Goal: Transaction & Acquisition: Purchase product/service

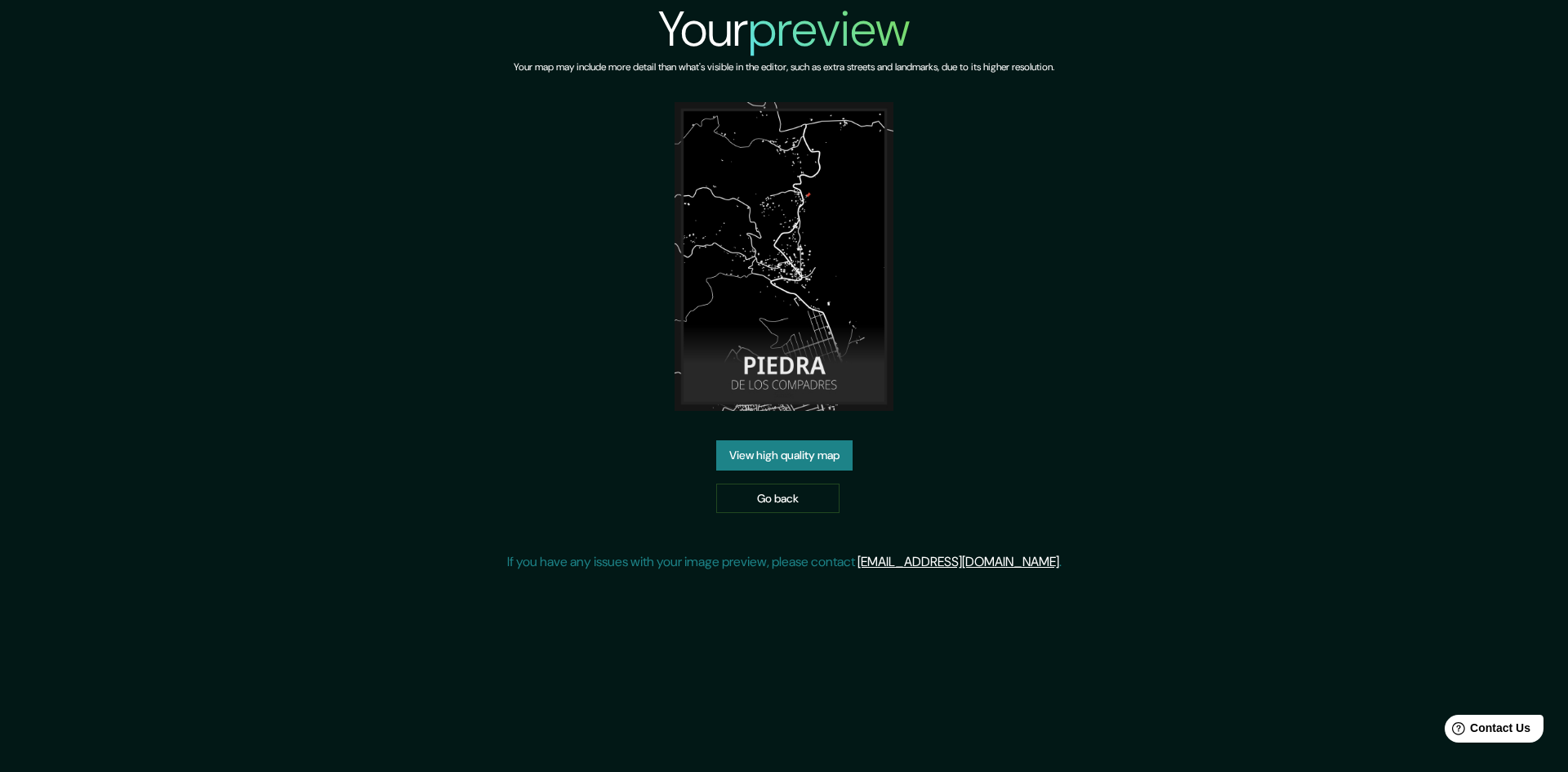
click at [829, 464] on link "View high quality map" at bounding box center [784, 455] width 136 height 30
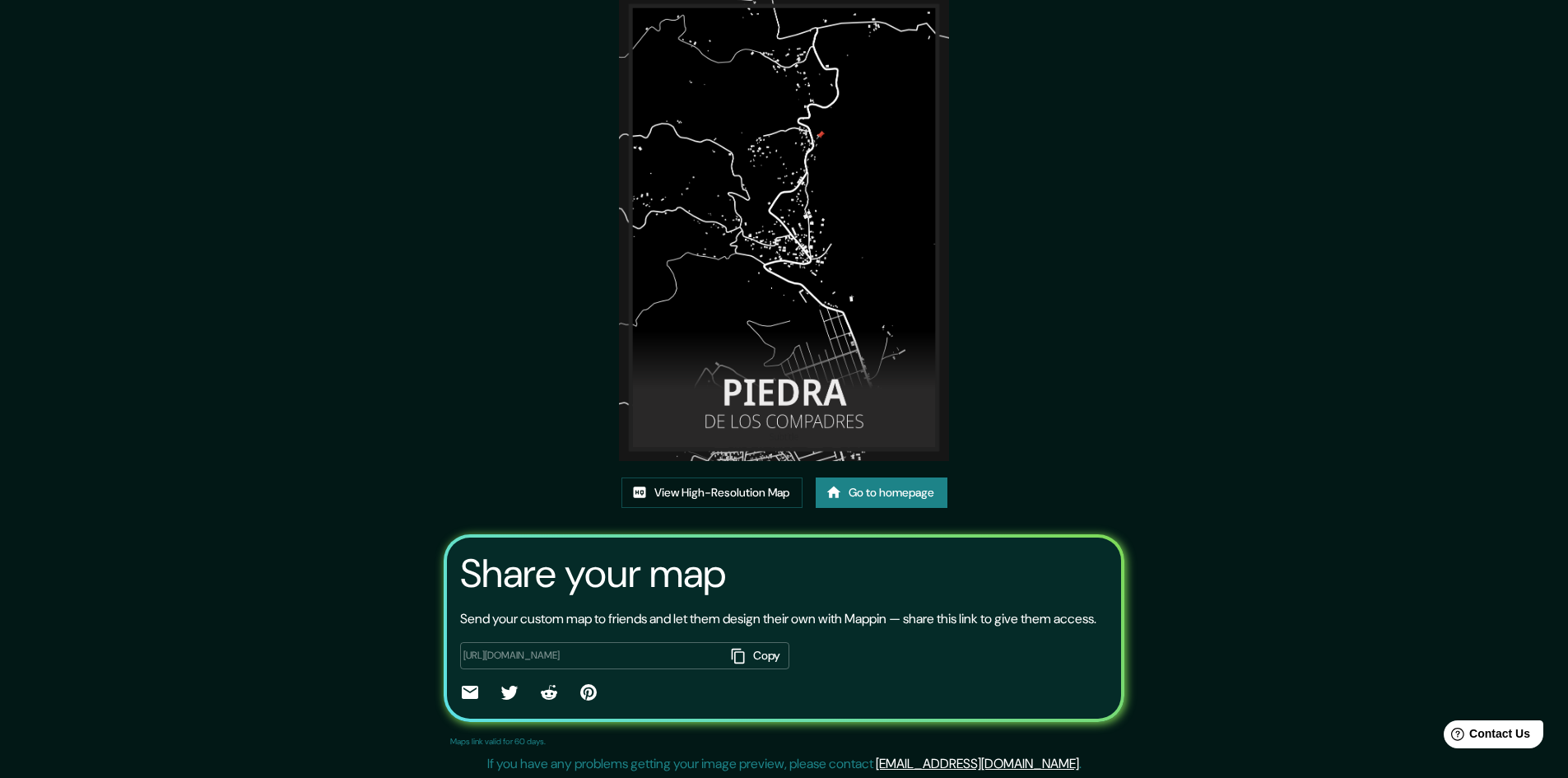
scroll to position [82, 0]
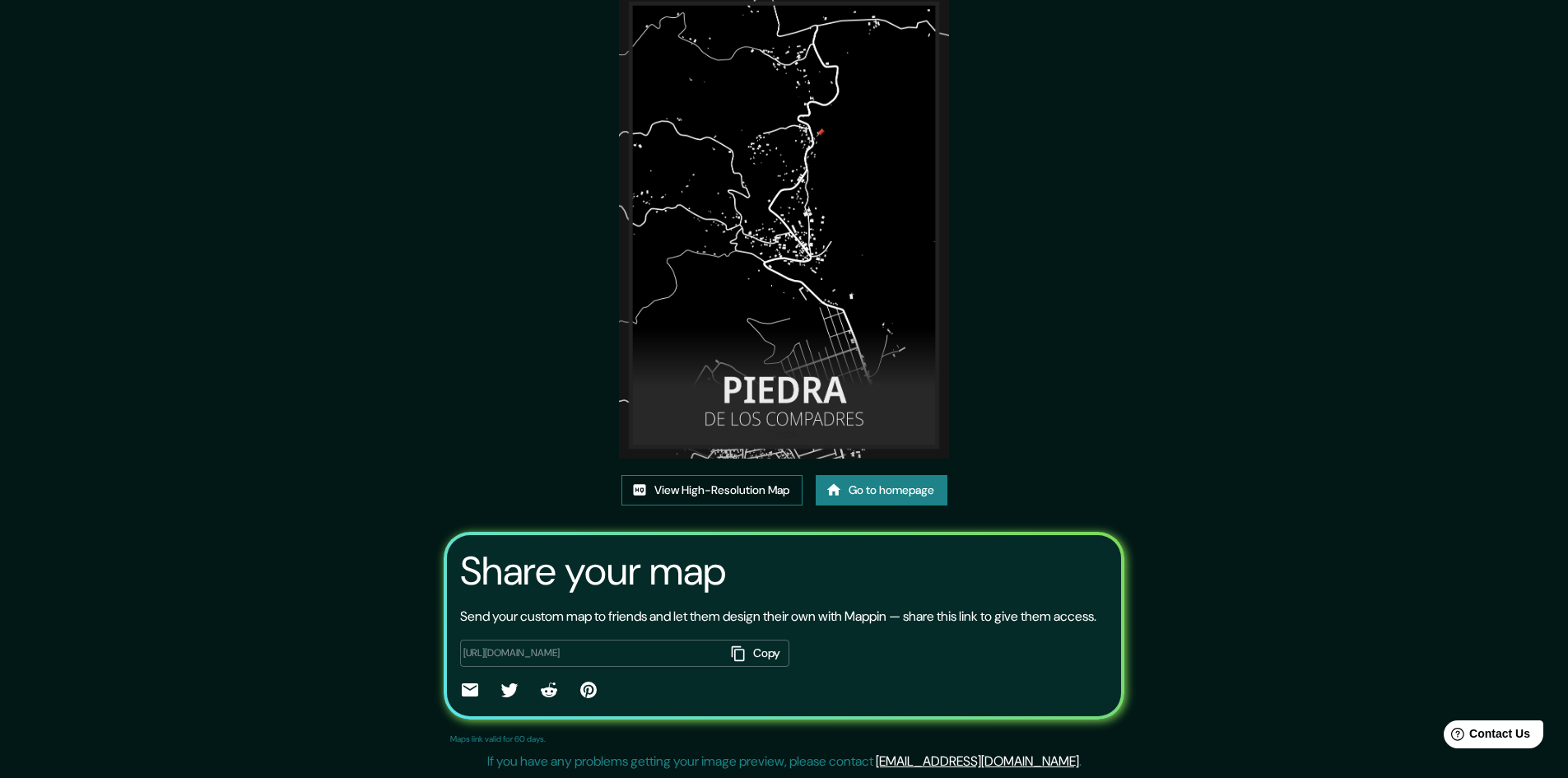
click at [756, 480] on link "View High-Resolution Map" at bounding box center [712, 490] width 181 height 30
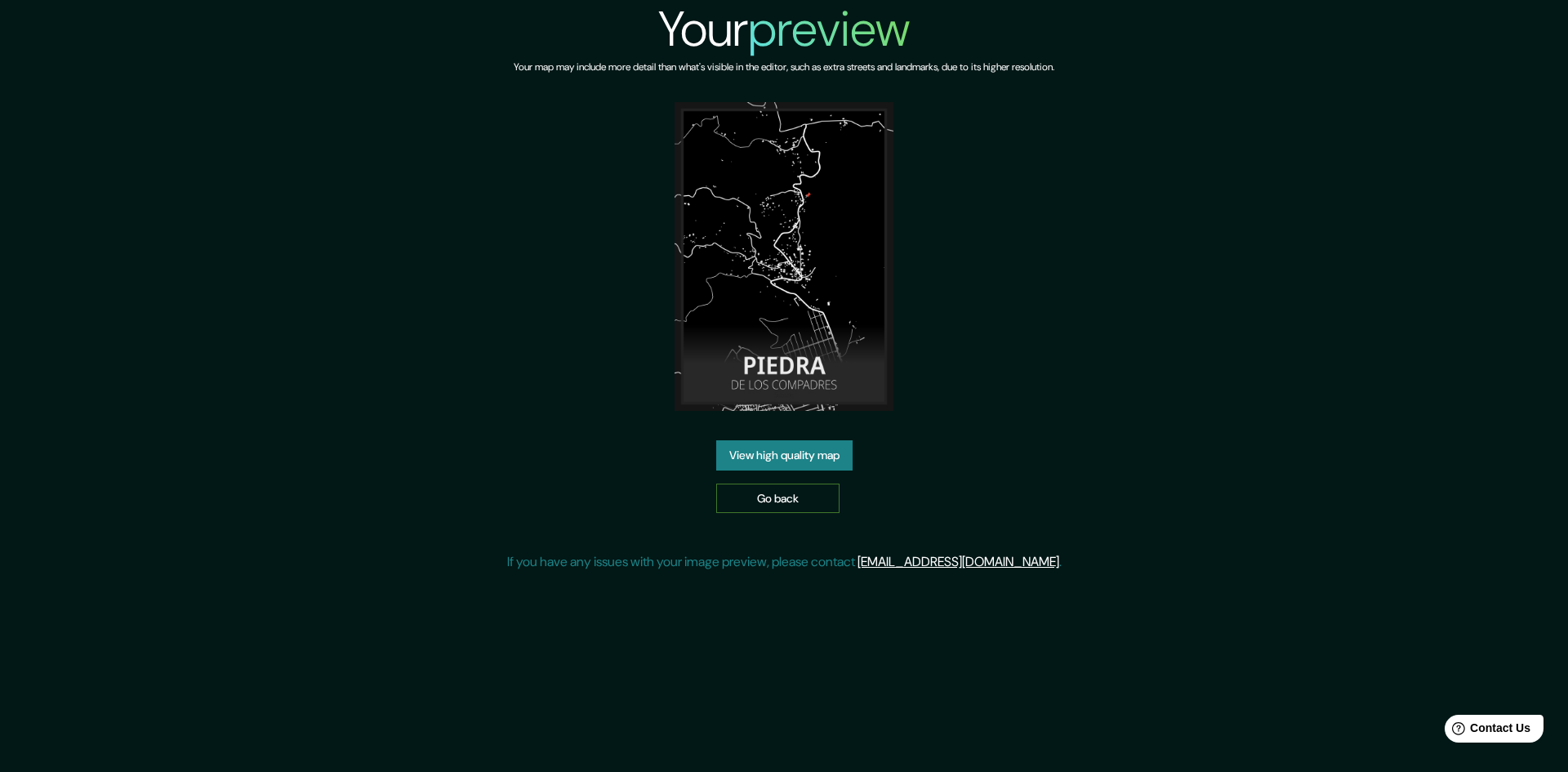
click at [799, 500] on link "Go back" at bounding box center [778, 498] width 124 height 30
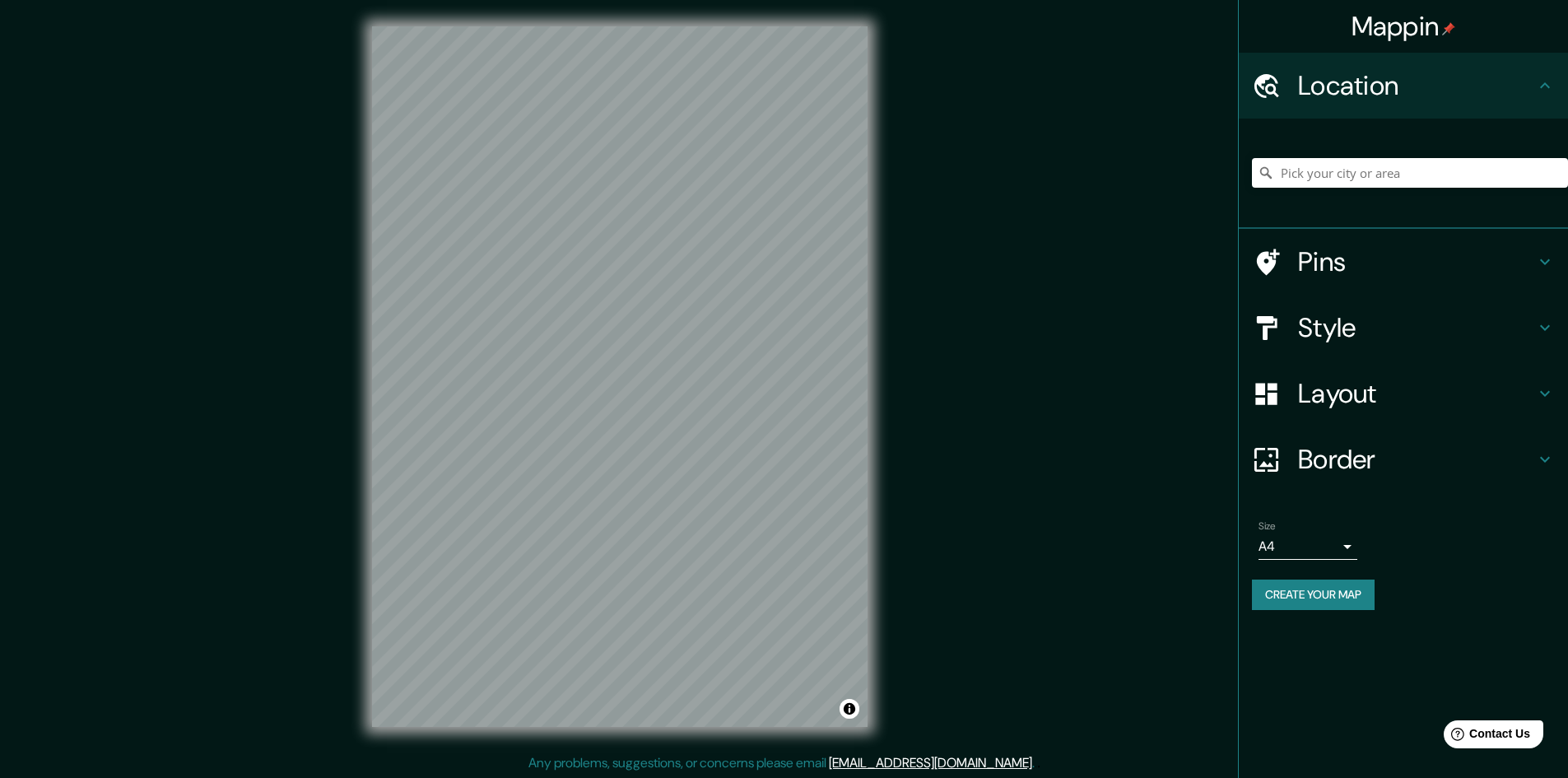
drag, startPoint x: 1105, startPoint y: 82, endPoint x: 1102, endPoint y: 275, distance: 193.0
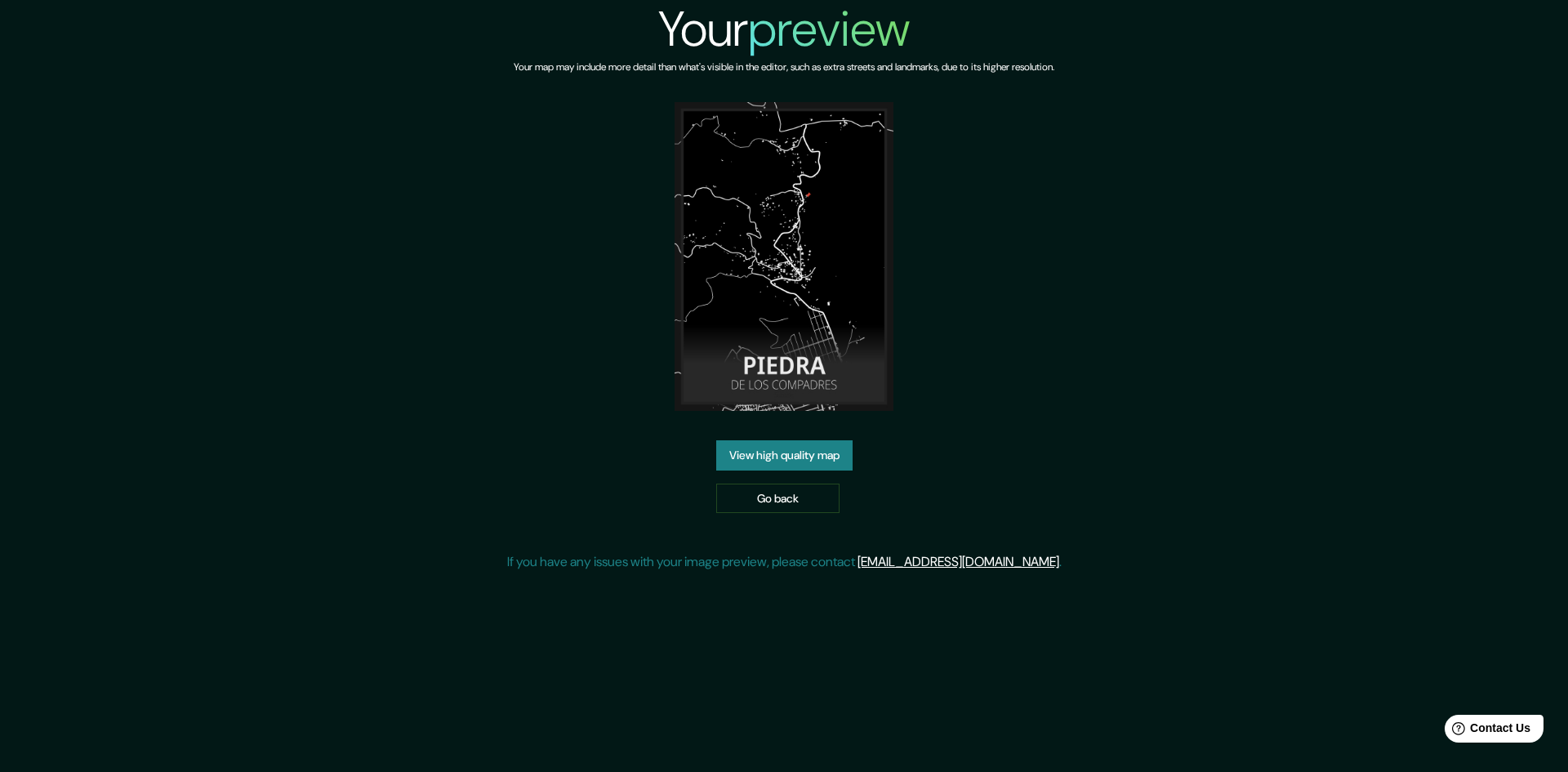
click at [796, 382] on img at bounding box center [784, 256] width 219 height 309
click at [804, 280] on img at bounding box center [784, 256] width 219 height 309
click at [829, 452] on link "View high quality map" at bounding box center [784, 455] width 136 height 30
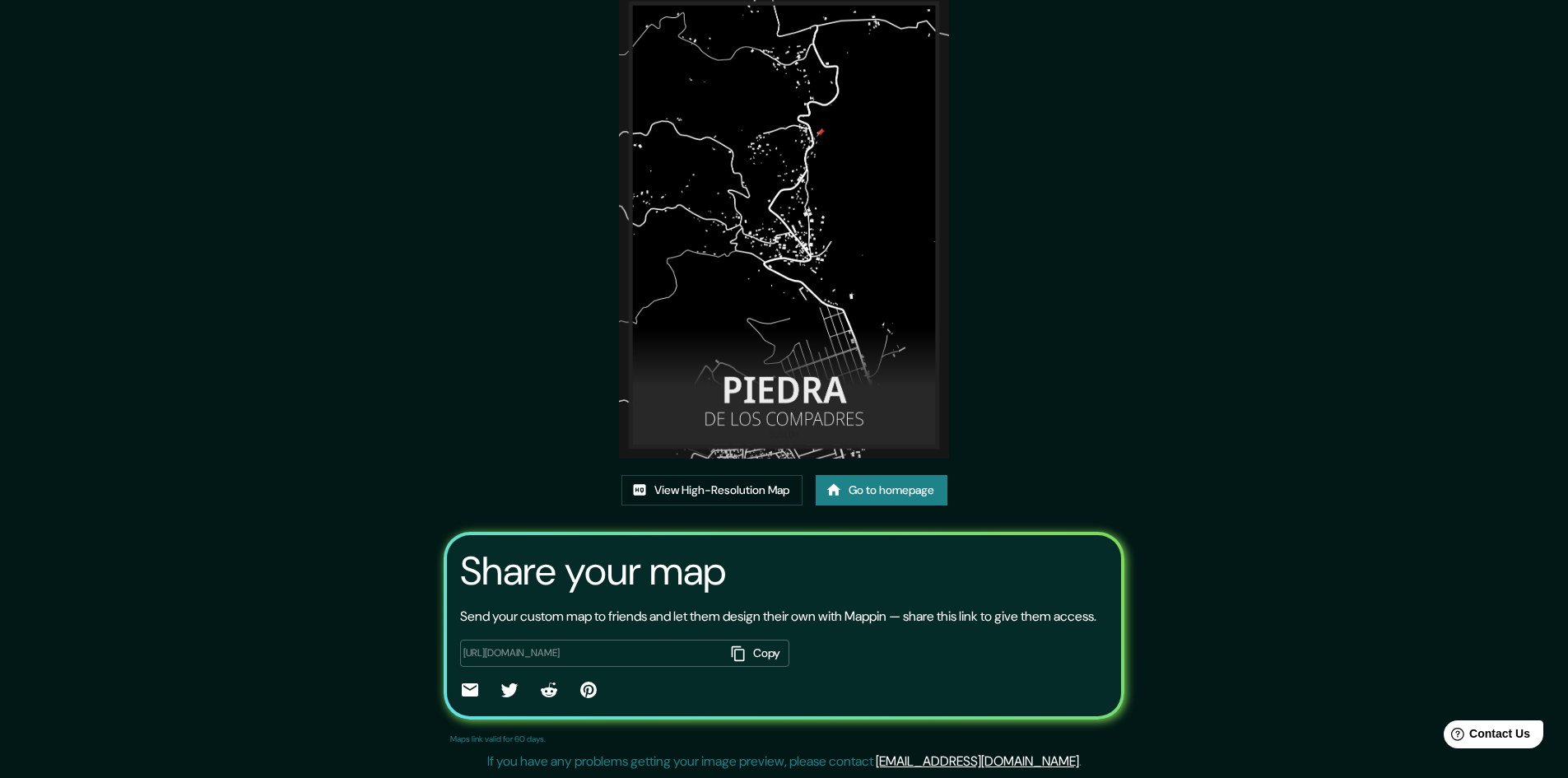
scroll to position [100, 0]
click at [865, 476] on link "Go to homepage" at bounding box center [882, 490] width 132 height 30
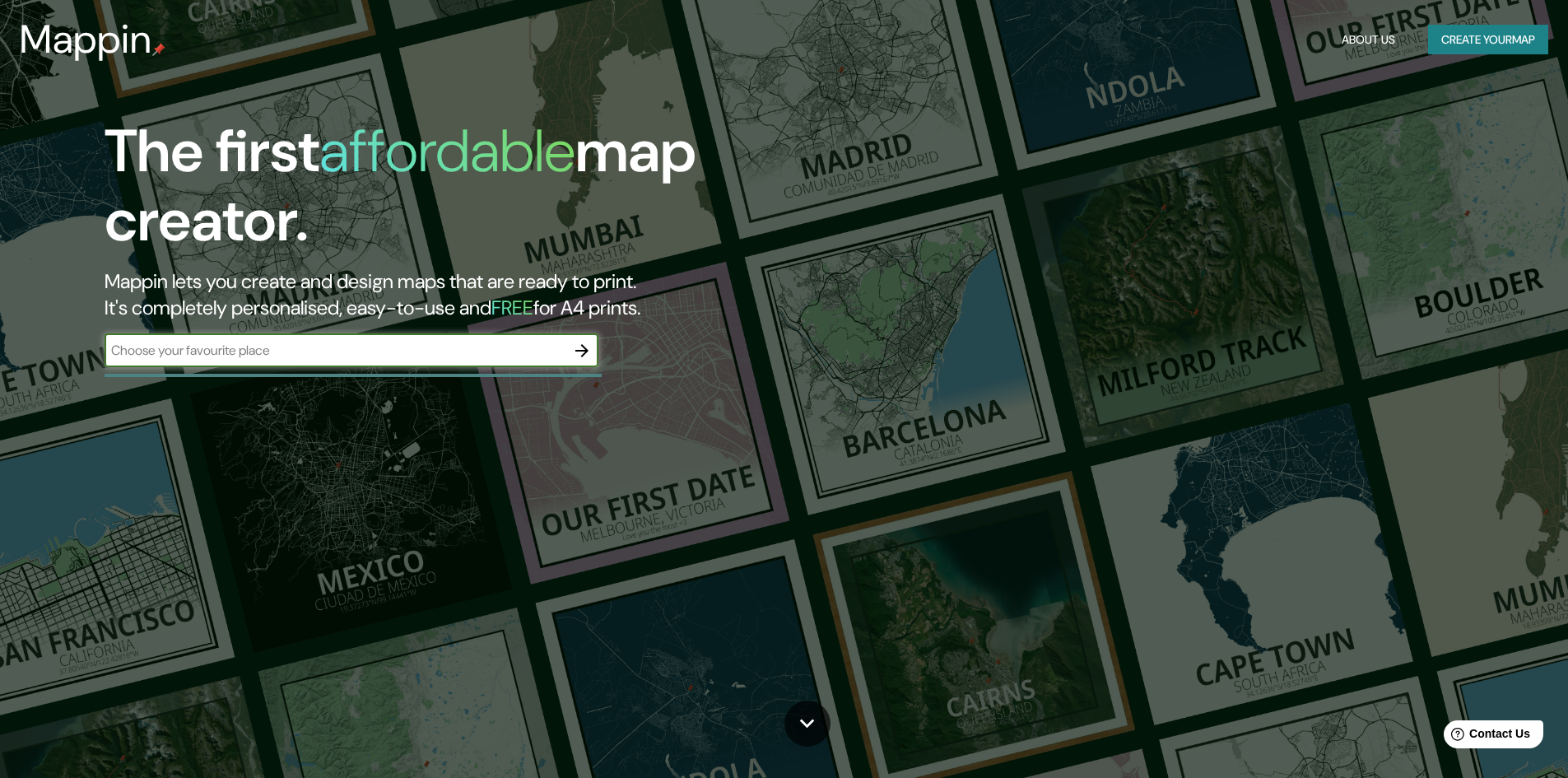
click at [453, 351] on input "text" at bounding box center [335, 350] width 461 height 19
type input "ESQUIPULAS CHIQUIMULA"
click at [582, 341] on icon "button" at bounding box center [581, 350] width 19 height 19
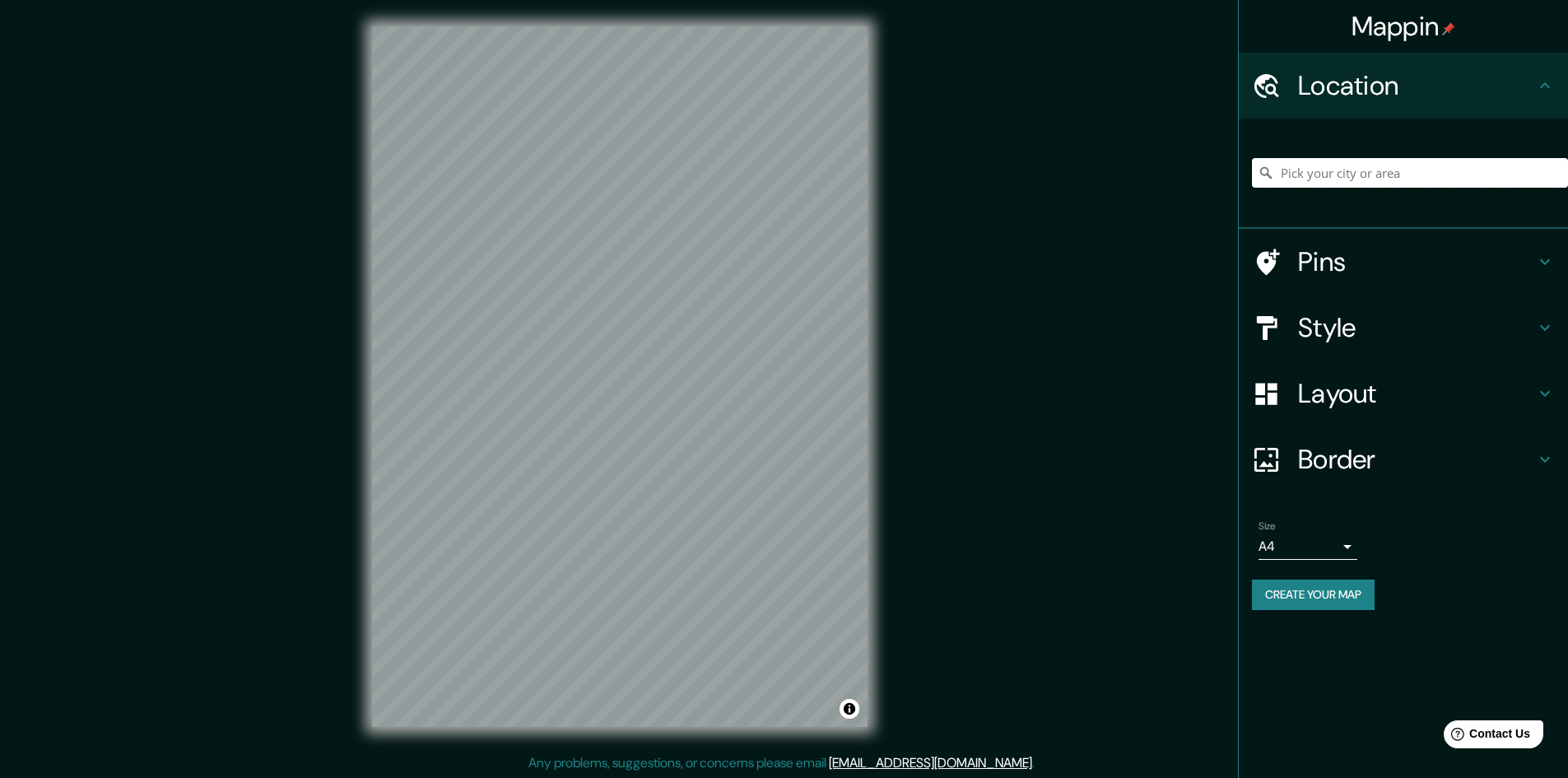
click at [1324, 164] on input "Pick your city or area" at bounding box center [1411, 172] width 316 height 29
click at [322, 291] on div "Mappin Location Esquipulas, Departamento de Chiquimula, Guatemala Pins Style La…" at bounding box center [784, 389] width 1568 height 780
click at [1380, 166] on input "Esquipulas, Departamento de [GEOGRAPHIC_DATA], [GEOGRAPHIC_DATA]" at bounding box center [1411, 172] width 316 height 29
drag, startPoint x: 1351, startPoint y: 173, endPoint x: 1321, endPoint y: 171, distance: 30.1
click at [1349, 173] on input "Esquipulas, Departamento de [GEOGRAPHIC_DATA], [GEOGRAPHIC_DATA]" at bounding box center [1411, 172] width 316 height 29
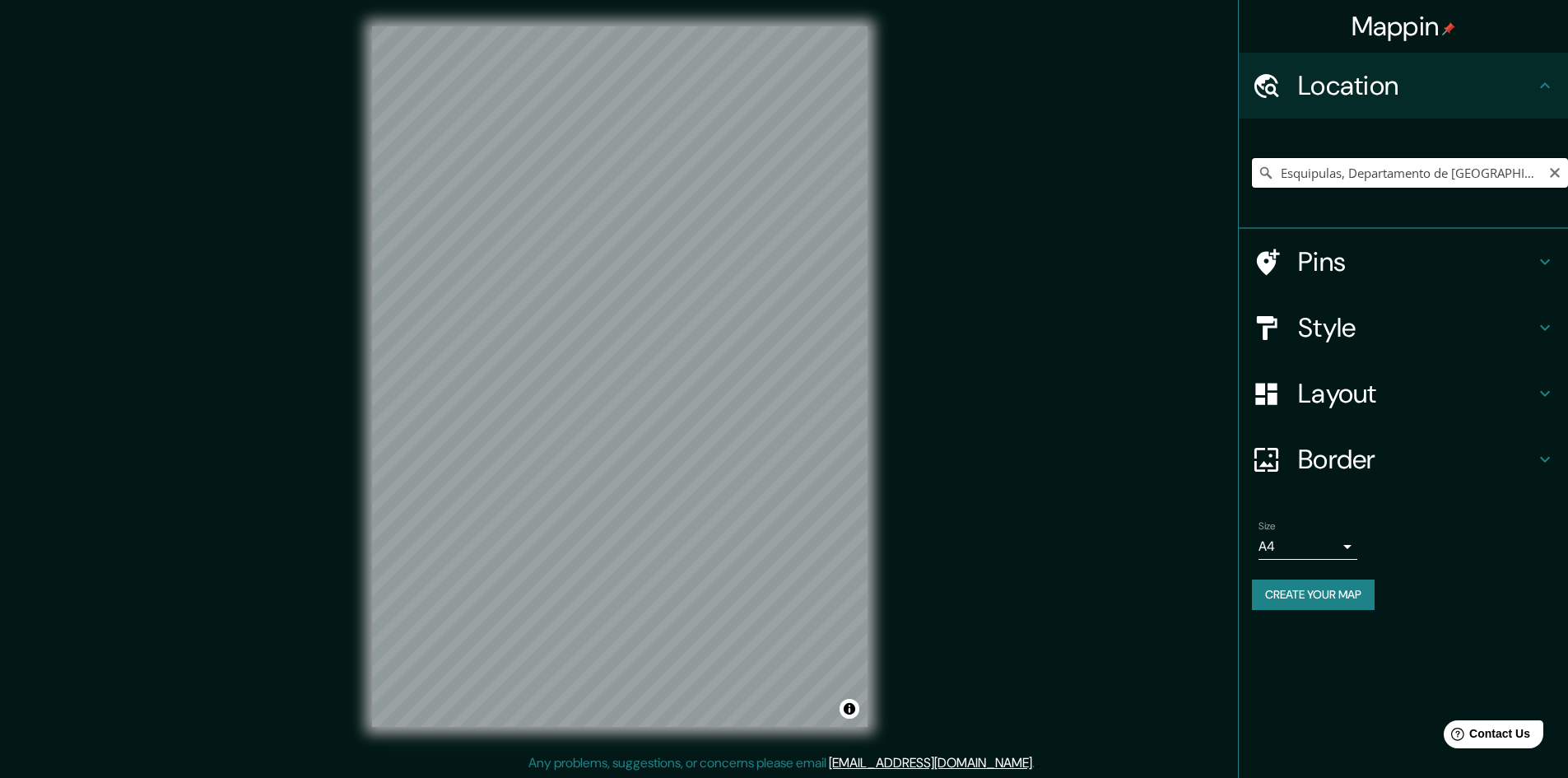
click at [1276, 177] on input "Esquipulas, Departamento de [GEOGRAPHIC_DATA], [GEOGRAPHIC_DATA]" at bounding box center [1411, 172] width 316 height 29
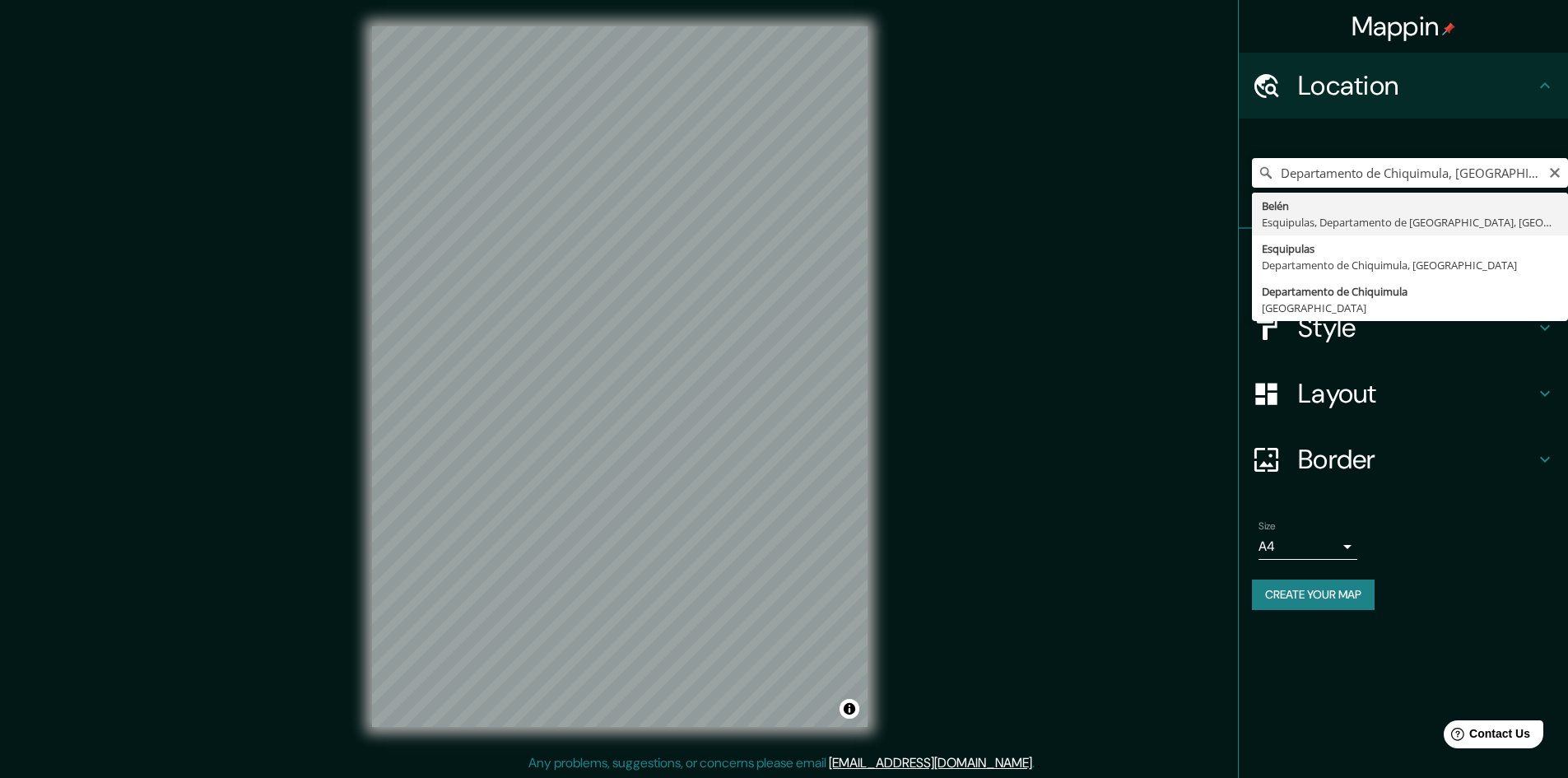
type input "Belén, Esquipulas, Departamento de Chiquimula, Guatemala"
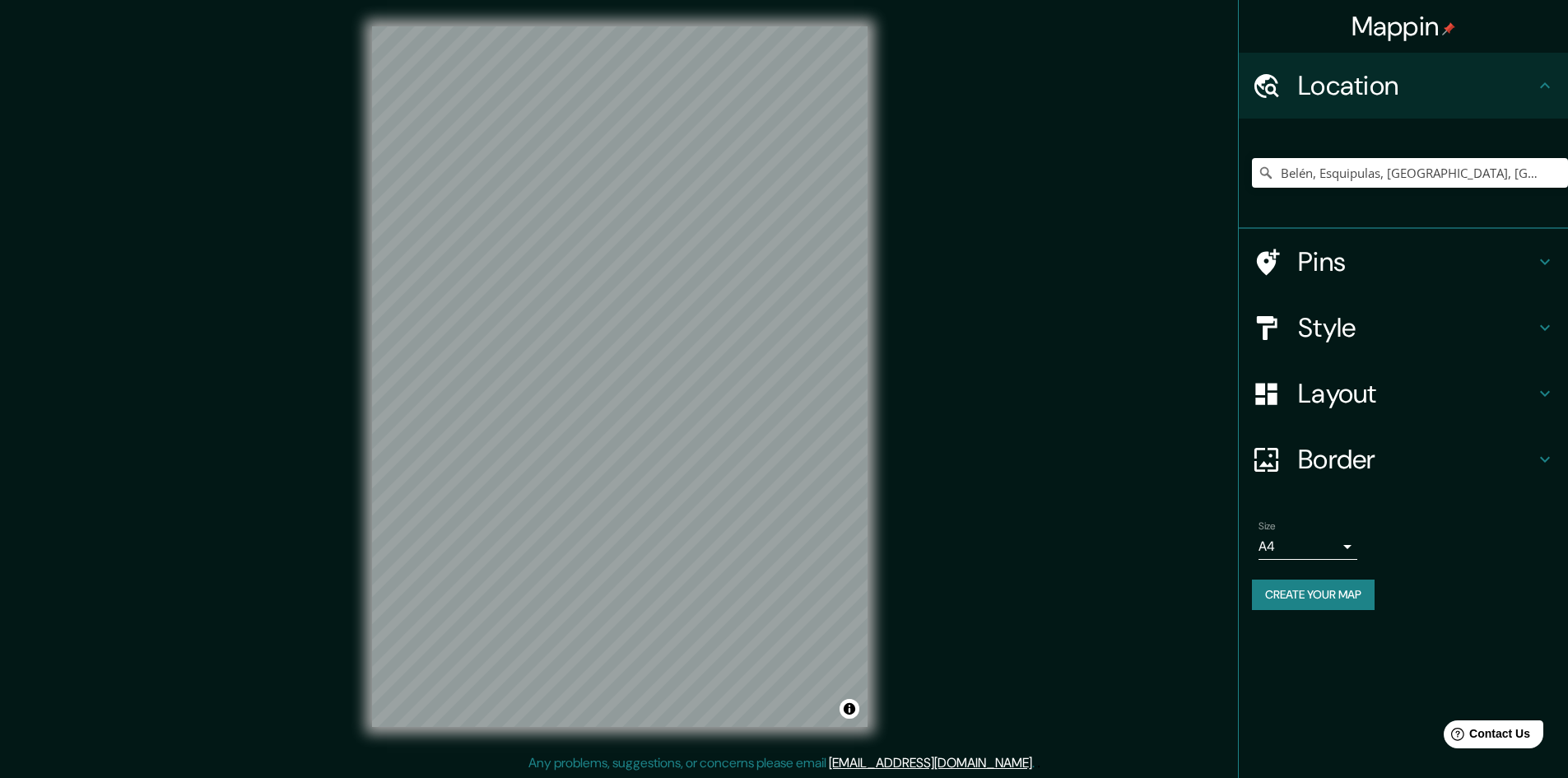
click at [1322, 317] on h4 "Style" at bounding box center [1417, 327] width 237 height 33
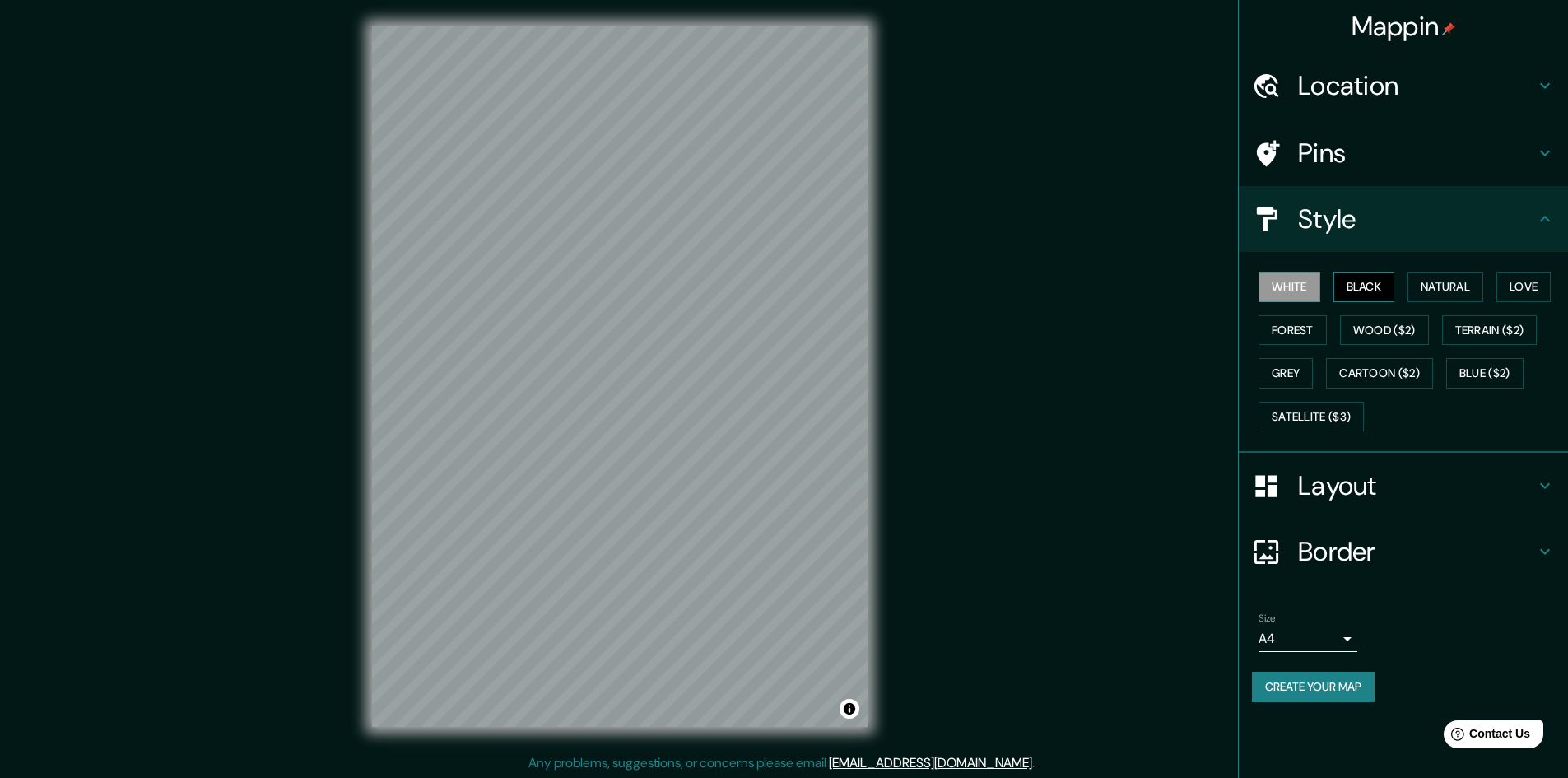
click at [1351, 274] on button "Black" at bounding box center [1364, 287] width 61 height 30
click at [1278, 281] on button "White" at bounding box center [1289, 287] width 61 height 30
click at [1279, 330] on button "Forest" at bounding box center [1292, 331] width 68 height 30
click at [1348, 285] on button "Black" at bounding box center [1364, 287] width 61 height 30
click at [1369, 328] on button "Wood ($2)" at bounding box center [1385, 331] width 89 height 30
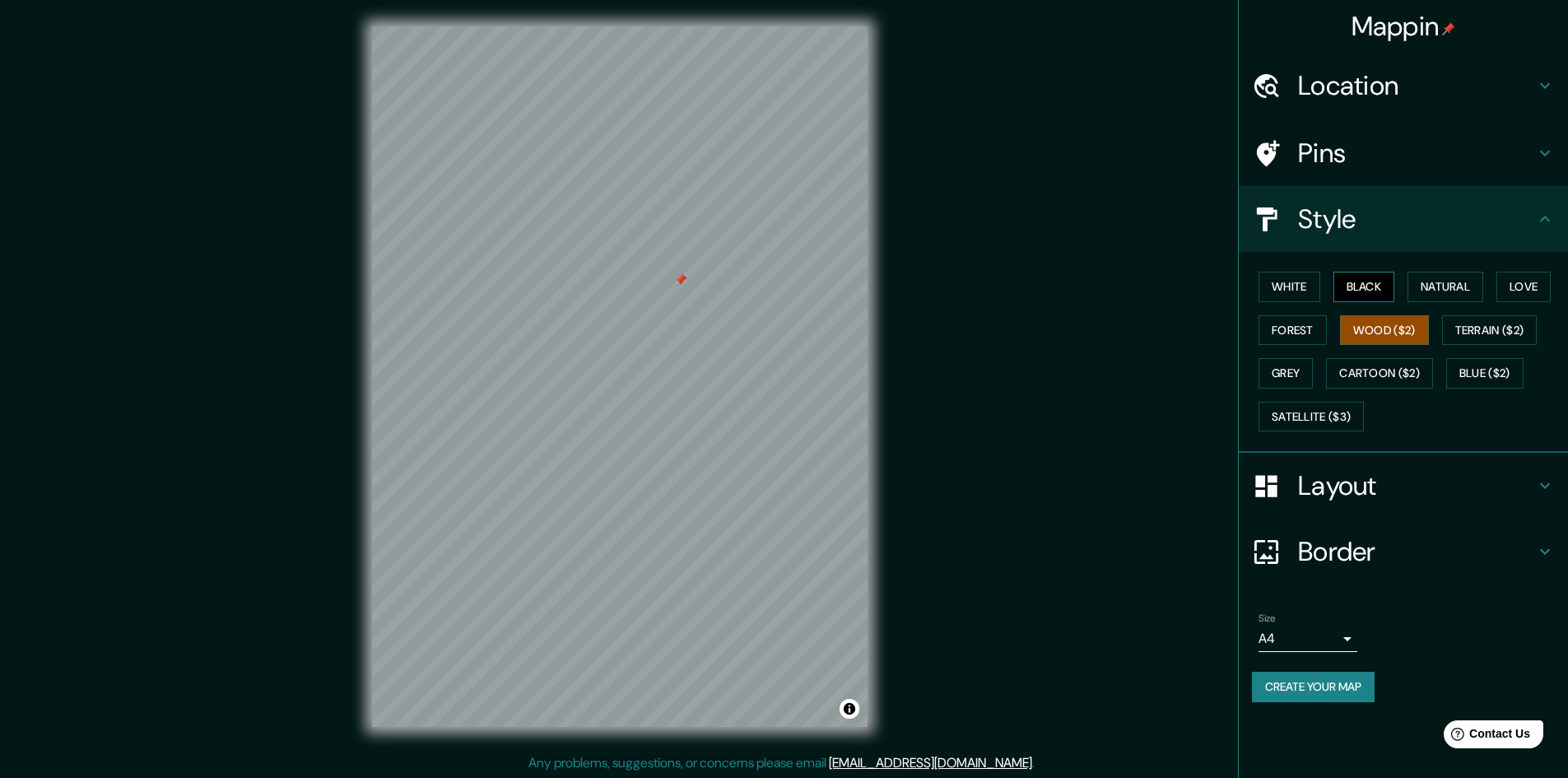
click at [1343, 281] on button "Black" at bounding box center [1364, 287] width 61 height 30
click at [1512, 289] on button "Love" at bounding box center [1523, 287] width 55 height 30
click at [1364, 284] on button "Black" at bounding box center [1364, 287] width 61 height 30
click at [709, 289] on div at bounding box center [709, 286] width 13 height 13
click at [669, 383] on div at bounding box center [664, 380] width 13 height 13
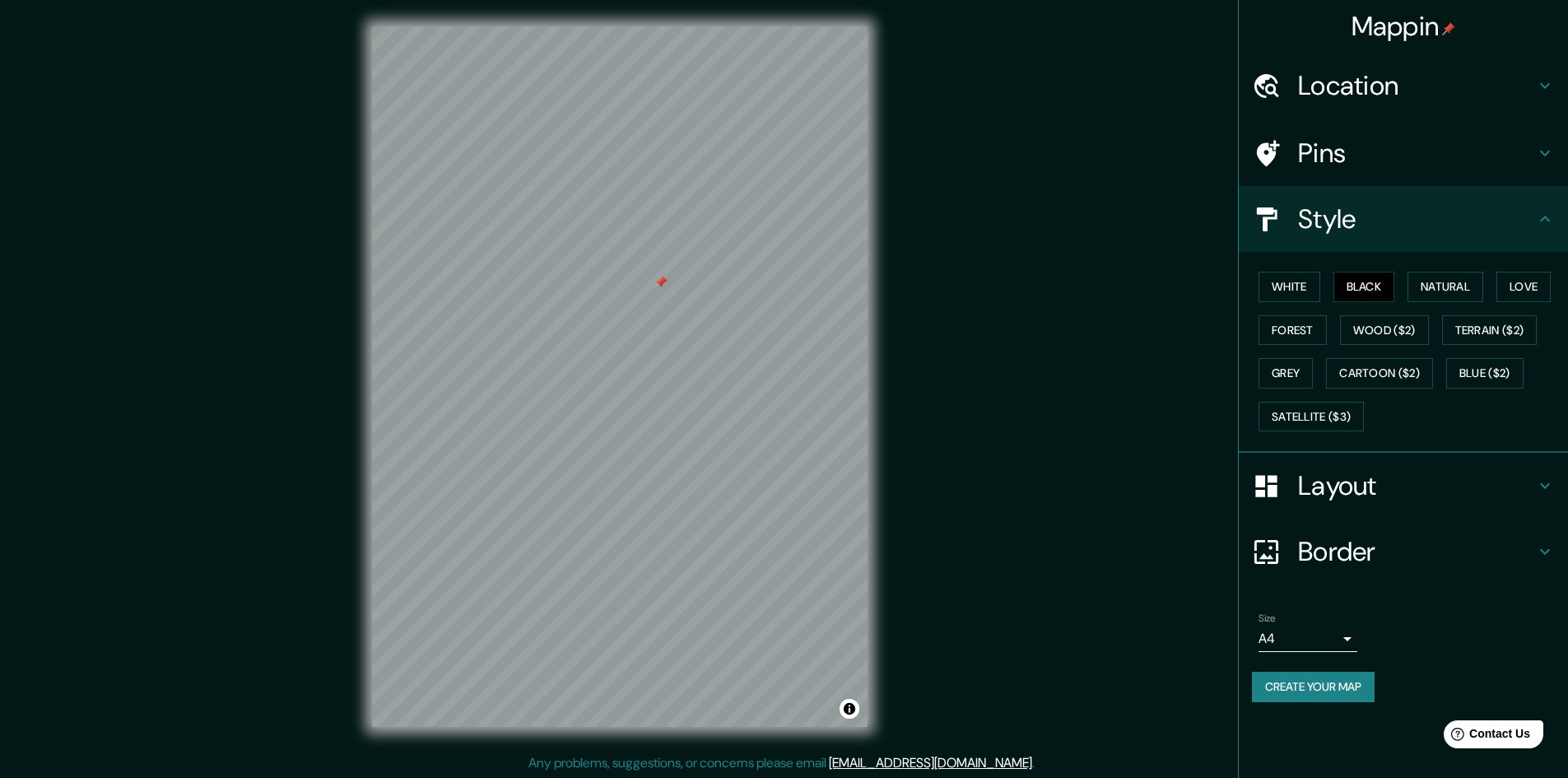
click at [1319, 634] on body "Mappin Location Belén, Esquipulas, Departamento de Chiquimula, Guatemala Pins S…" at bounding box center [784, 389] width 1568 height 778
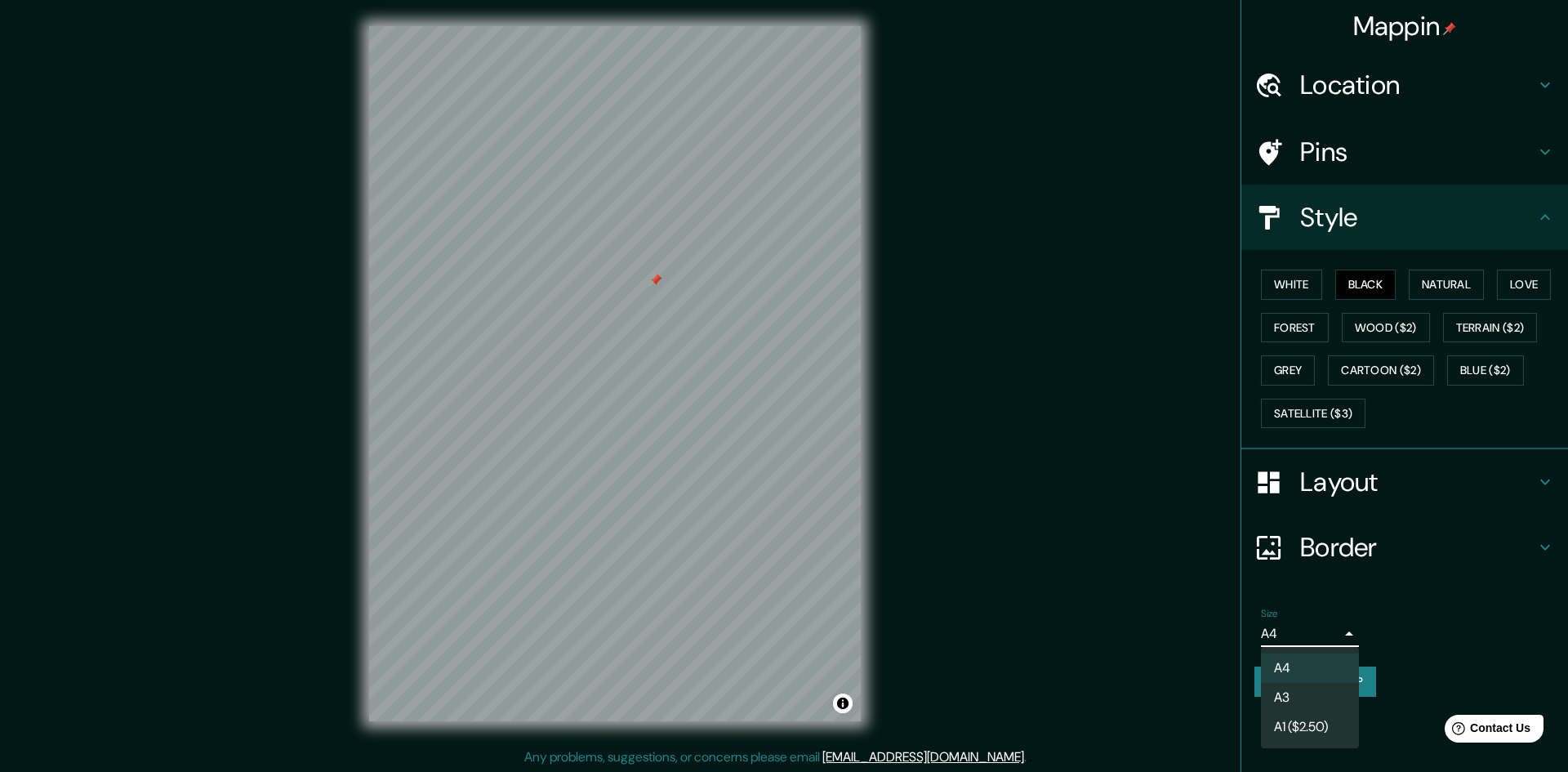
click at [1293, 690] on li "A3" at bounding box center [1309, 697] width 98 height 29
type input "a4"
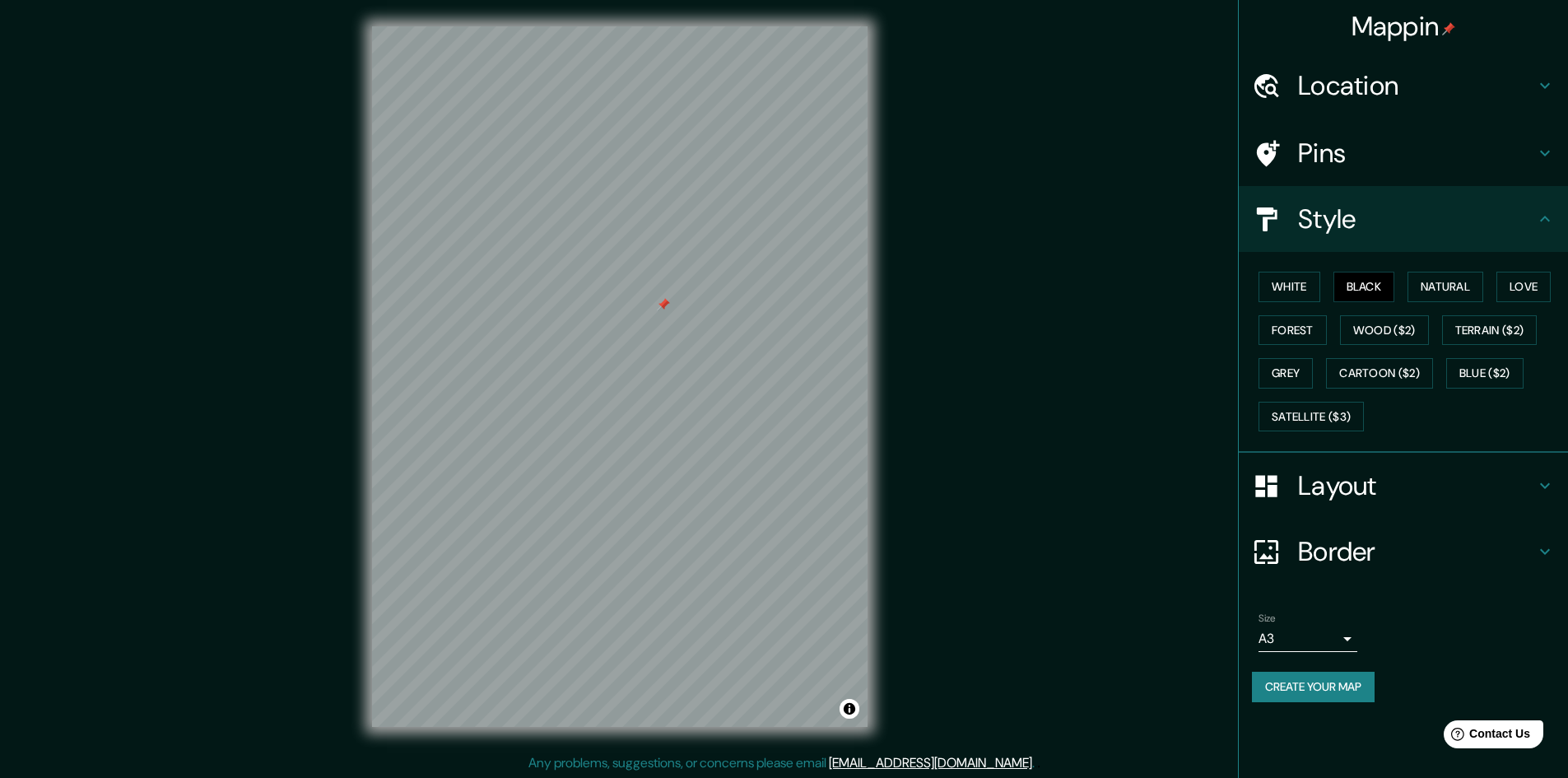
click at [1360, 545] on h4 "Border" at bounding box center [1417, 551] width 237 height 33
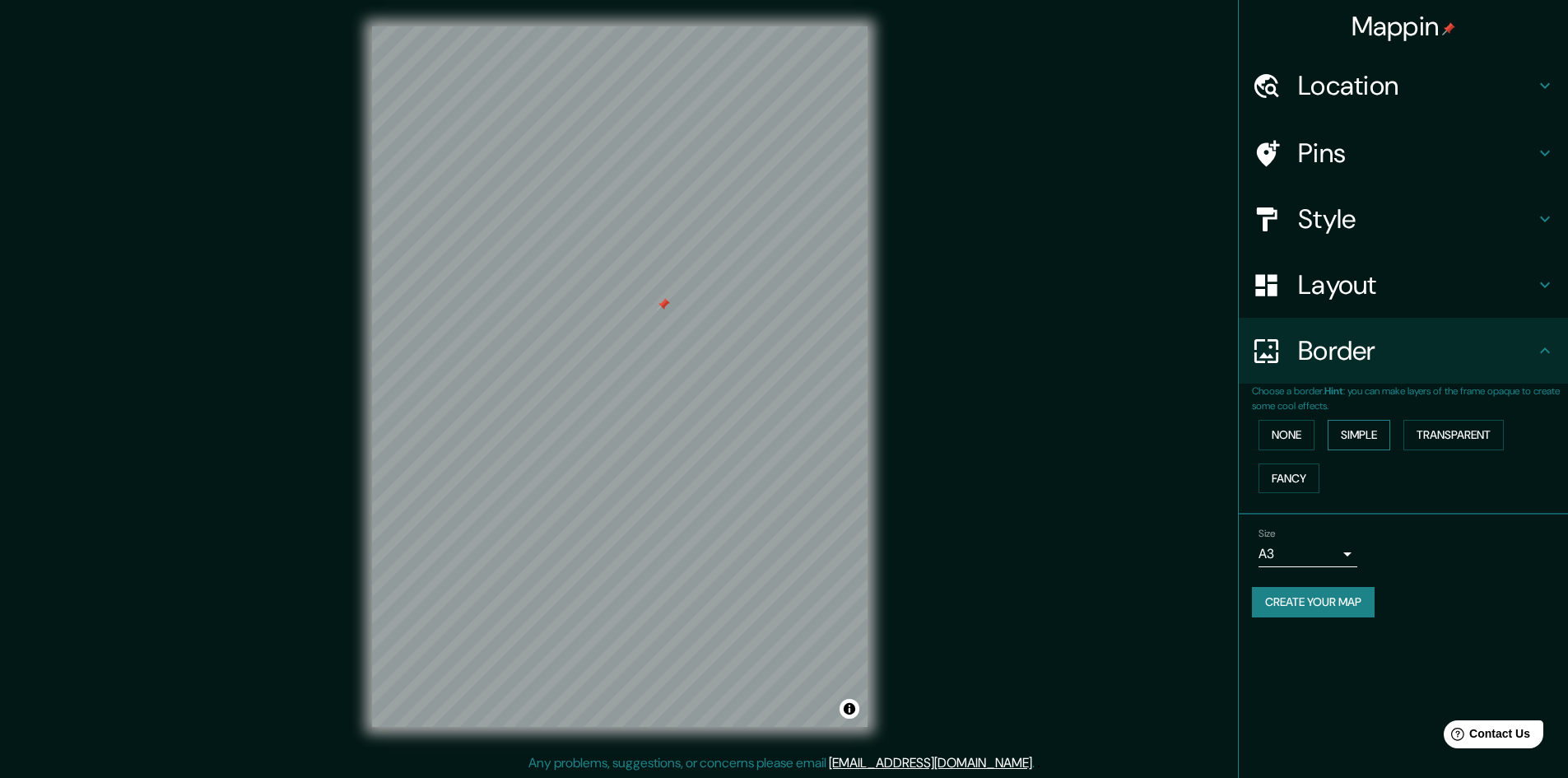
click at [1364, 431] on button "Simple" at bounding box center [1359, 435] width 62 height 30
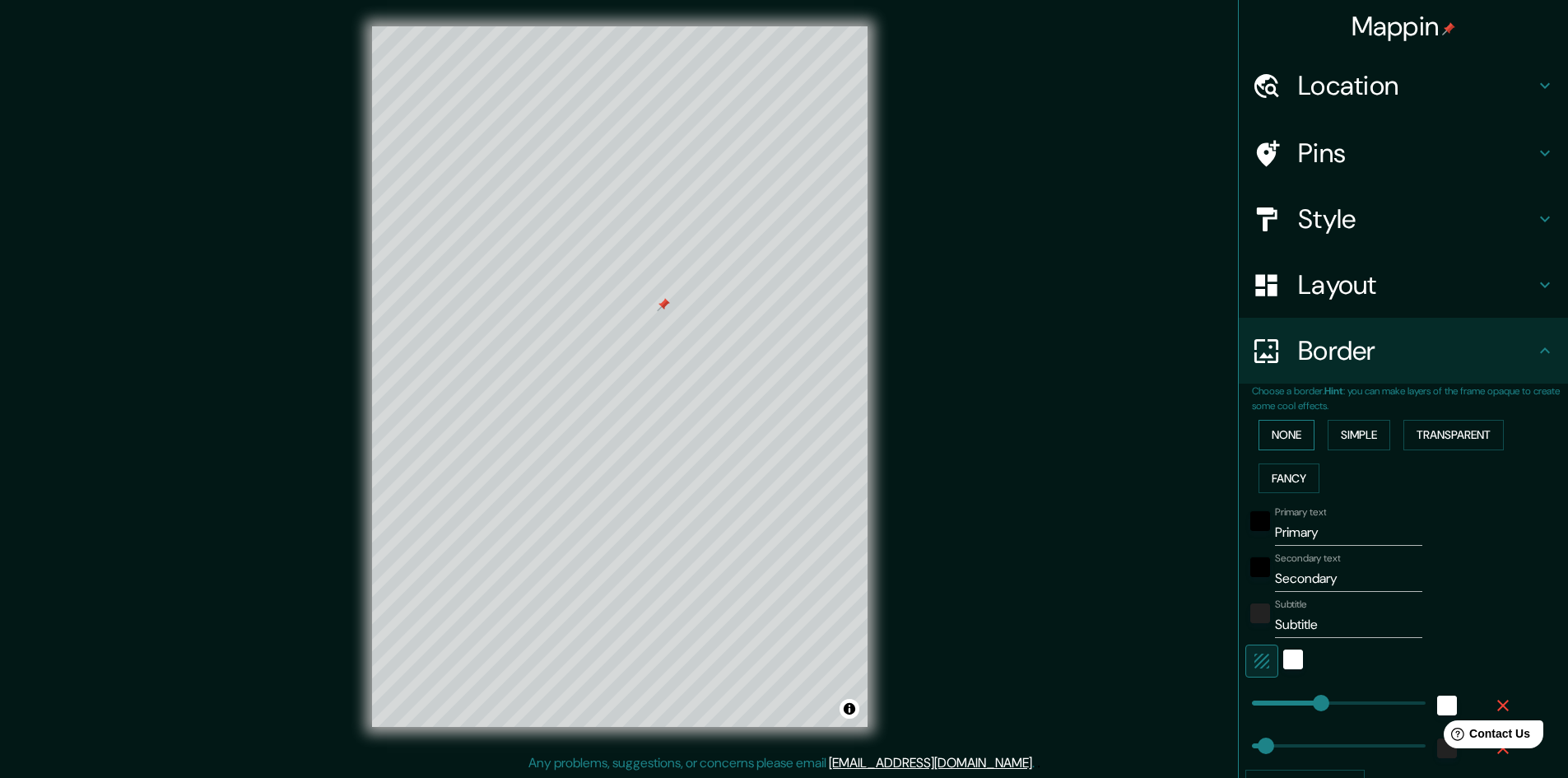
click at [1290, 435] on button "None" at bounding box center [1286, 435] width 56 height 30
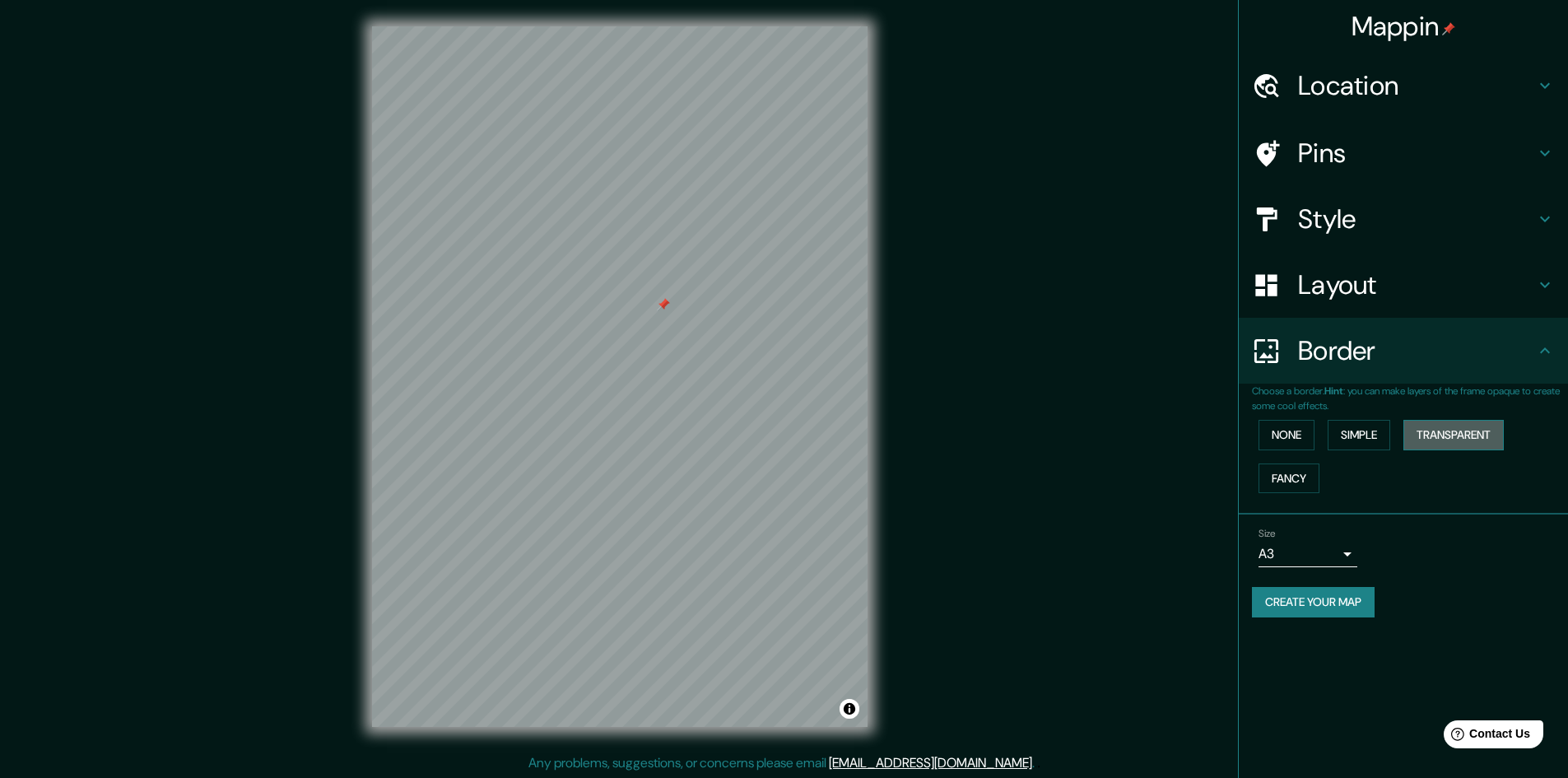
click at [1496, 439] on button "Transparent" at bounding box center [1454, 435] width 100 height 30
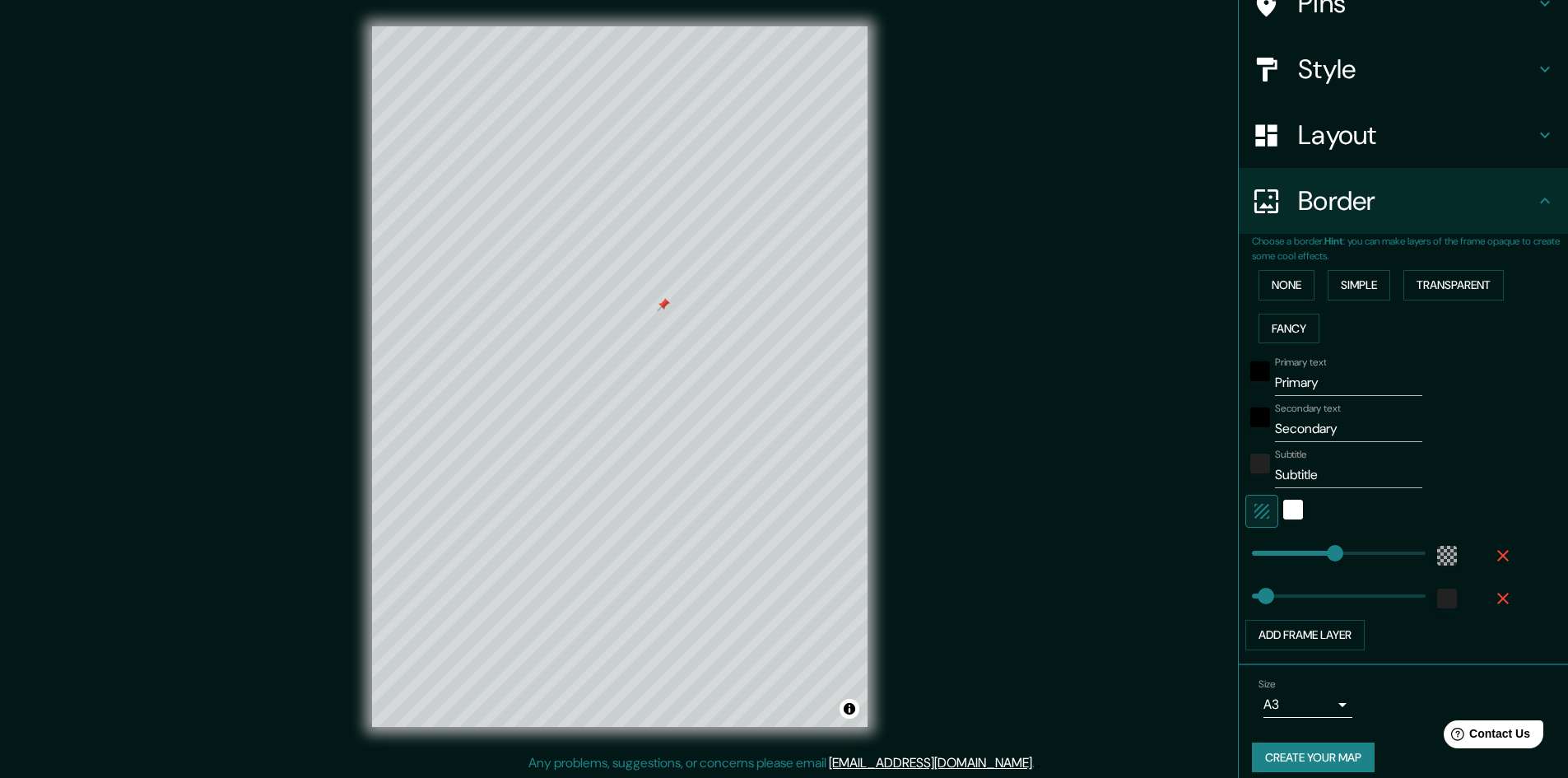
scroll to position [164, 0]
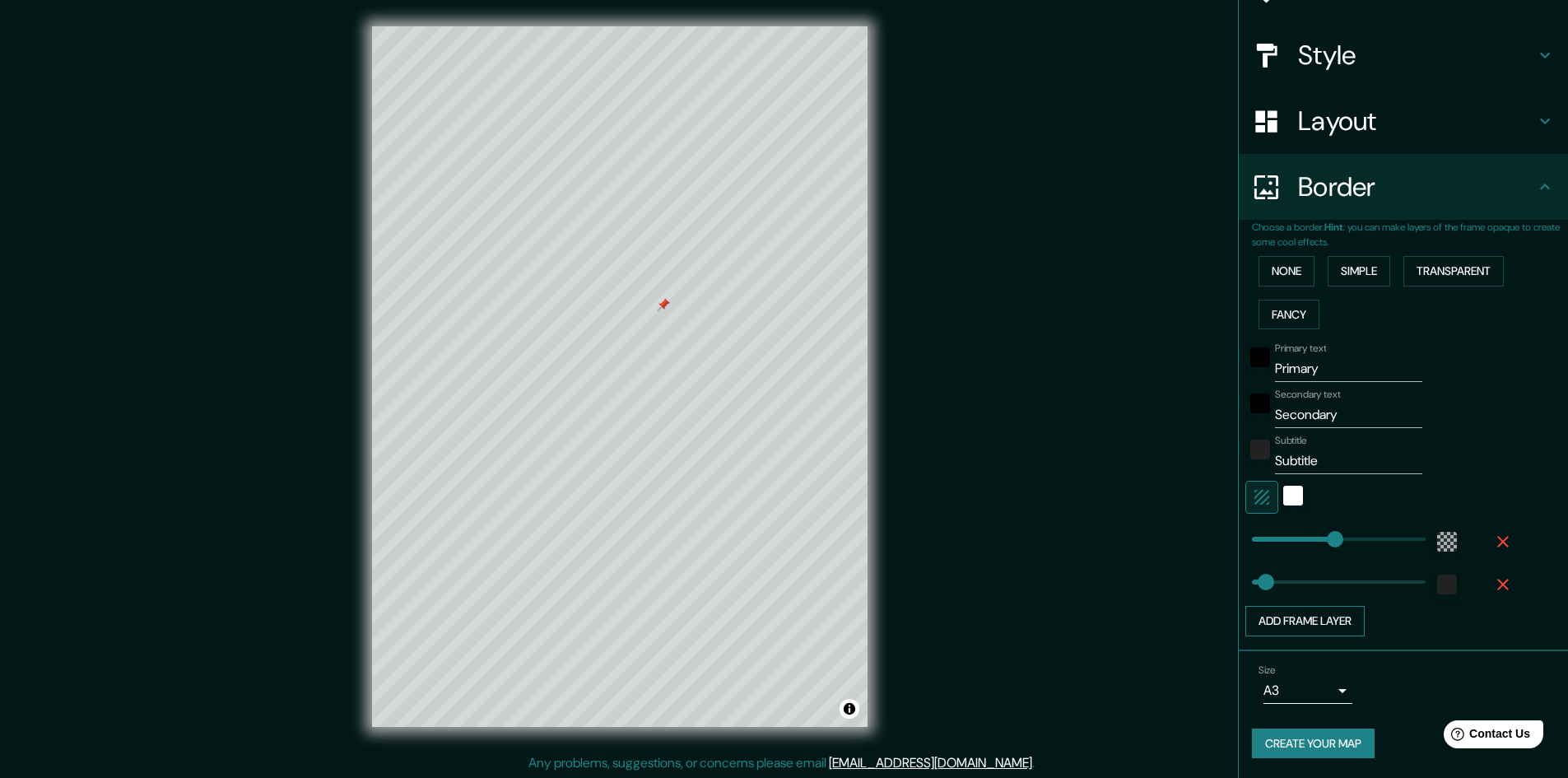
click at [1321, 615] on button "Add frame layer" at bounding box center [1306, 621] width 119 height 30
type input "289"
type input "48"
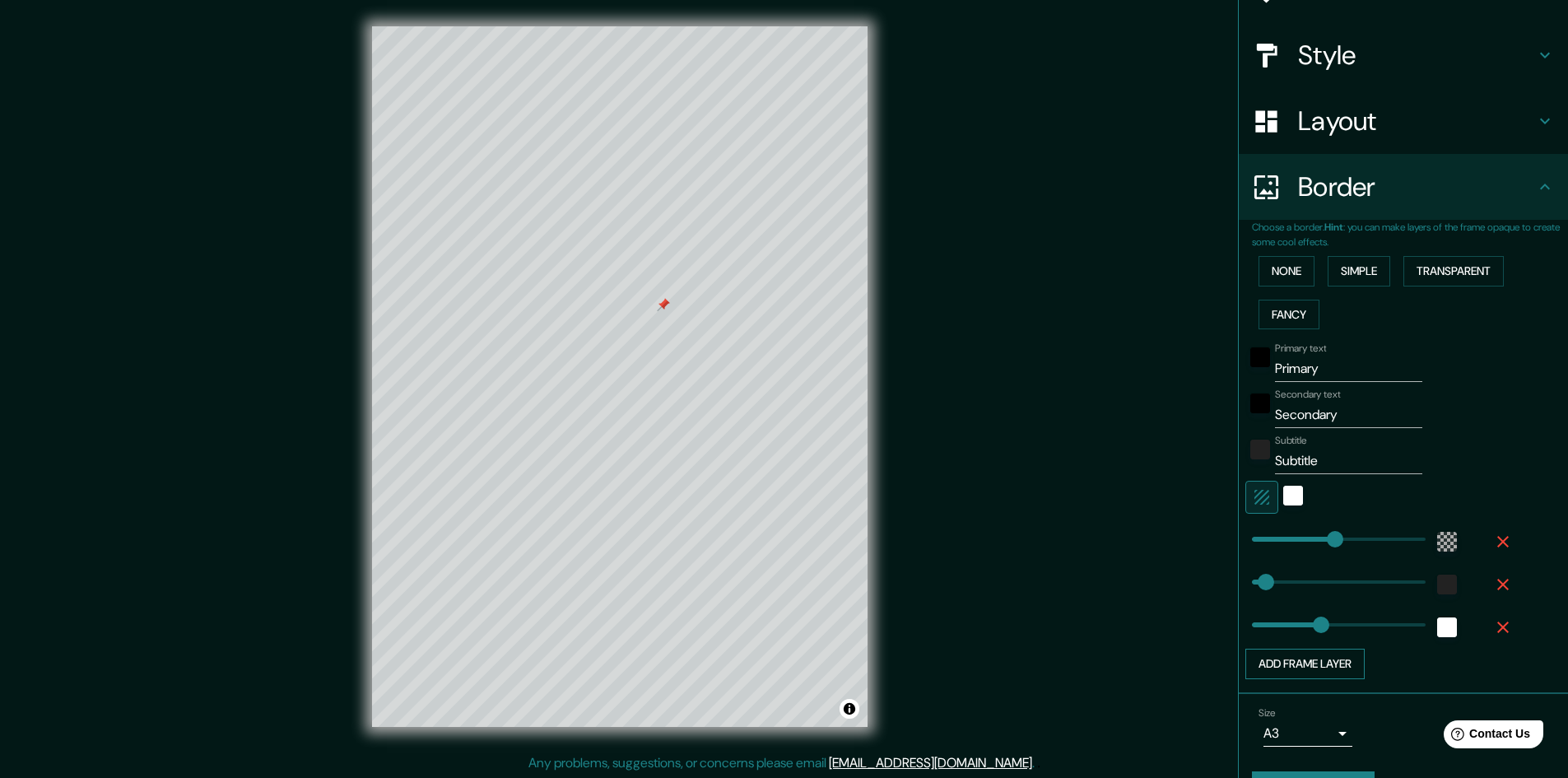
type input "241"
click at [1329, 654] on button "Add frame layer" at bounding box center [1306, 664] width 119 height 30
type input "289"
type input "48"
type input "241"
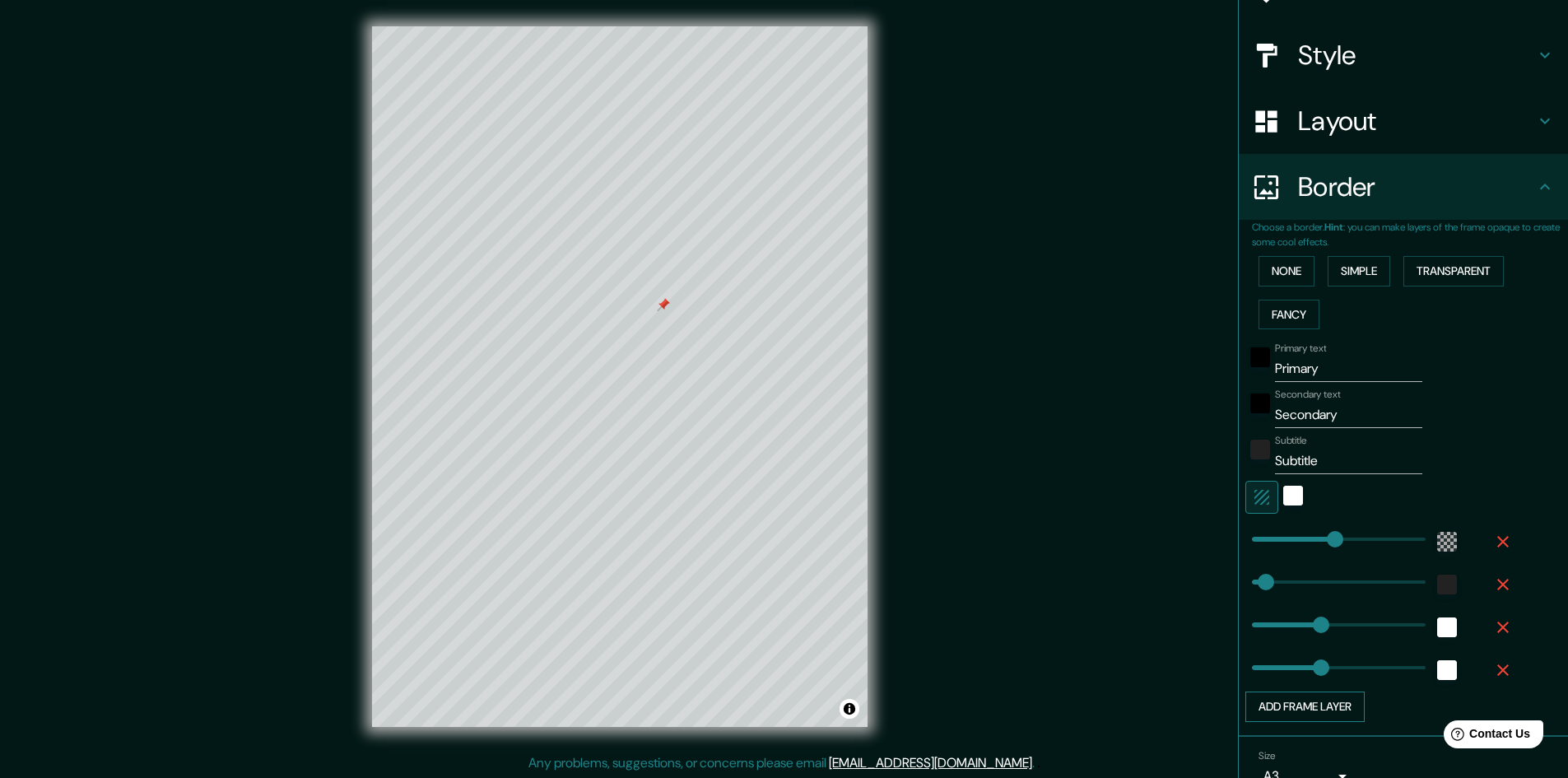
type input "241"
drag, startPoint x: 1489, startPoint y: 669, endPoint x: 1487, endPoint y: 652, distance: 17.1
click at [1497, 670] on icon "button" at bounding box center [1503, 670] width 12 height 12
type input "289"
type input "48"
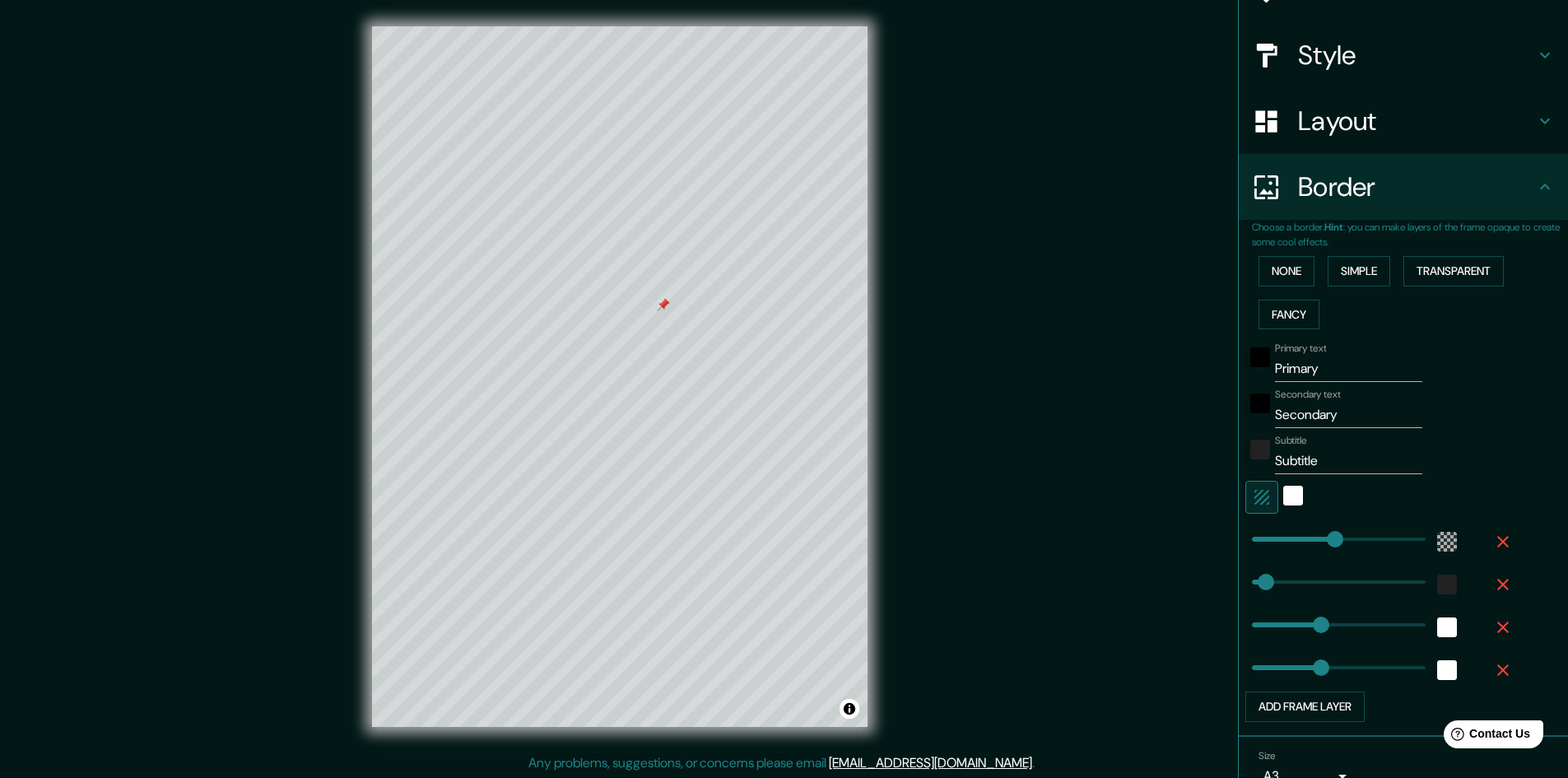
type input "241"
click at [1493, 627] on icon "button" at bounding box center [1502, 627] width 19 height 19
type input "289"
type input "48"
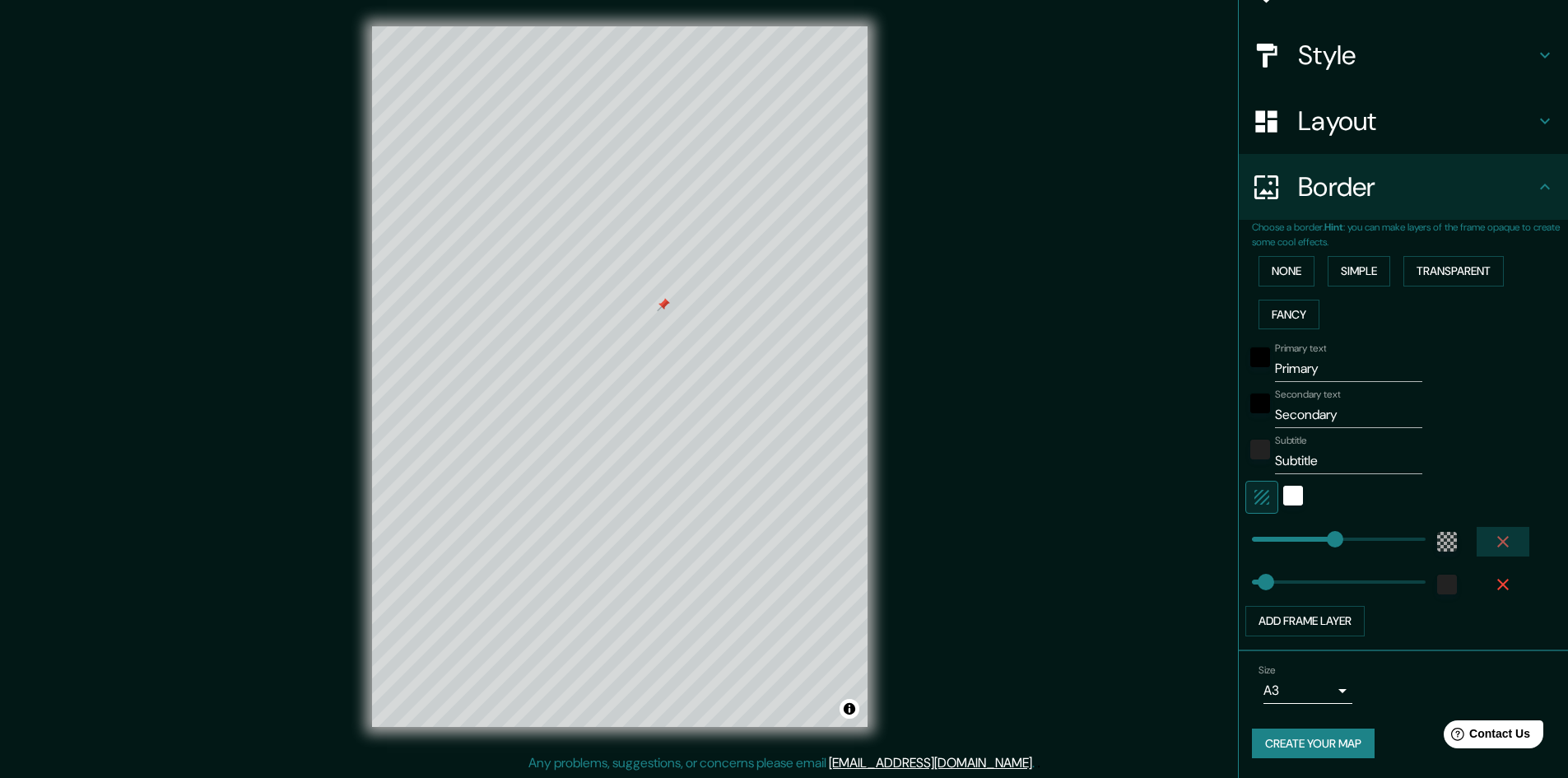
click at [1497, 541] on icon "button" at bounding box center [1503, 542] width 12 height 12
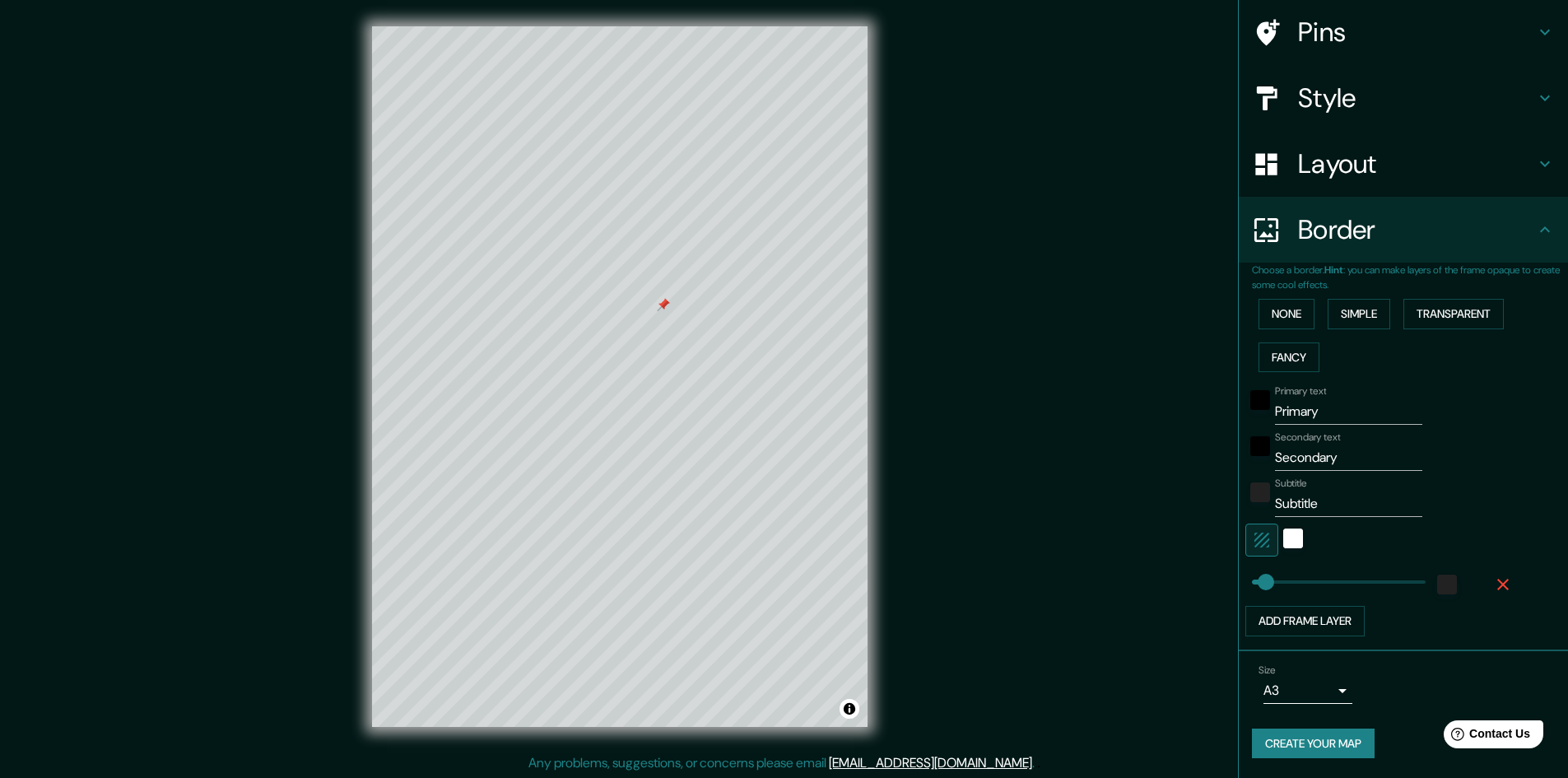
click at [1493, 574] on icon "button" at bounding box center [1502, 584] width 19 height 19
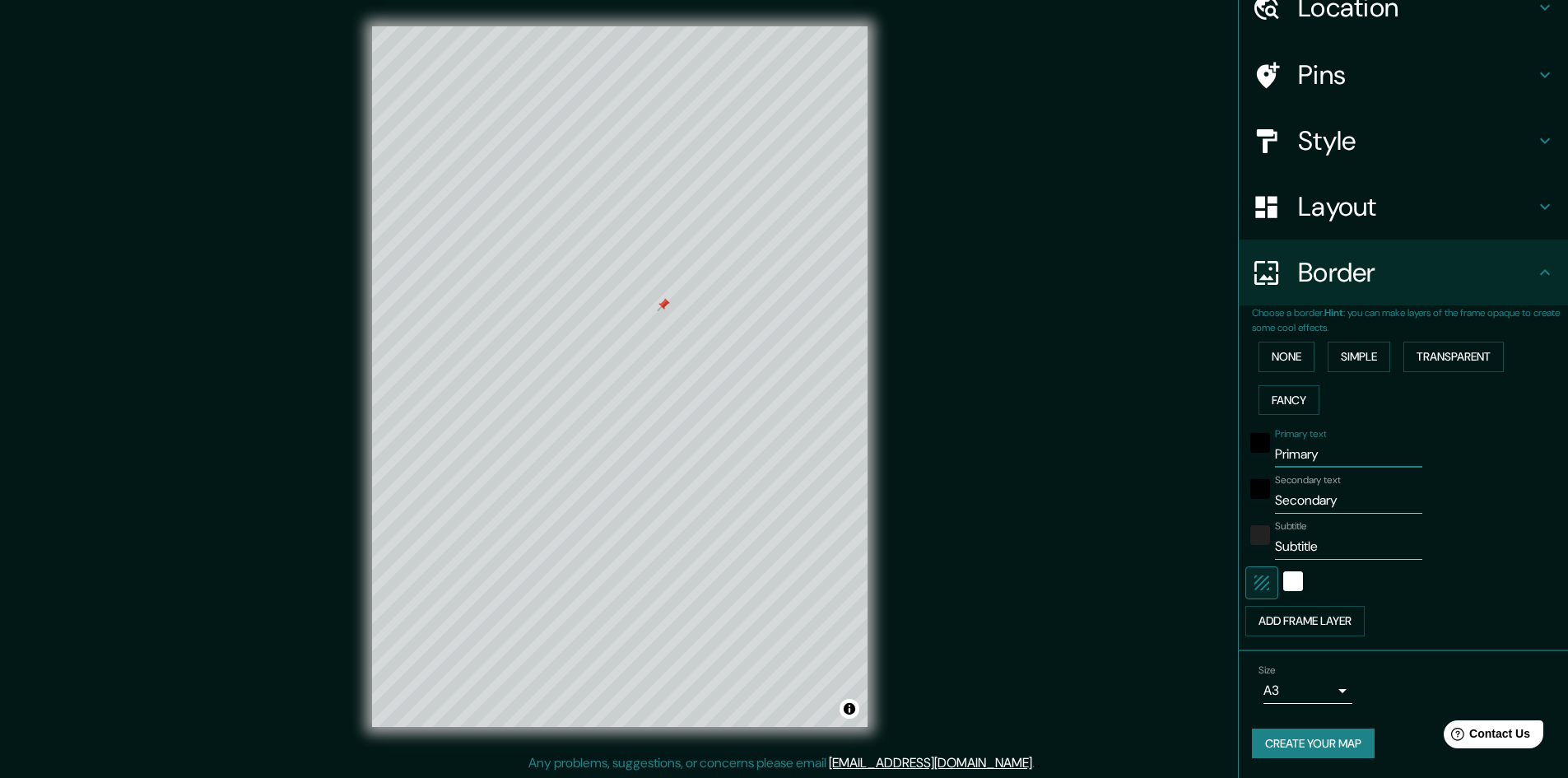
click at [1321, 461] on input "Primary" at bounding box center [1348, 454] width 147 height 26
drag, startPoint x: 1321, startPoint y: 461, endPoint x: 1248, endPoint y: 461, distance: 73.0
click at [1248, 461] on div "Primary text Primary" at bounding box center [1380, 447] width 270 height 40
click at [1284, 585] on div "white" at bounding box center [1293, 580] width 19 height 19
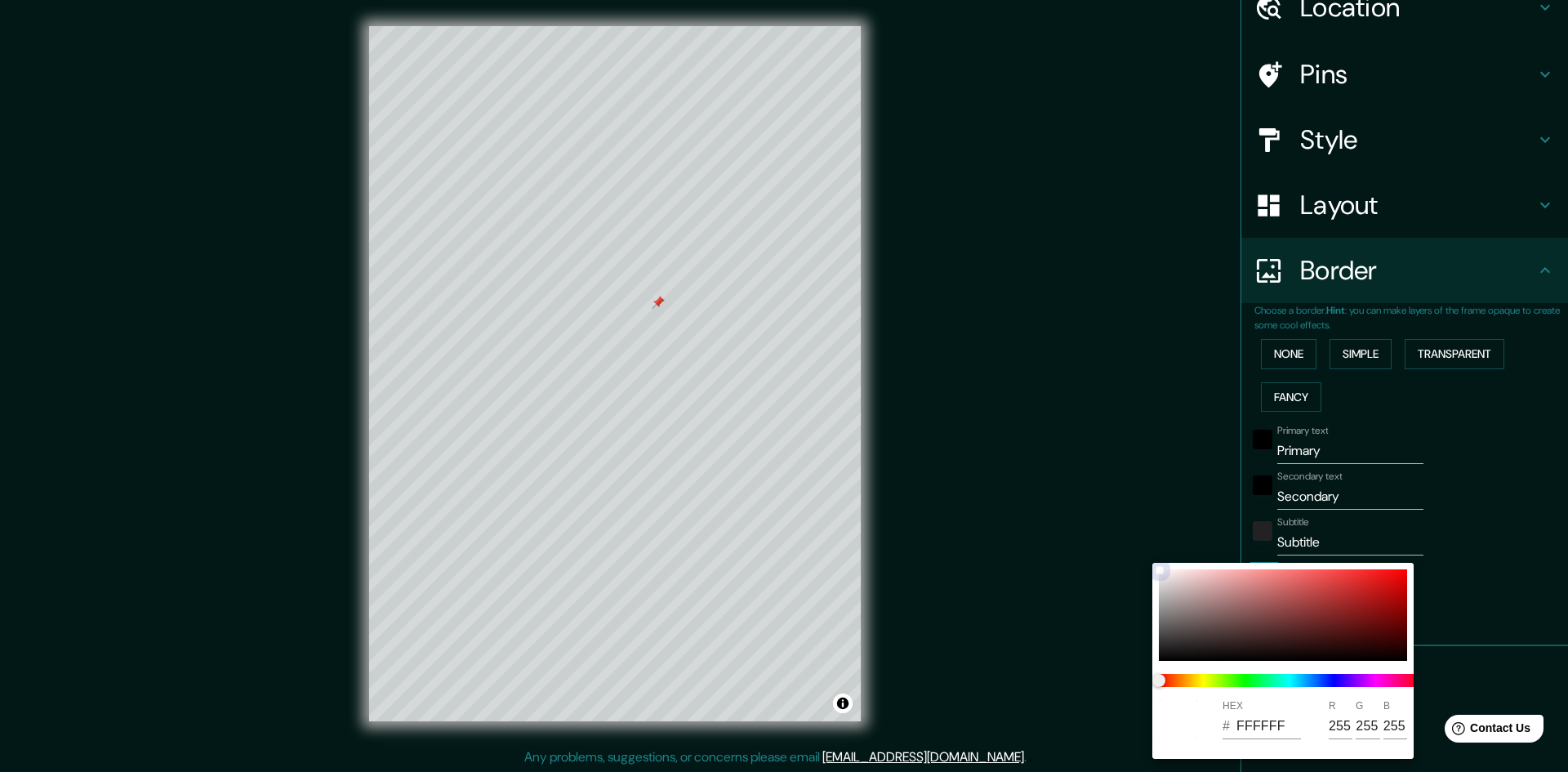
type input "AC9696"
type input "172"
type input "150"
type input "5A5959"
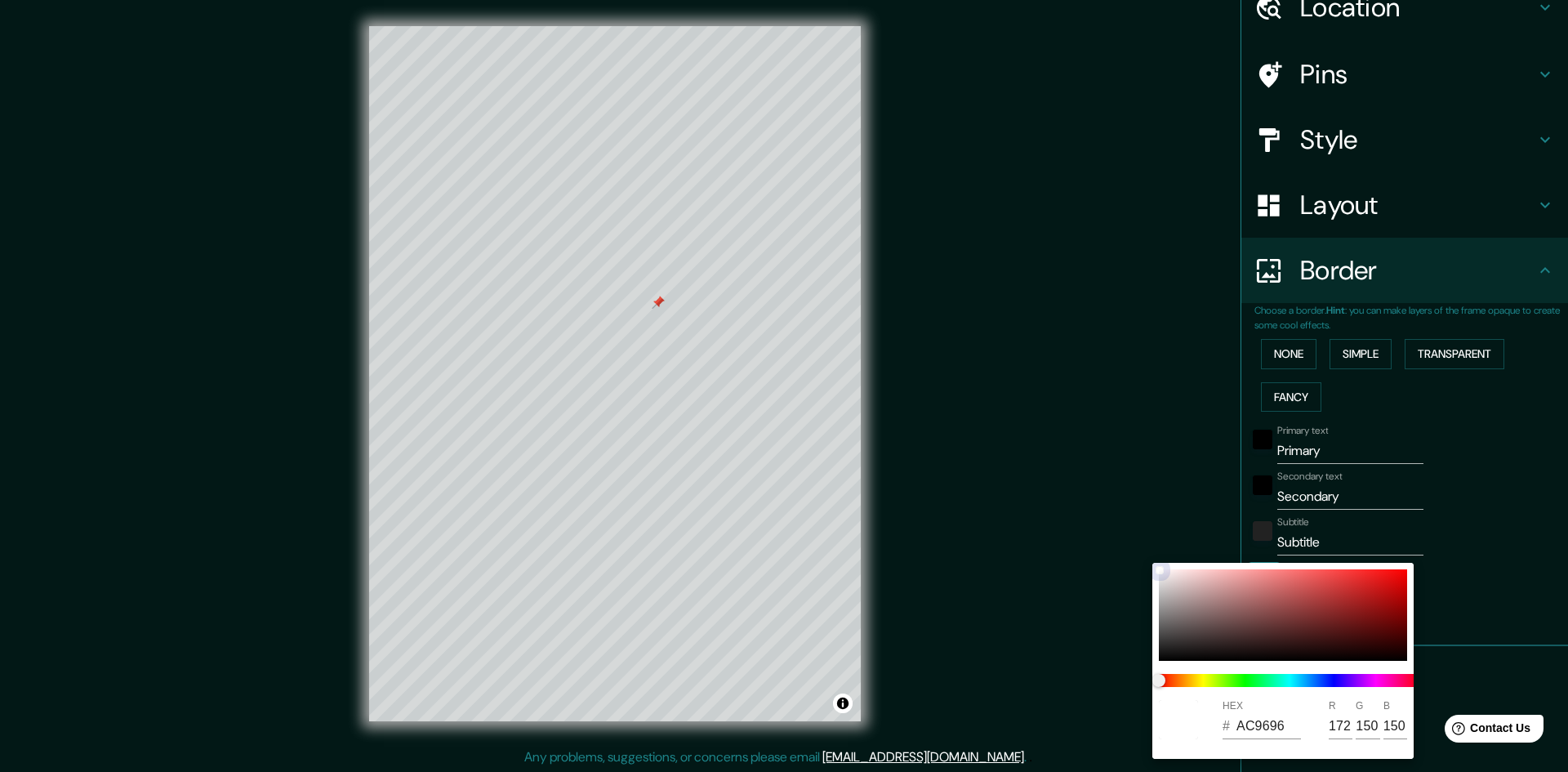
type input "90"
type input "89"
type input "393939"
type input "57"
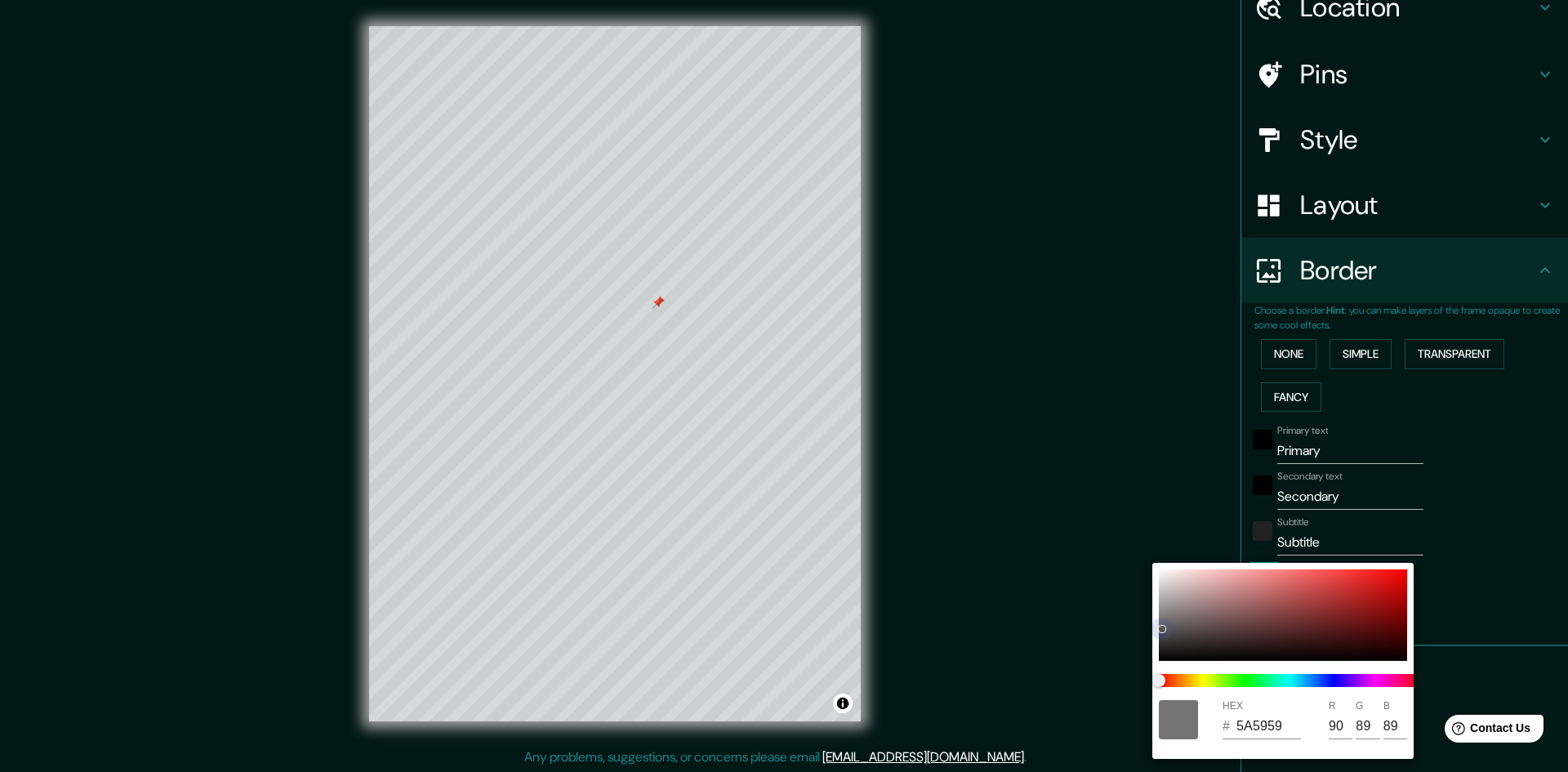
type input "57"
type input "2C2C2C"
type input "44"
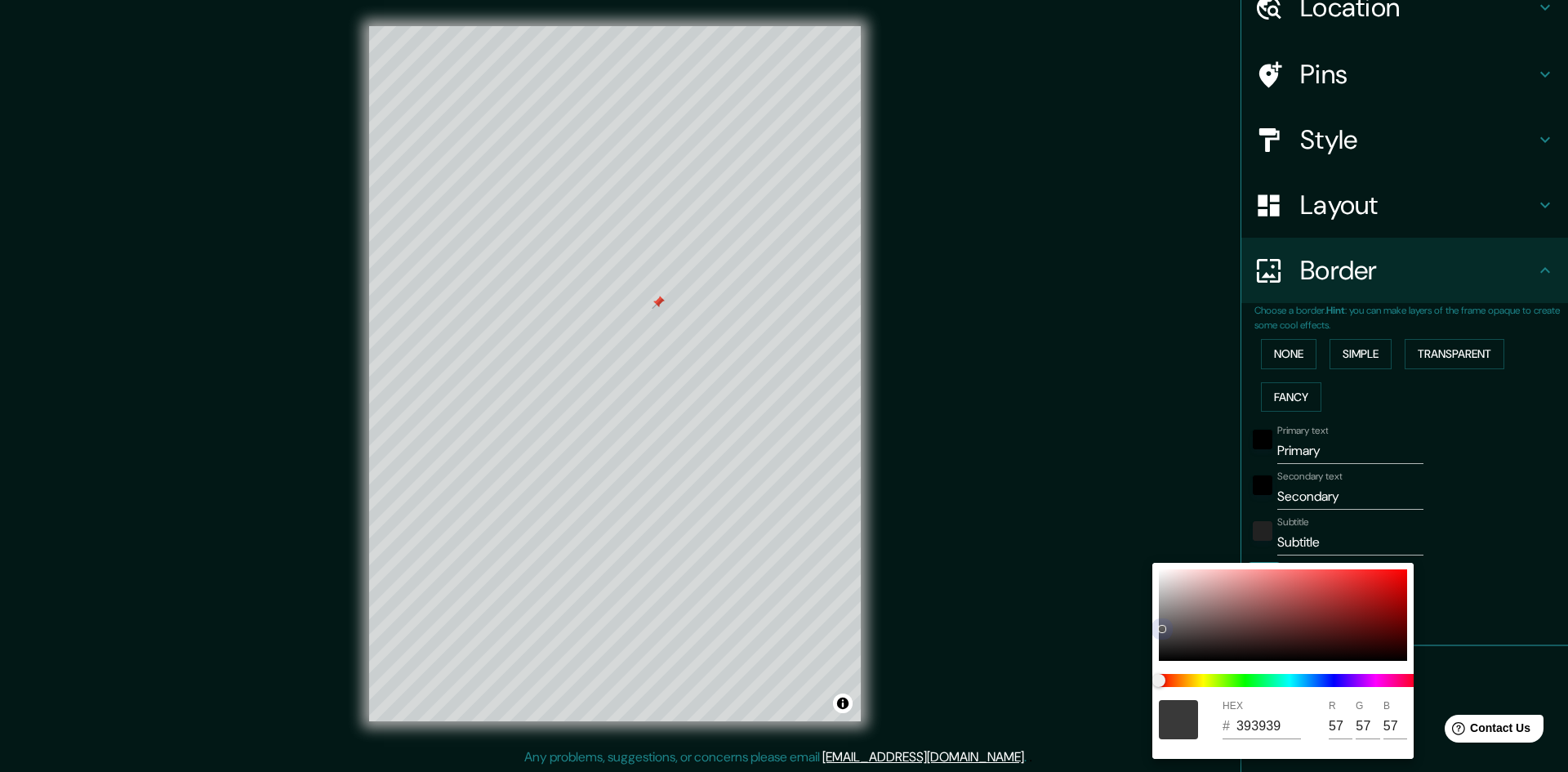
type input "44"
type input "252525"
type input "37"
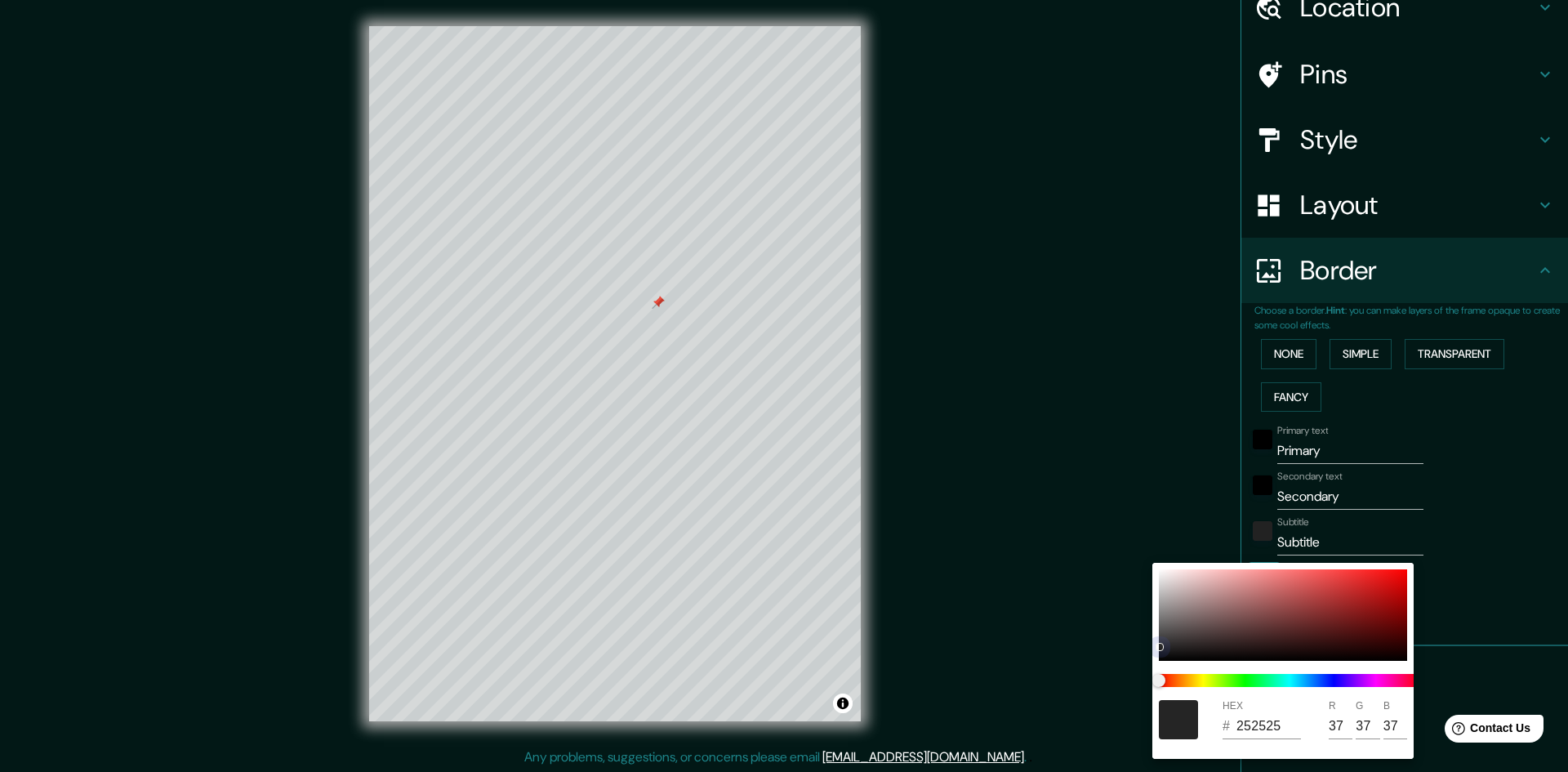
type input "171717"
type input "23"
type input "101010"
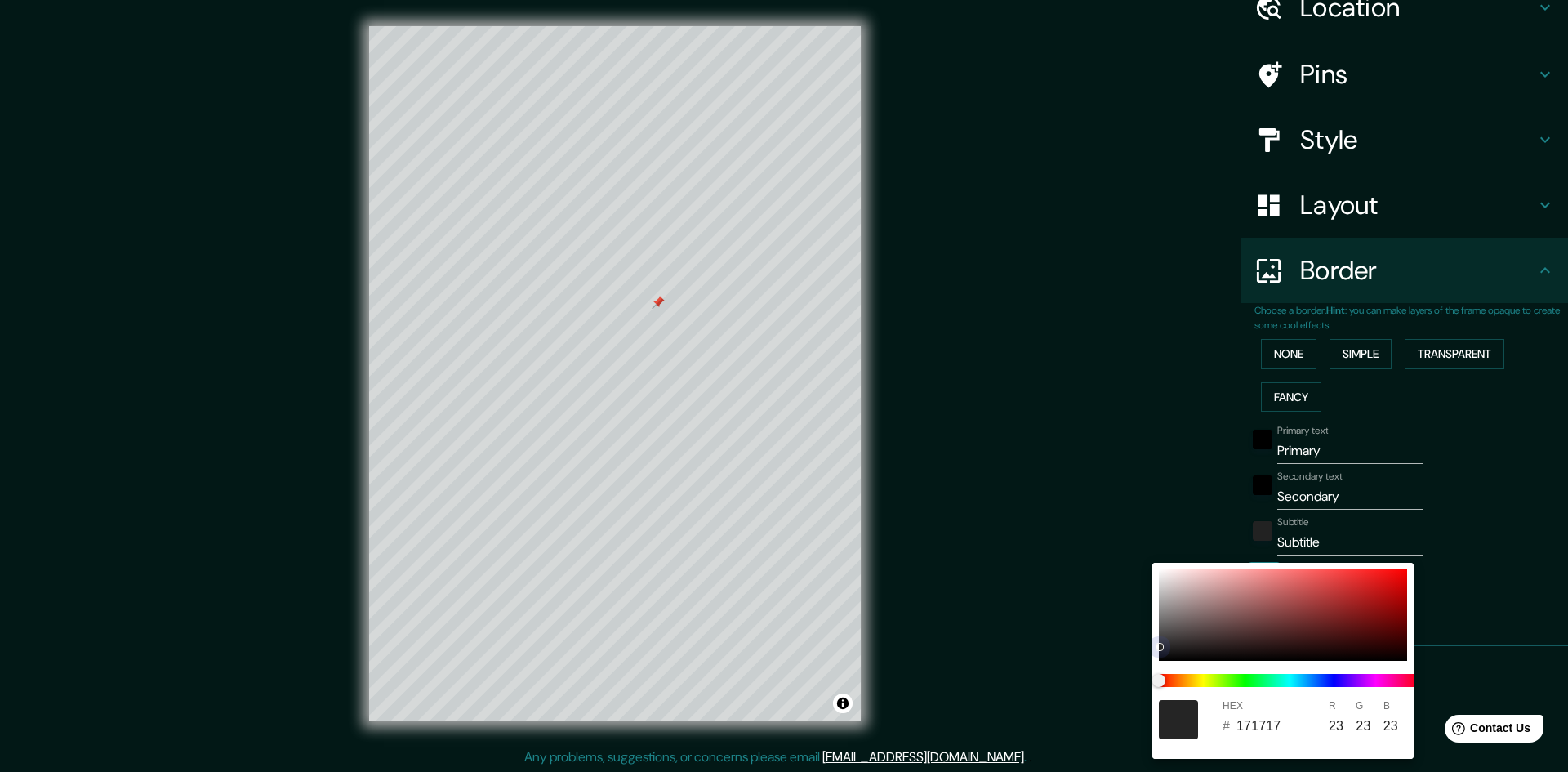
type input "16"
type input "0B0B0B"
type input "11"
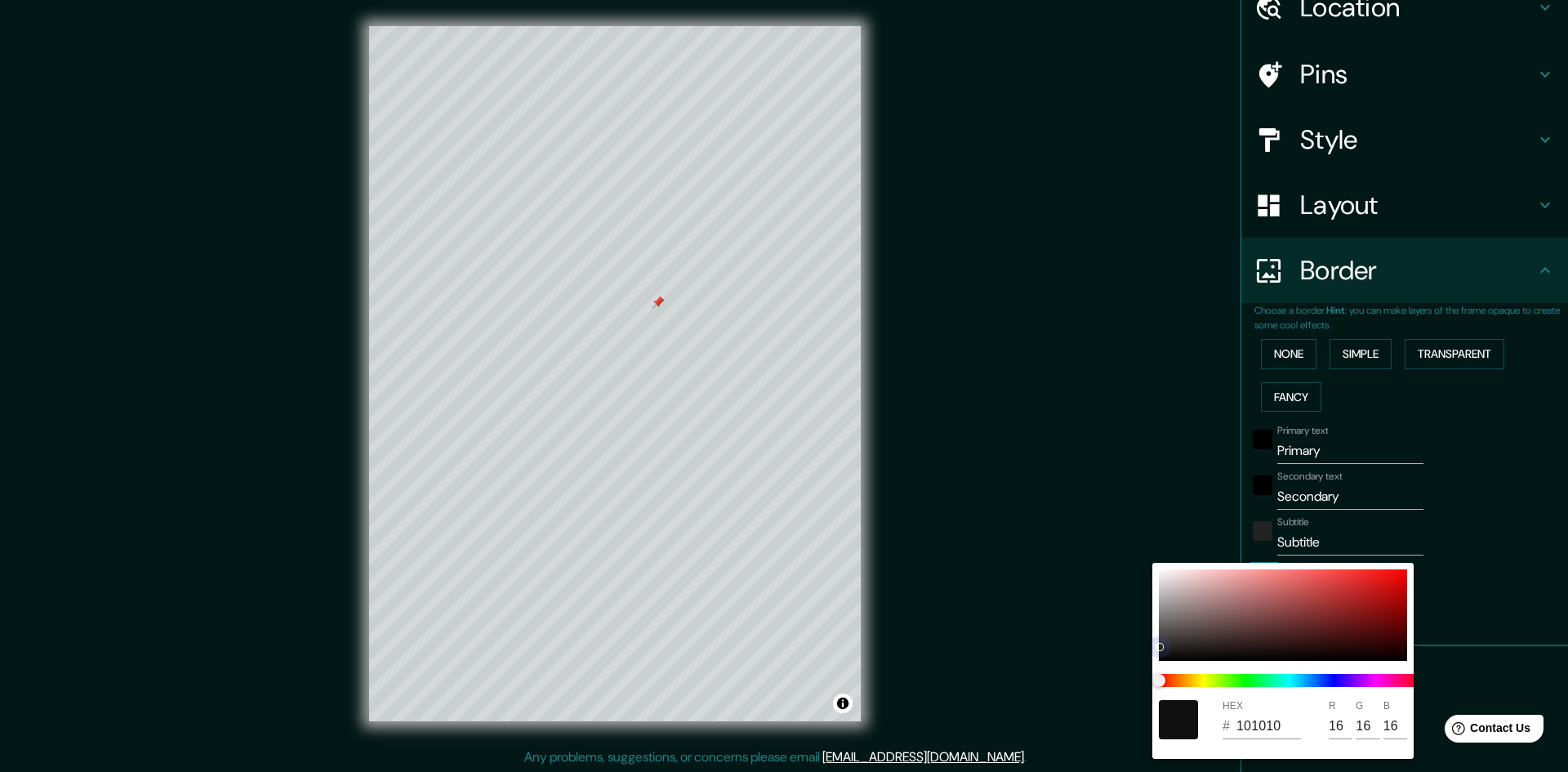
type input "11"
type input "070707"
type input "7"
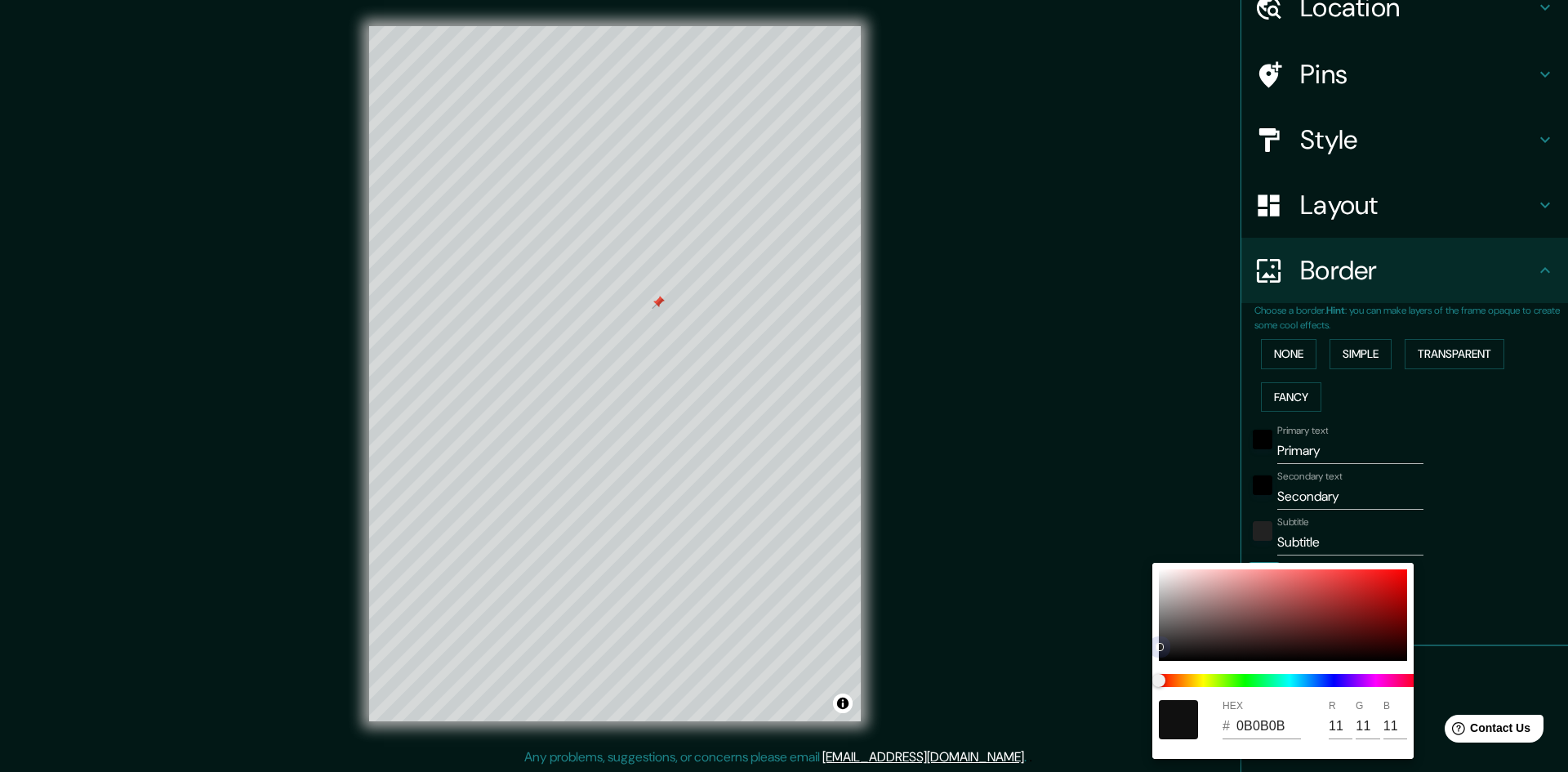
type input "7"
type input "050505"
type input "5"
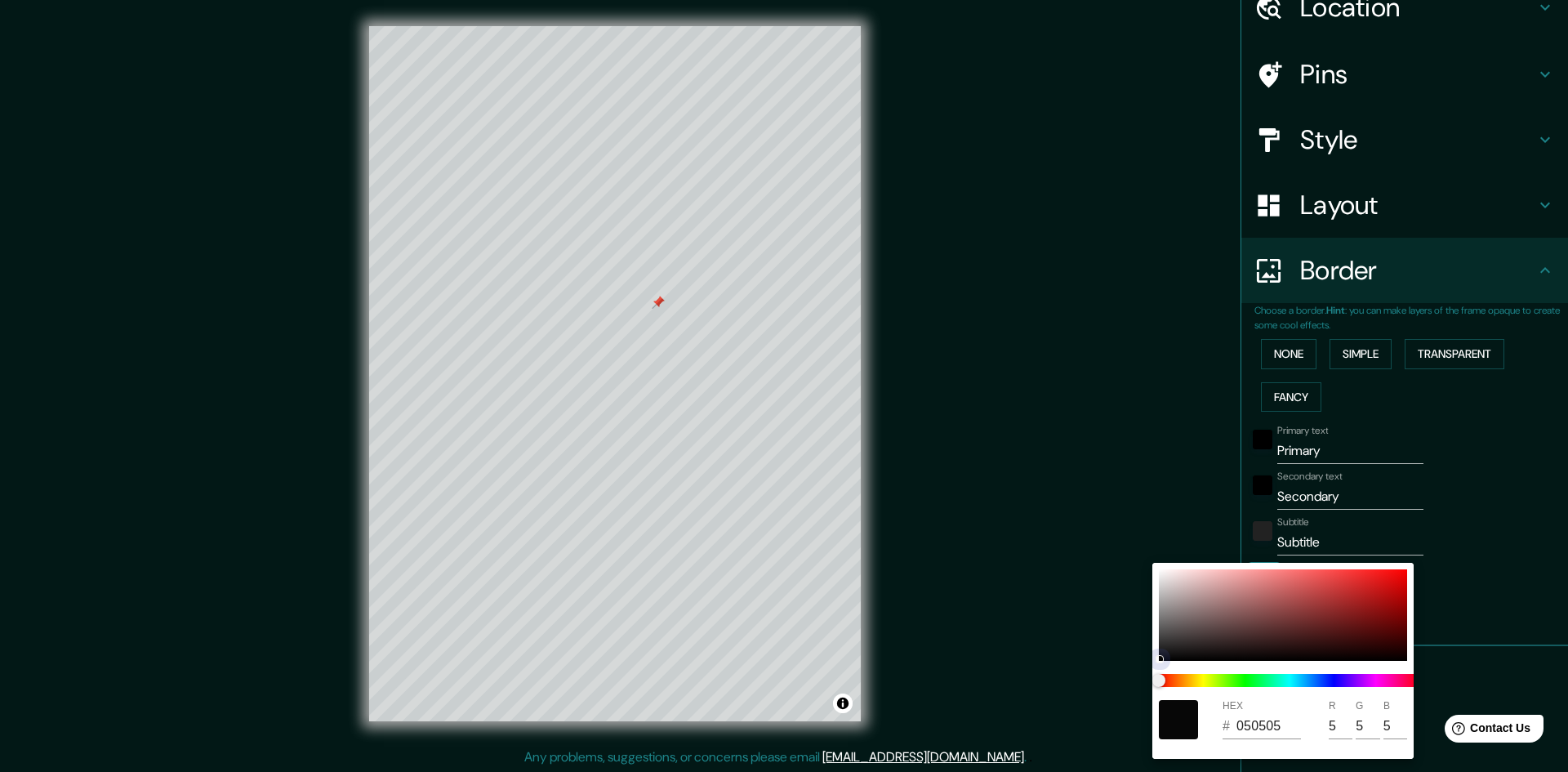
type input "000000"
type input "0"
type input "202020"
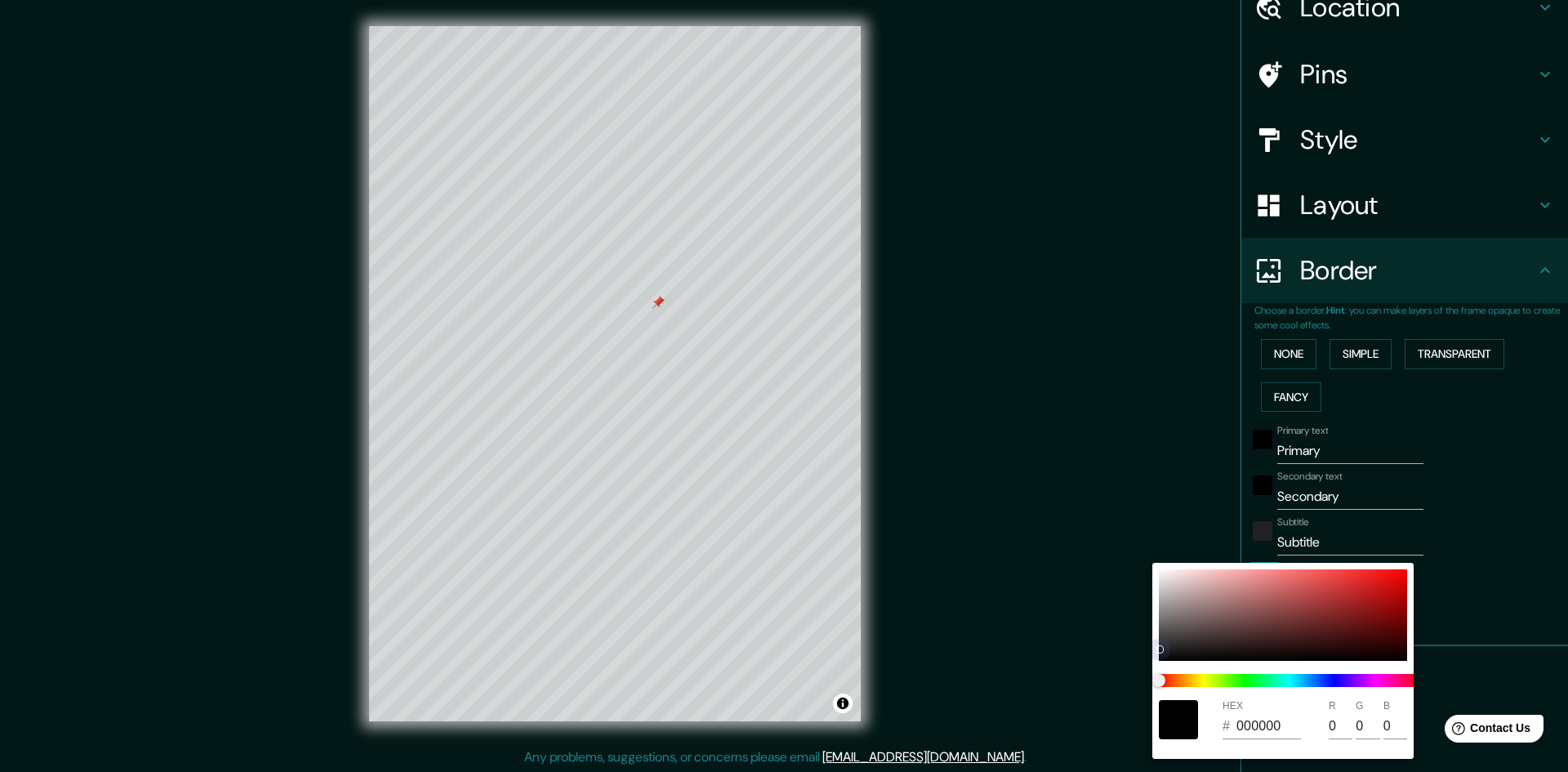
type input "32"
type input "373636"
type input "55"
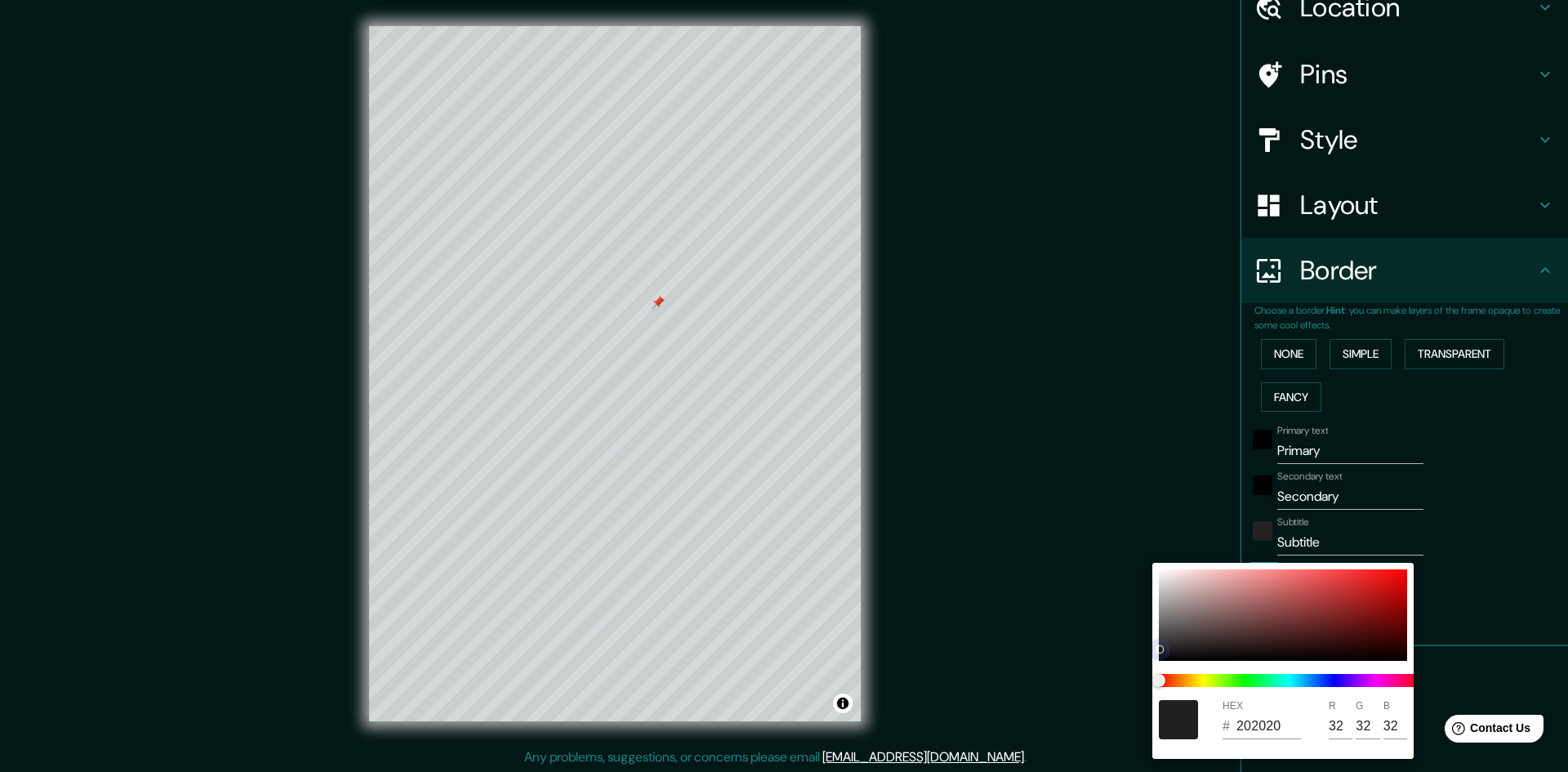
type input "54"
type input "222222"
type input "34"
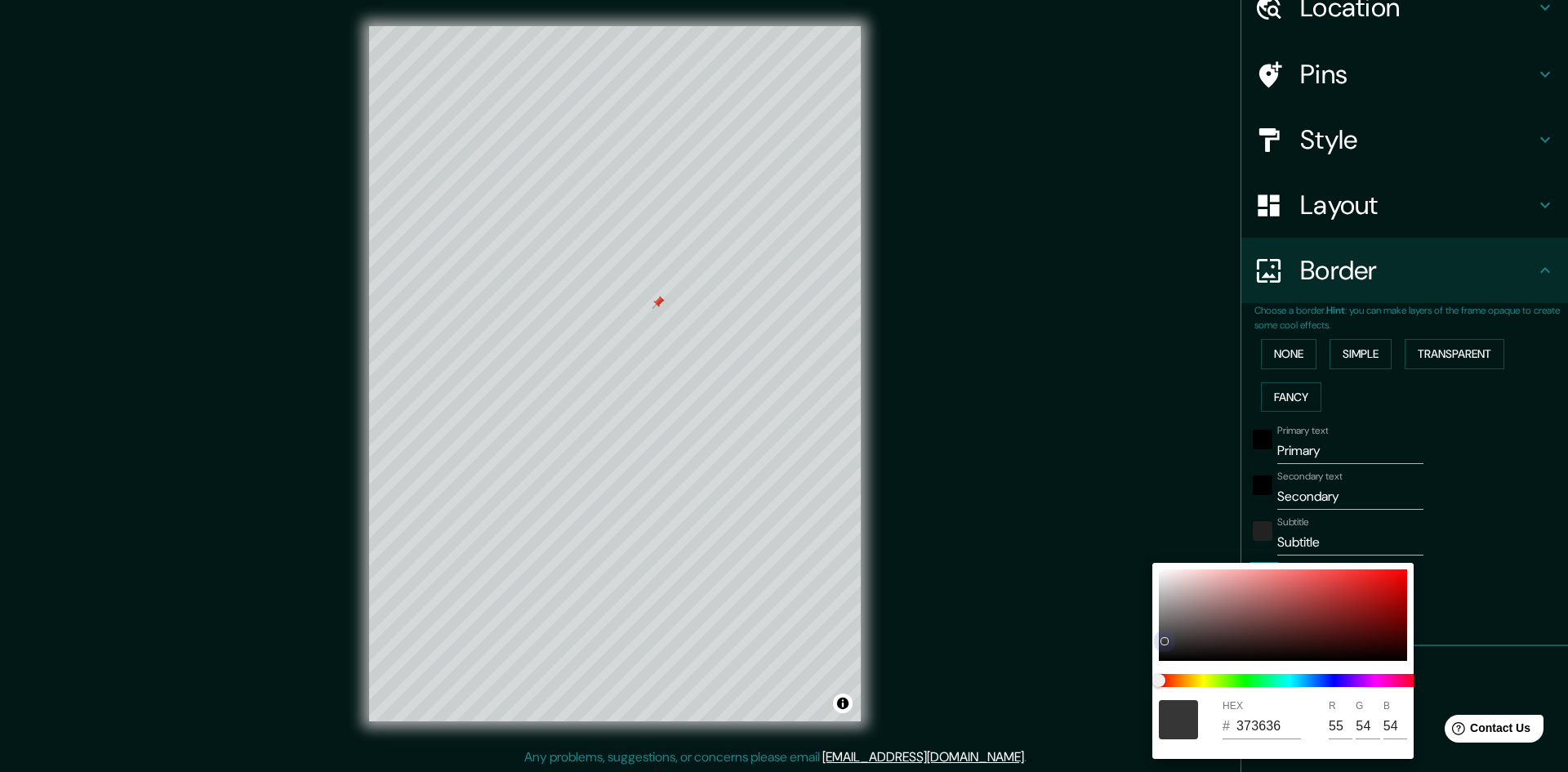
type input "34"
type input "3E3D3D"
type input "62"
type input "61"
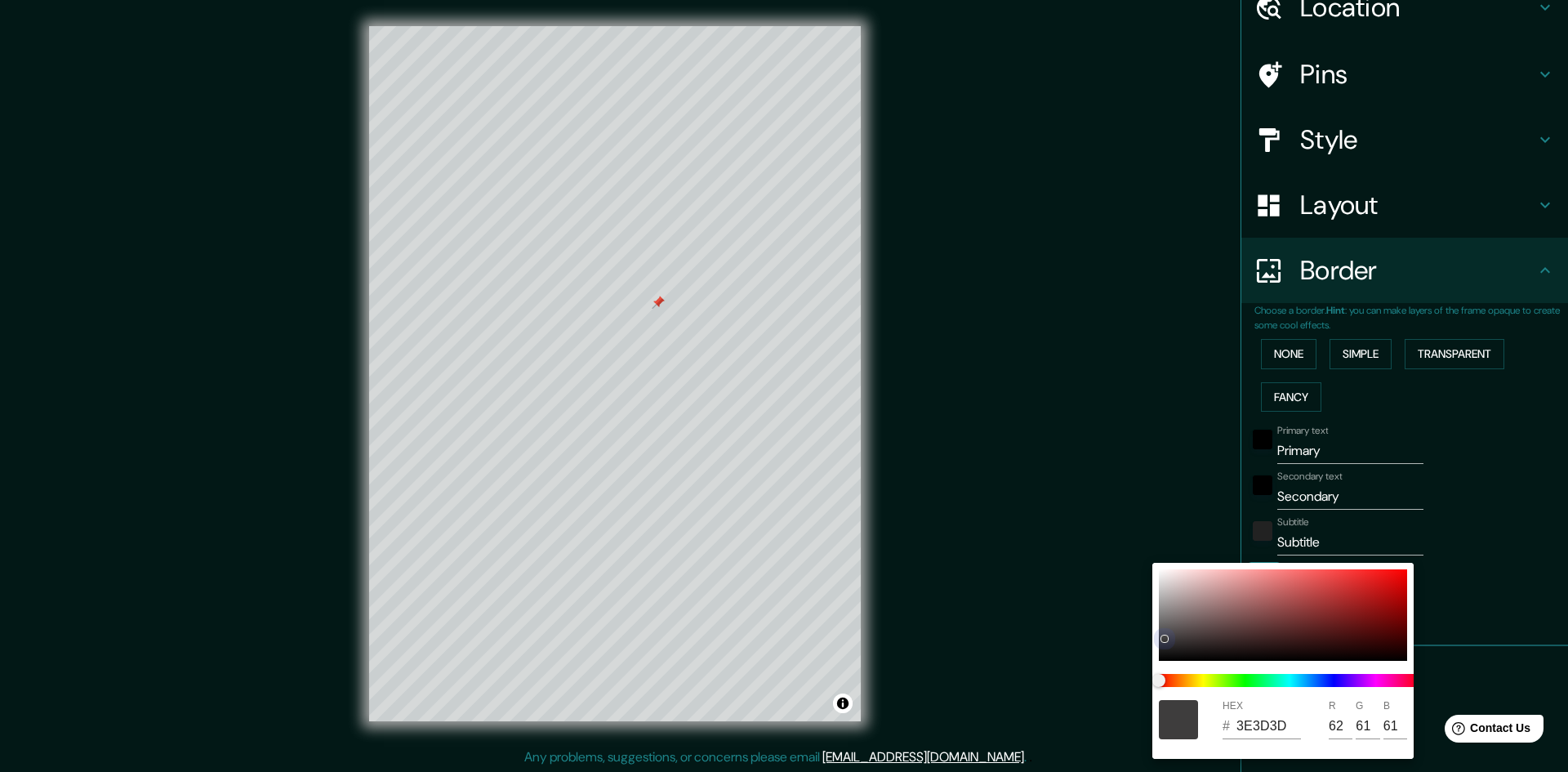
type input "403F3F"
type input "64"
type input "63"
type input "434141"
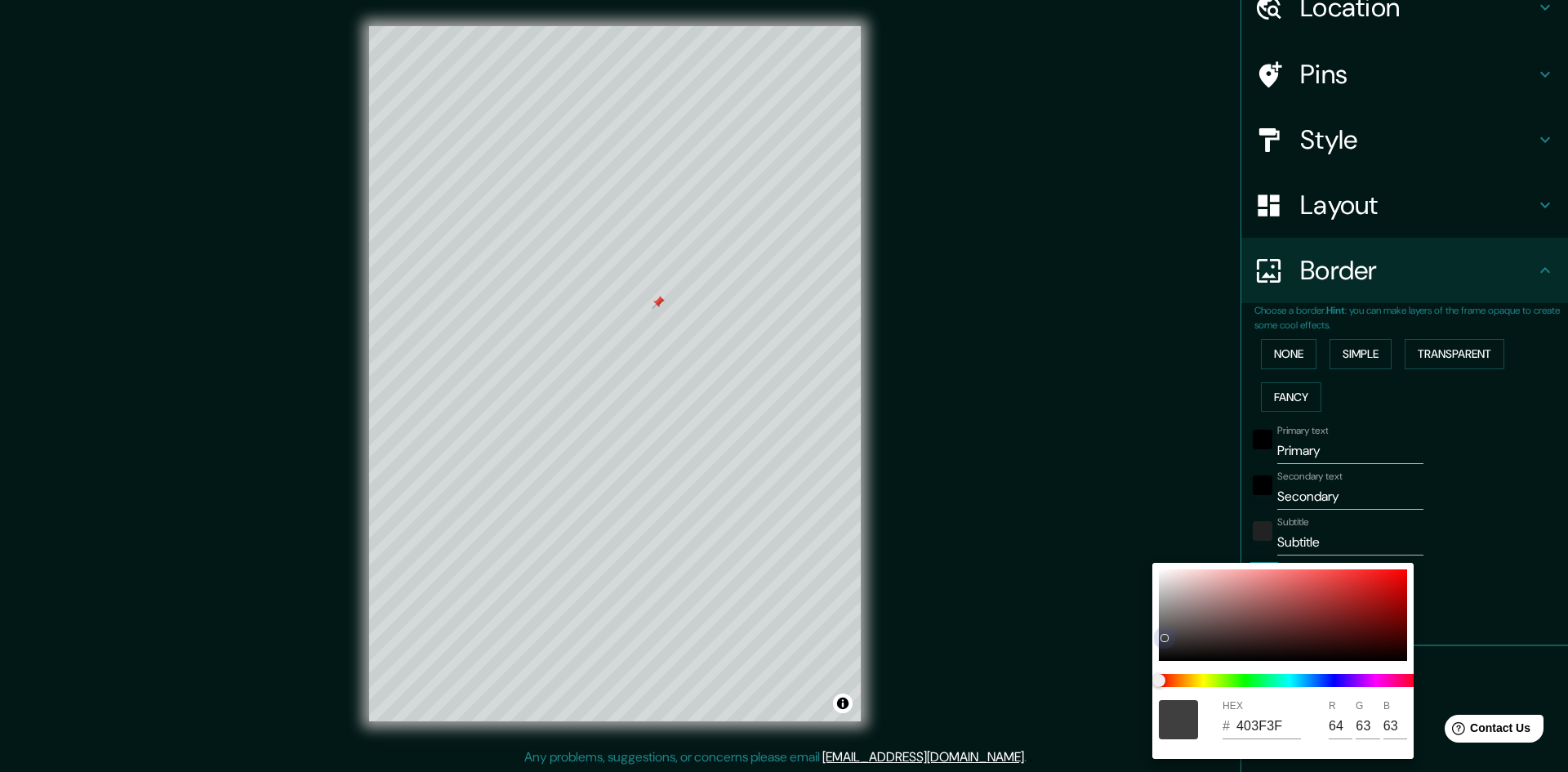
type input "67"
type input "65"
type input "3C3C3C"
type input "60"
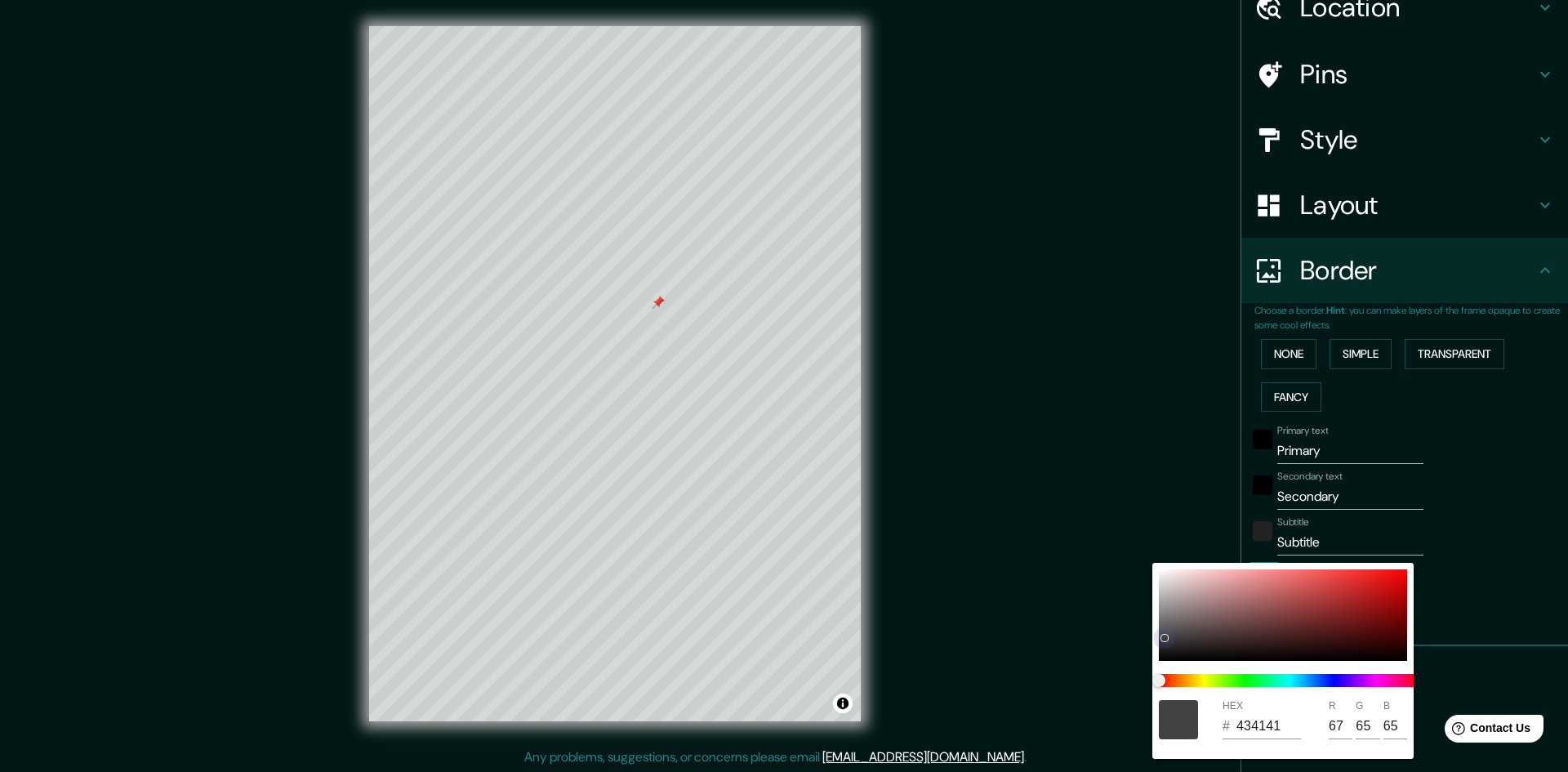
type input "60"
type input "353535"
type input "53"
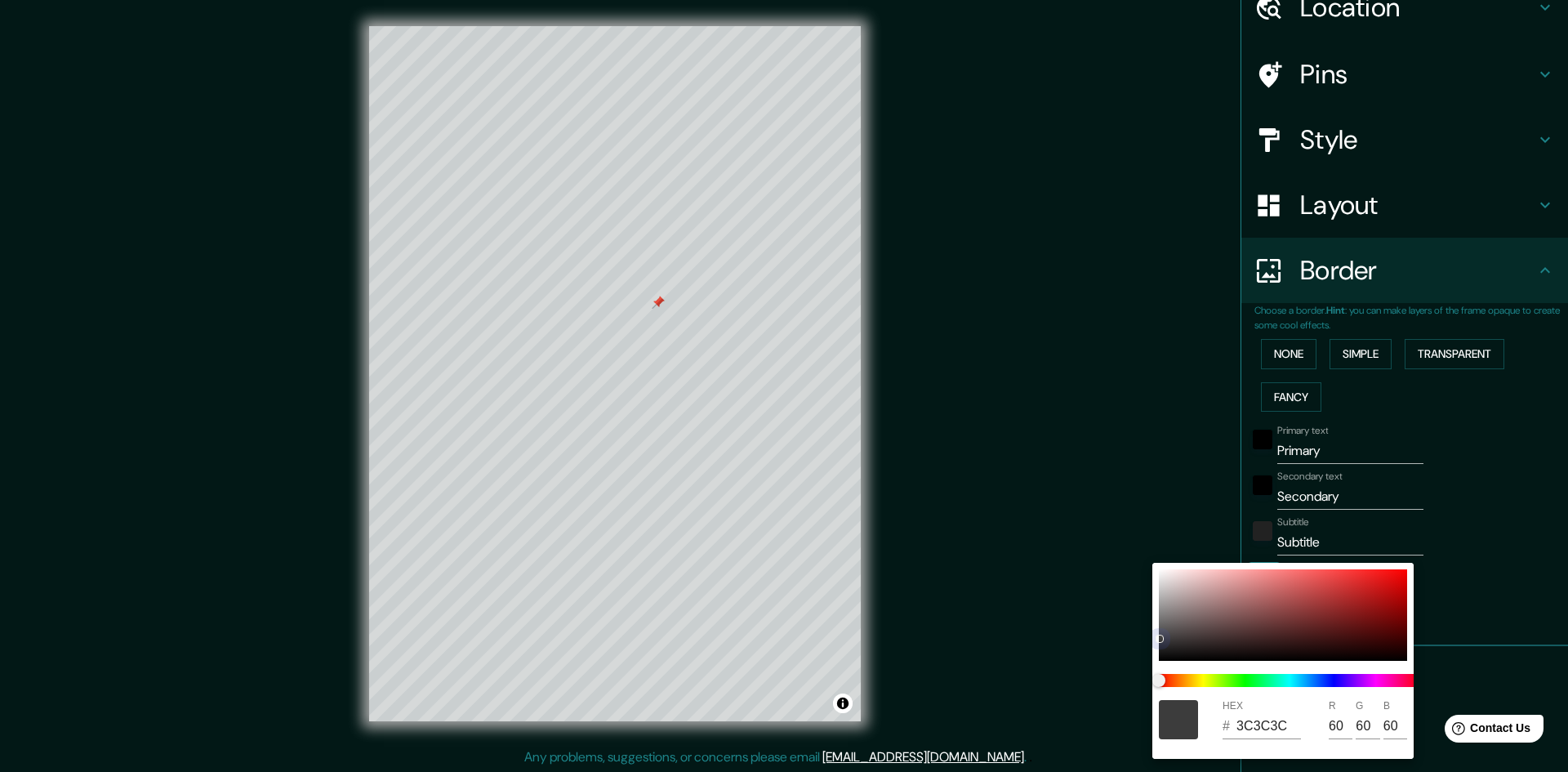
type input "53"
drag, startPoint x: 1227, startPoint y: 597, endPoint x: 1150, endPoint y: 656, distance: 97.0
click at [1150, 656] on div "HEX # 353535 R 53 G 53 B 53" at bounding box center [784, 386] width 1568 height 772
click at [1348, 459] on div at bounding box center [784, 386] width 1568 height 772
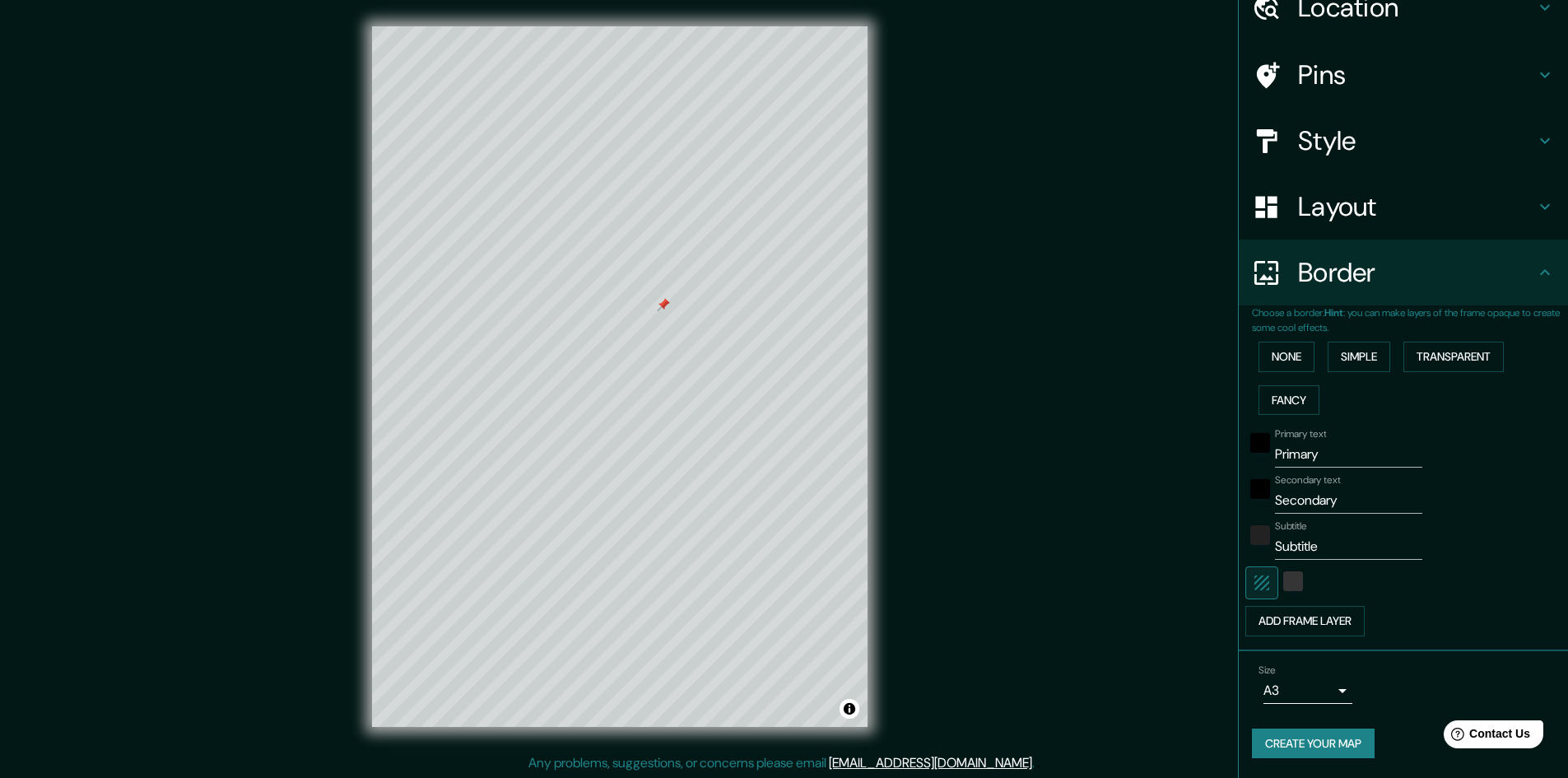
click at [1343, 460] on input "Primary" at bounding box center [1348, 454] width 147 height 26
drag, startPoint x: 1329, startPoint y: 457, endPoint x: 1165, endPoint y: 457, distance: 164.0
click at [1165, 457] on div "Mappin Location Belén, Esquipulas, Departamento de Chiquimula, Guatemala Pins S…" at bounding box center [784, 389] width 1568 height 780
type input "E"
type input "A"
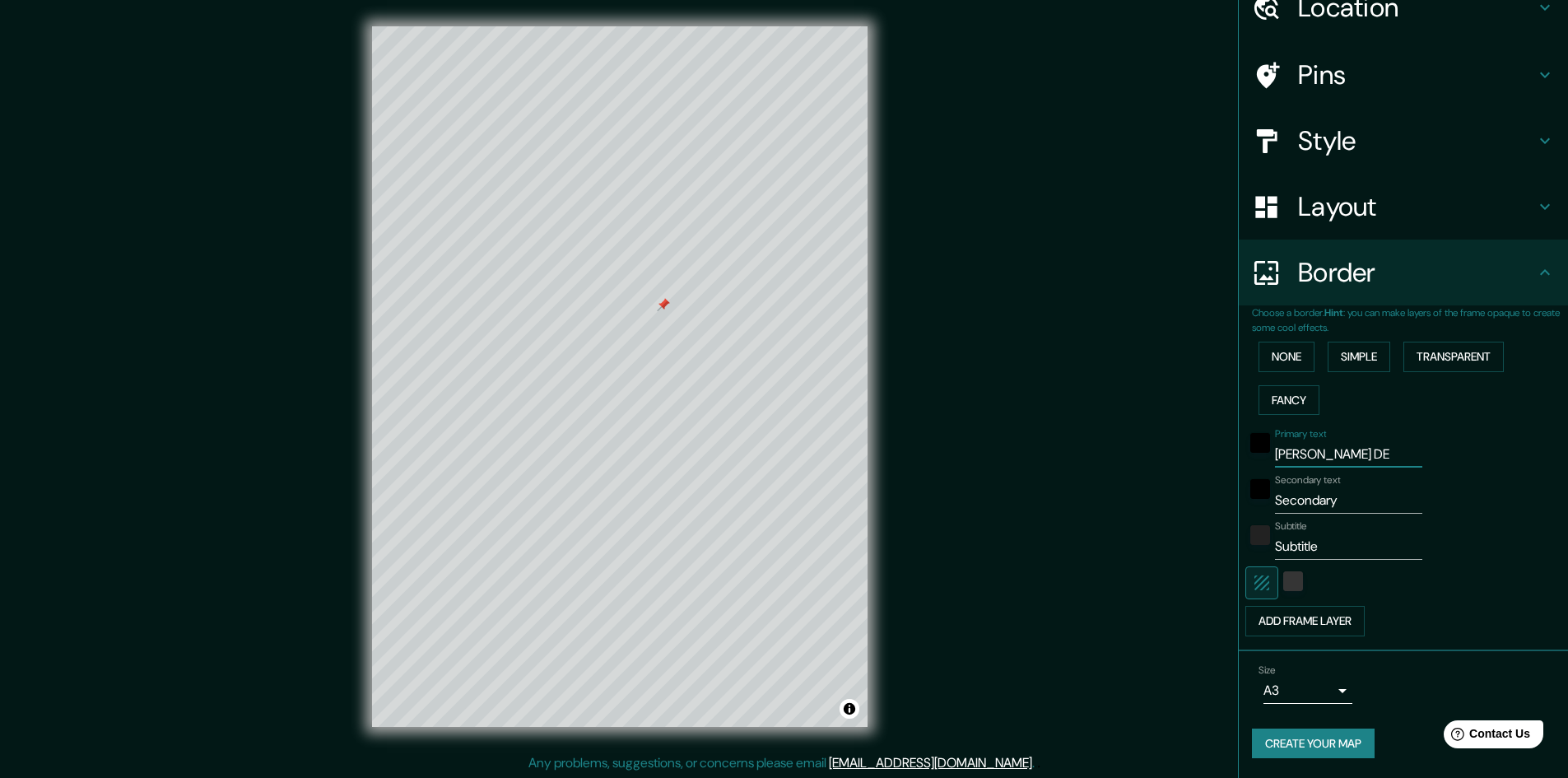
type input "PIEDRA DE"
drag, startPoint x: 1363, startPoint y: 508, endPoint x: 1227, endPoint y: 508, distance: 136.0
click at [1239, 508] on div "Choose a border. Hint : you can make layers of the frame opaque to create some …" at bounding box center [1403, 478] width 329 height 346
type input "LOS COMPADRES"
click at [1251, 492] on div "black" at bounding box center [1260, 489] width 19 height 19
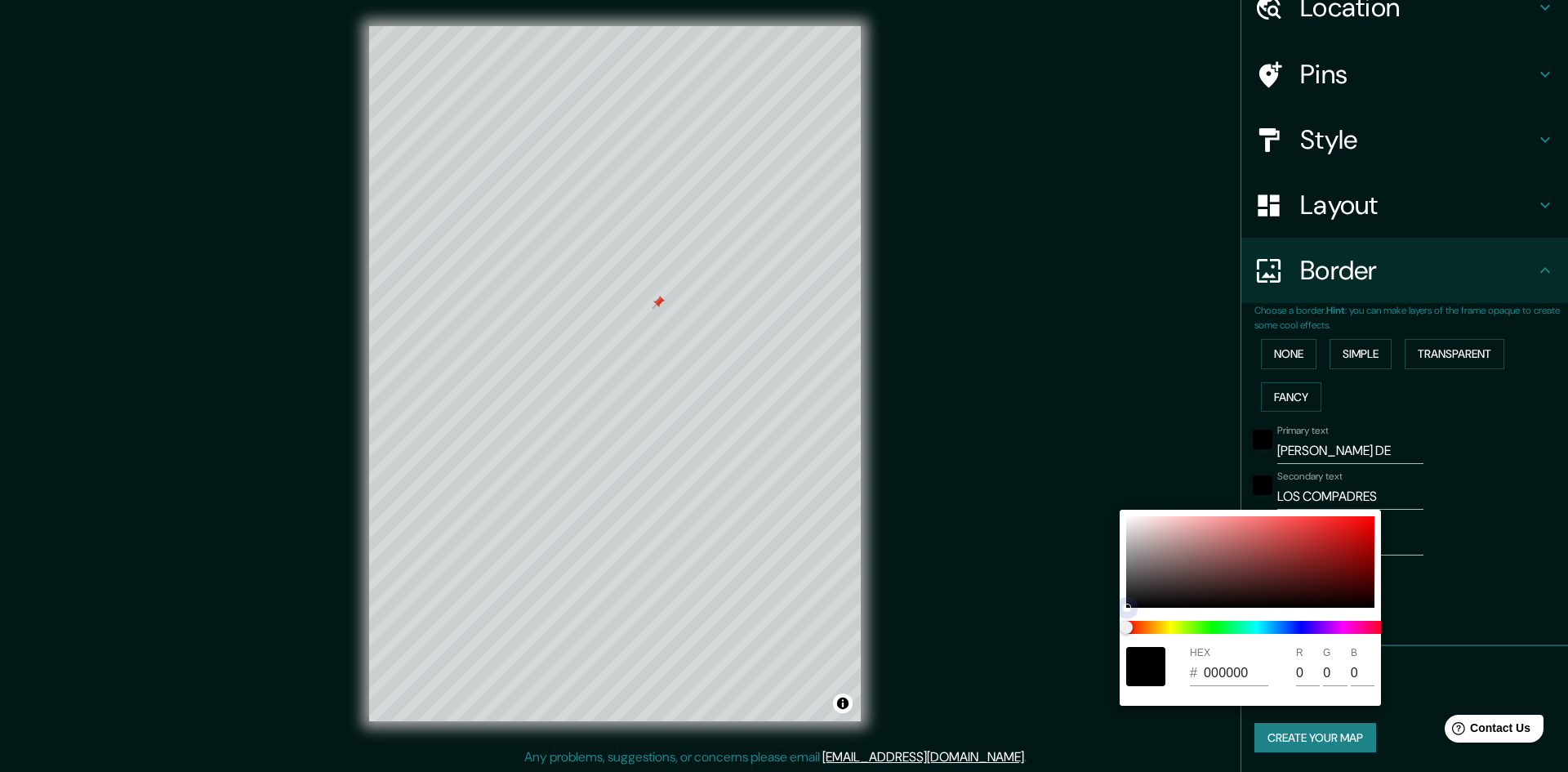
type input "E6DDDD"
type input "230"
type input "221"
drag, startPoint x: 1136, startPoint y: 530, endPoint x: 1071, endPoint y: 462, distance: 94.1
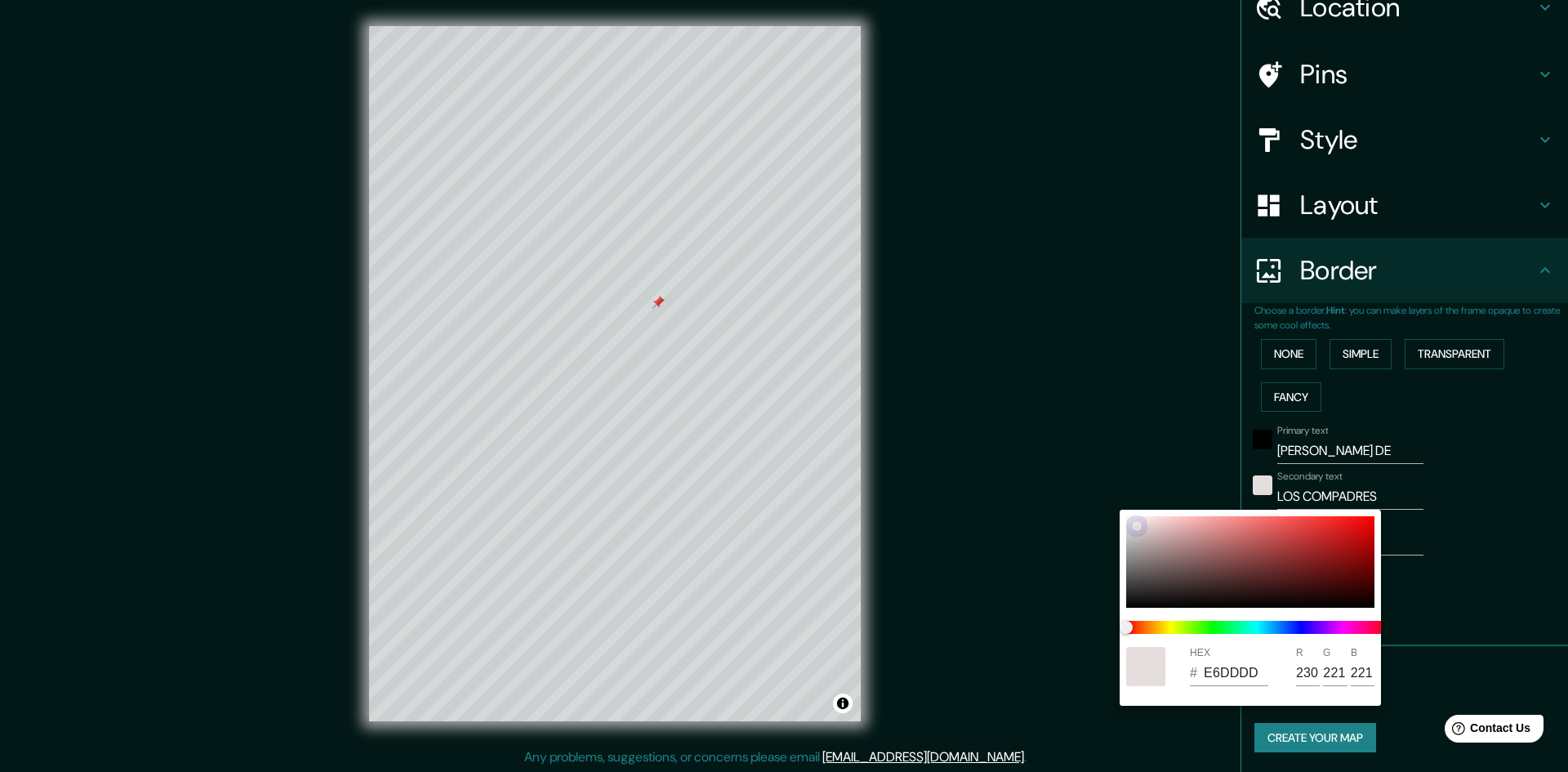
click at [1071, 462] on div "HEX # E6DDDD R 230 G 221 B 221" at bounding box center [784, 386] width 1568 height 772
click at [1243, 440] on div at bounding box center [784, 386] width 1568 height 772
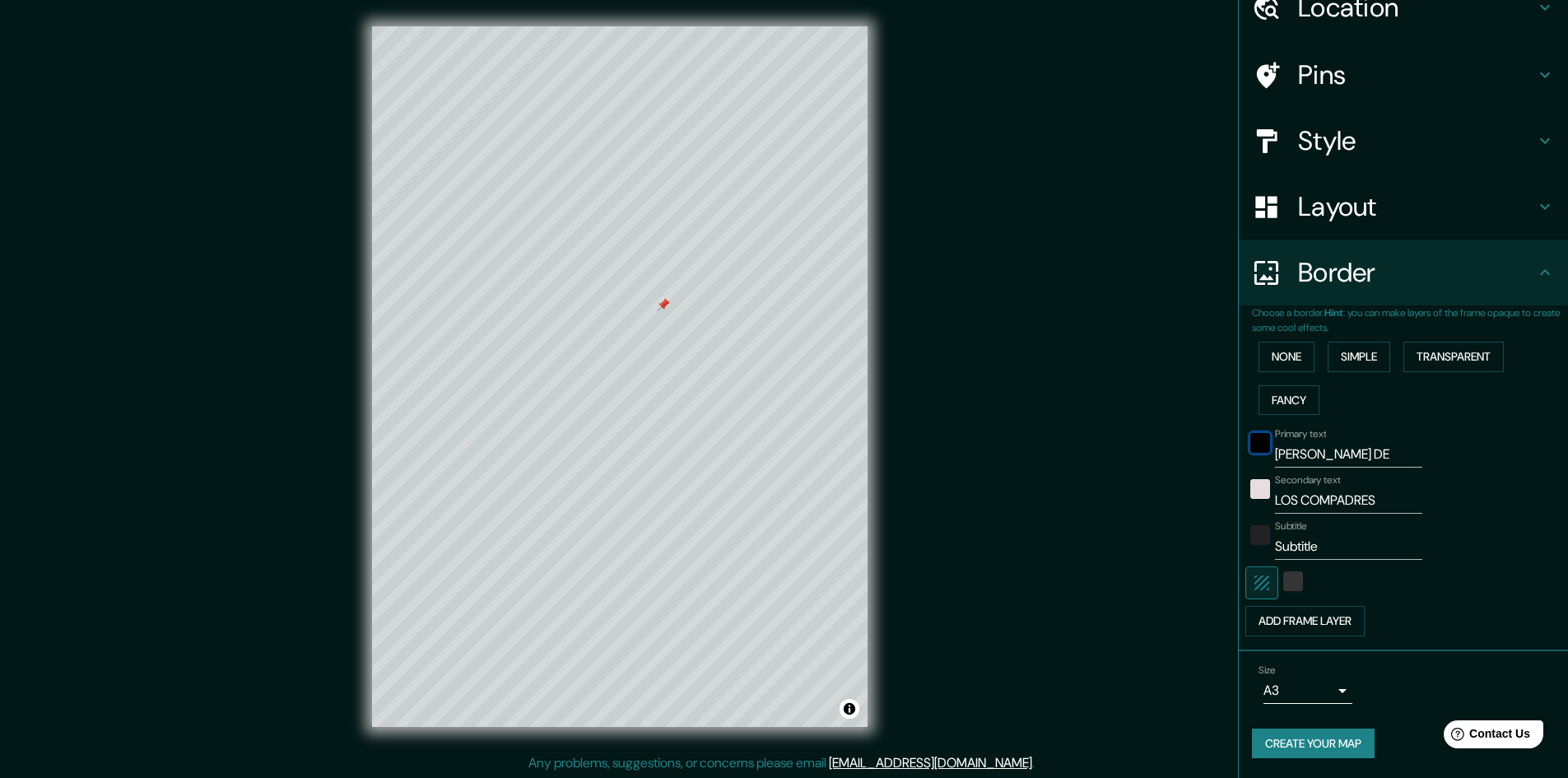
click at [1253, 443] on div "black" at bounding box center [1260, 442] width 19 height 19
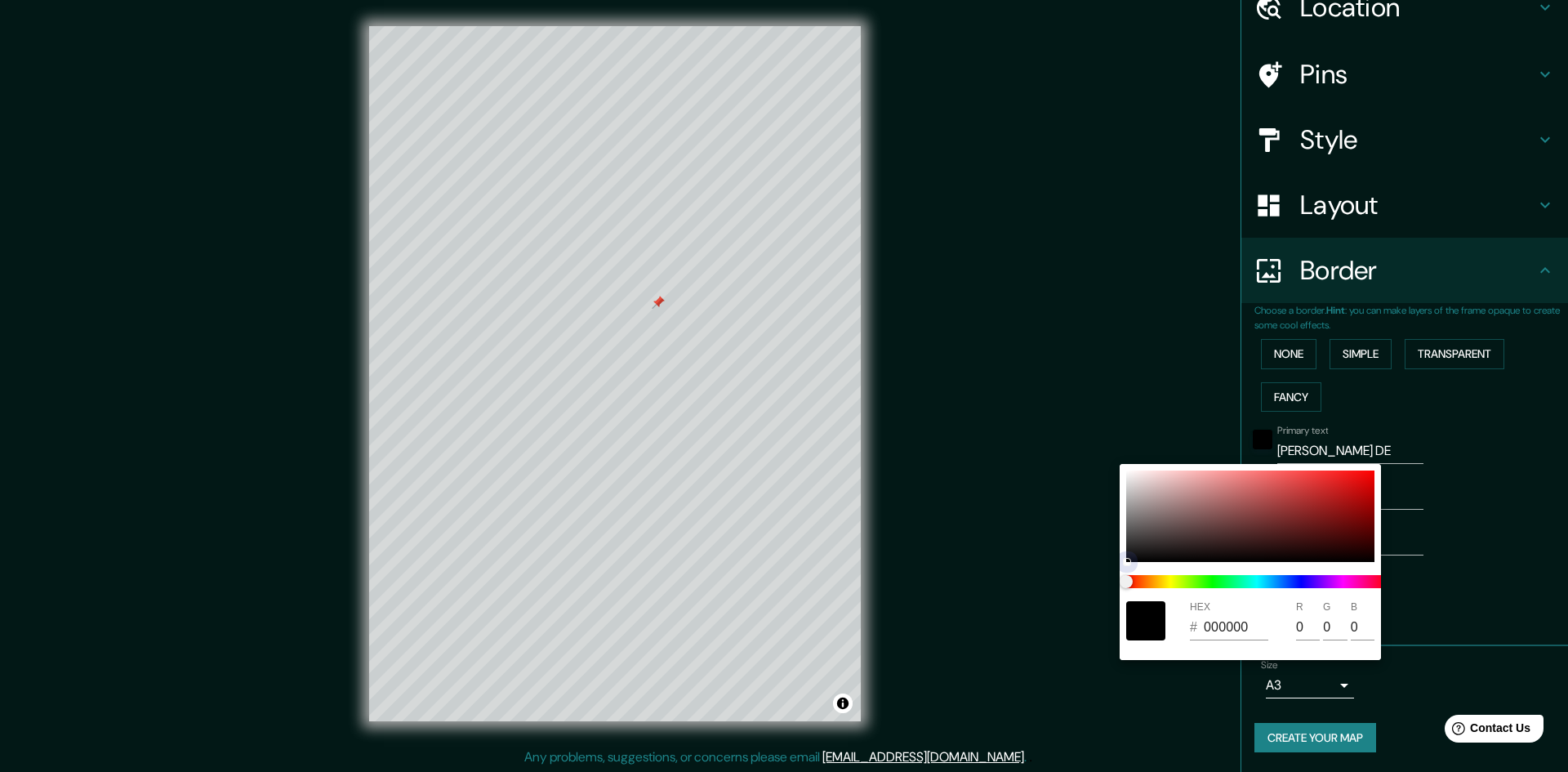
type input "E1E0E0"
type input "225"
type input "224"
drag, startPoint x: 1135, startPoint y: 497, endPoint x: 1051, endPoint y: 400, distance: 128.3
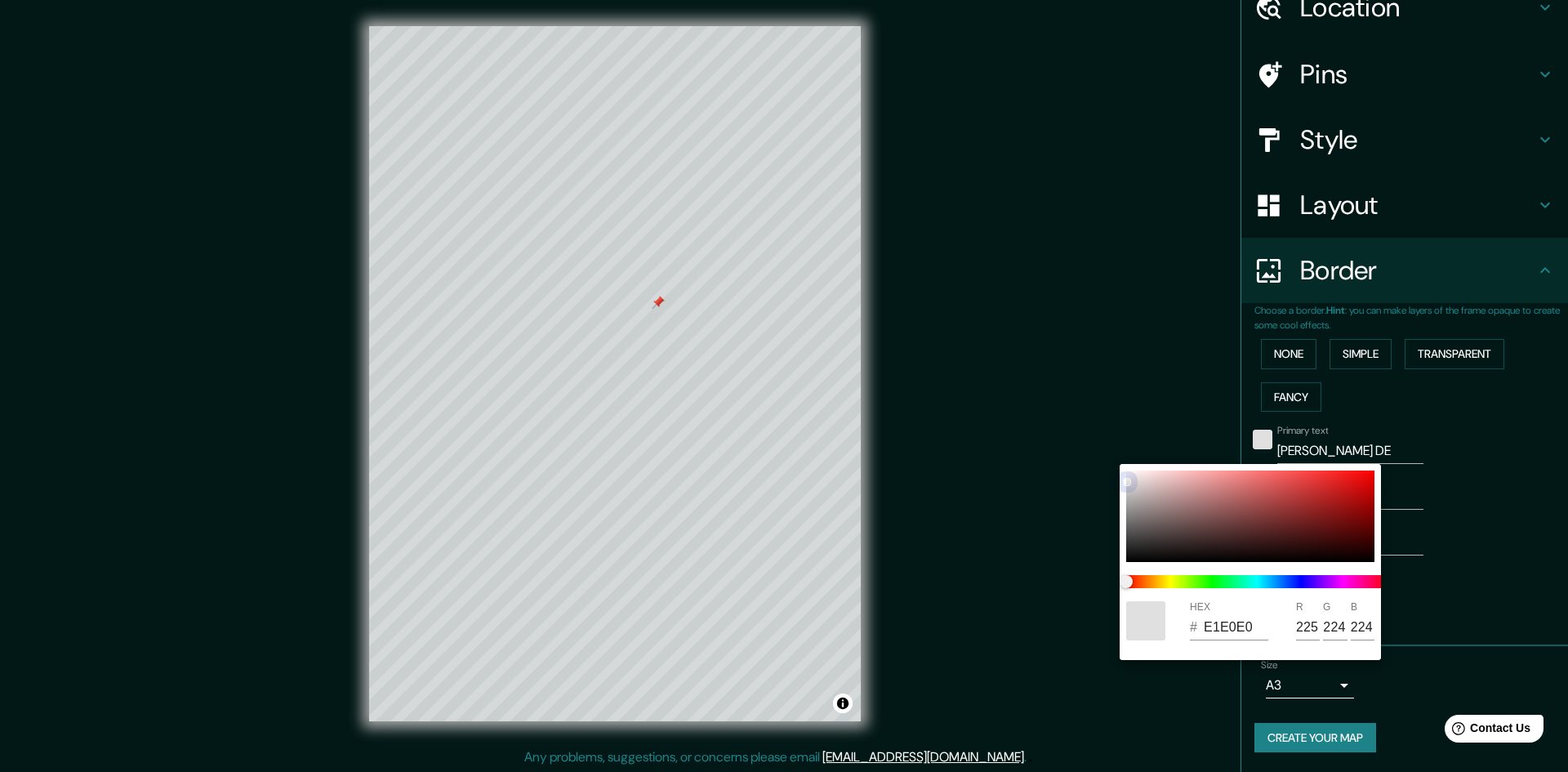
click at [1087, 421] on div "HEX # E1E0E0 R 225 G 224 B 224" at bounding box center [784, 386] width 1568 height 772
click at [1489, 495] on div at bounding box center [784, 386] width 1568 height 772
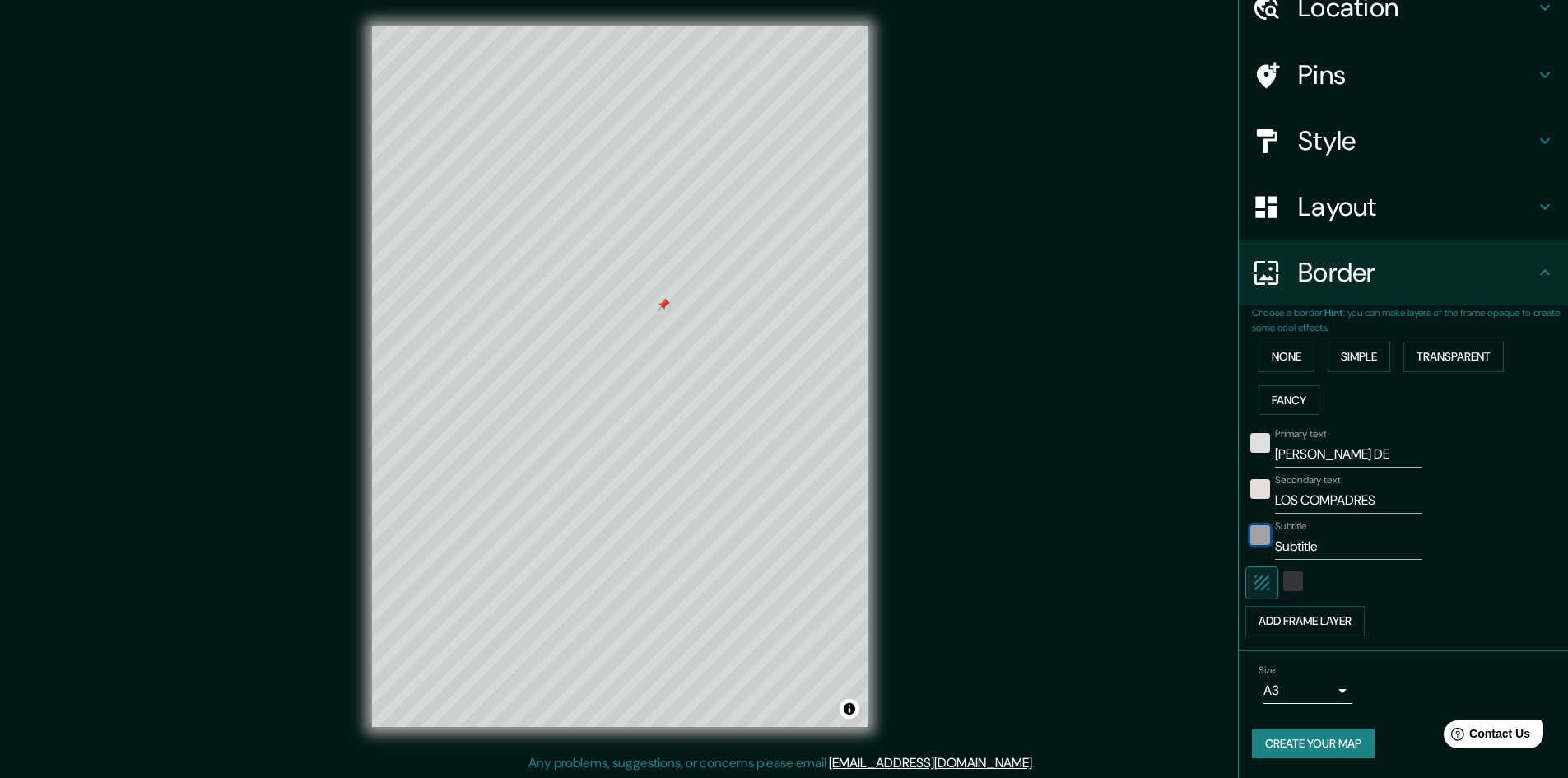
click at [1251, 536] on div "color-222222" at bounding box center [1260, 534] width 19 height 19
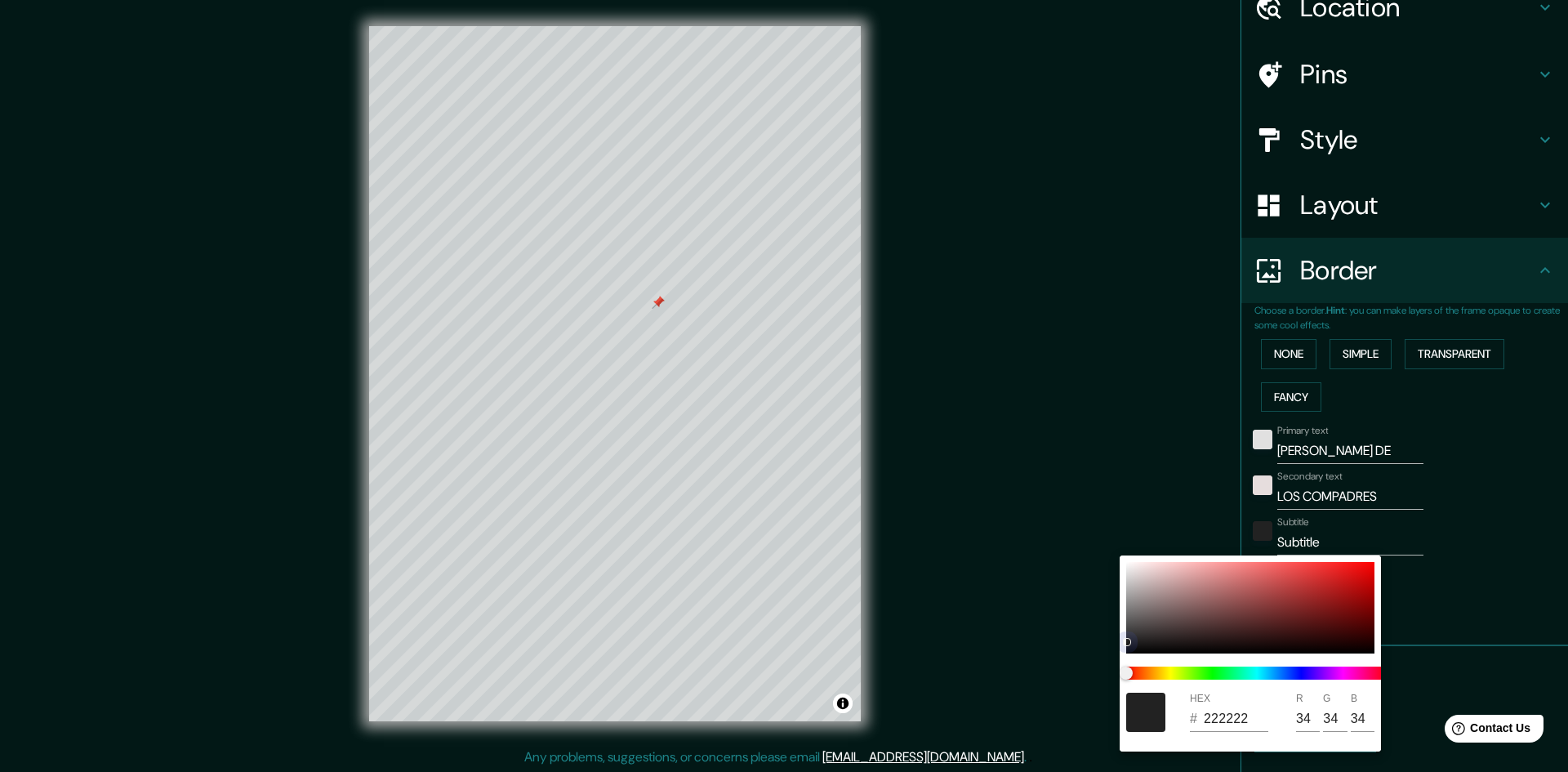
type input "C1C0C0"
type input "193"
type input "192"
drag, startPoint x: 1117, startPoint y: 573, endPoint x: 1076, endPoint y: 522, distance: 65.4
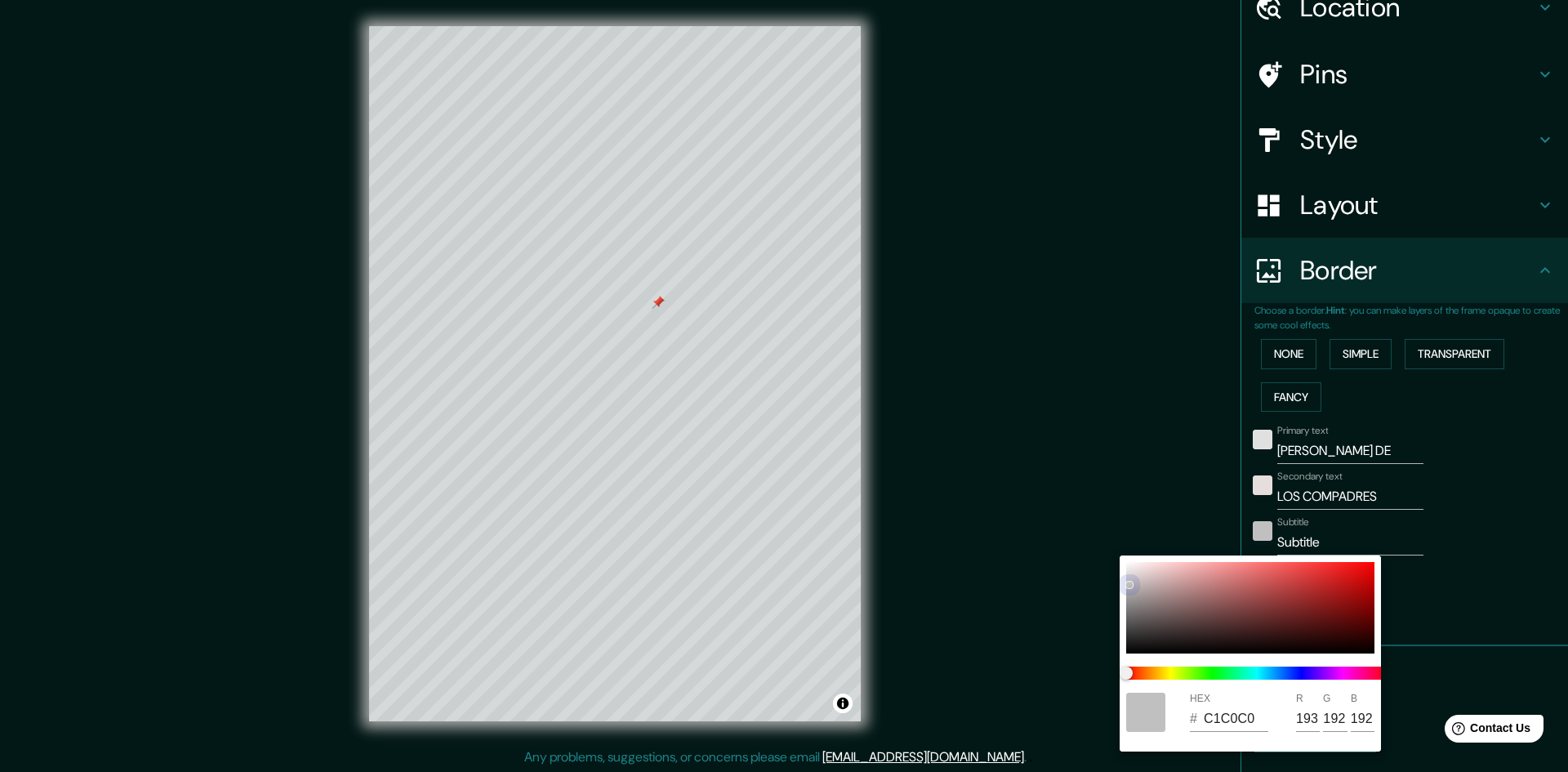
click at [1076, 522] on div "HEX # C1C0C0 R 193 G 192 B 192" at bounding box center [784, 386] width 1568 height 772
click at [1346, 535] on div at bounding box center [784, 386] width 1568 height 772
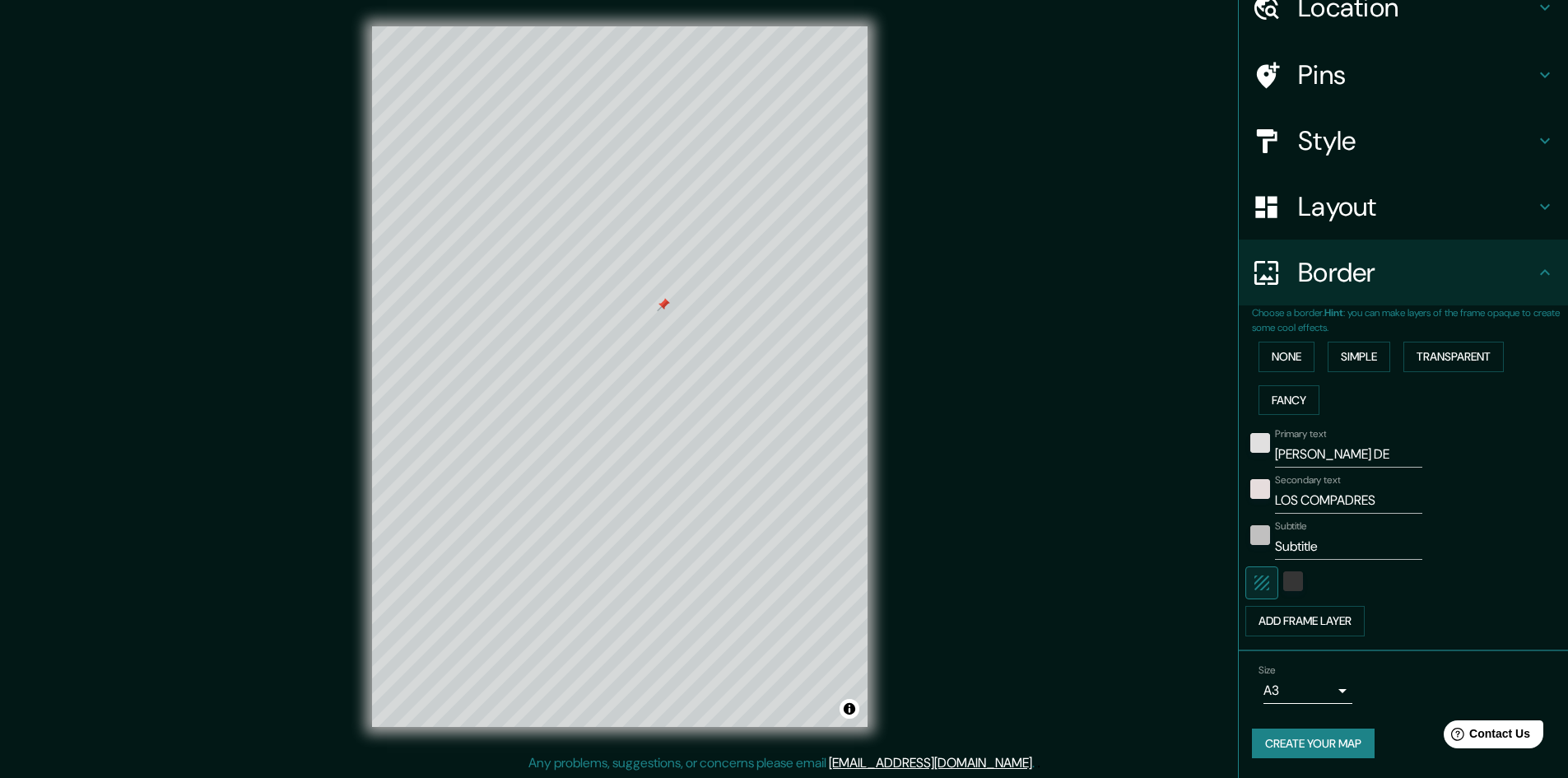
click at [1330, 549] on input "Subtitle" at bounding box center [1348, 546] width 147 height 26
drag, startPoint x: 1330, startPoint y: 549, endPoint x: 1266, endPoint y: 551, distance: 64.0
click at [1275, 551] on input "Subtitle" at bounding box center [1348, 546] width 147 height 26
type input "E"
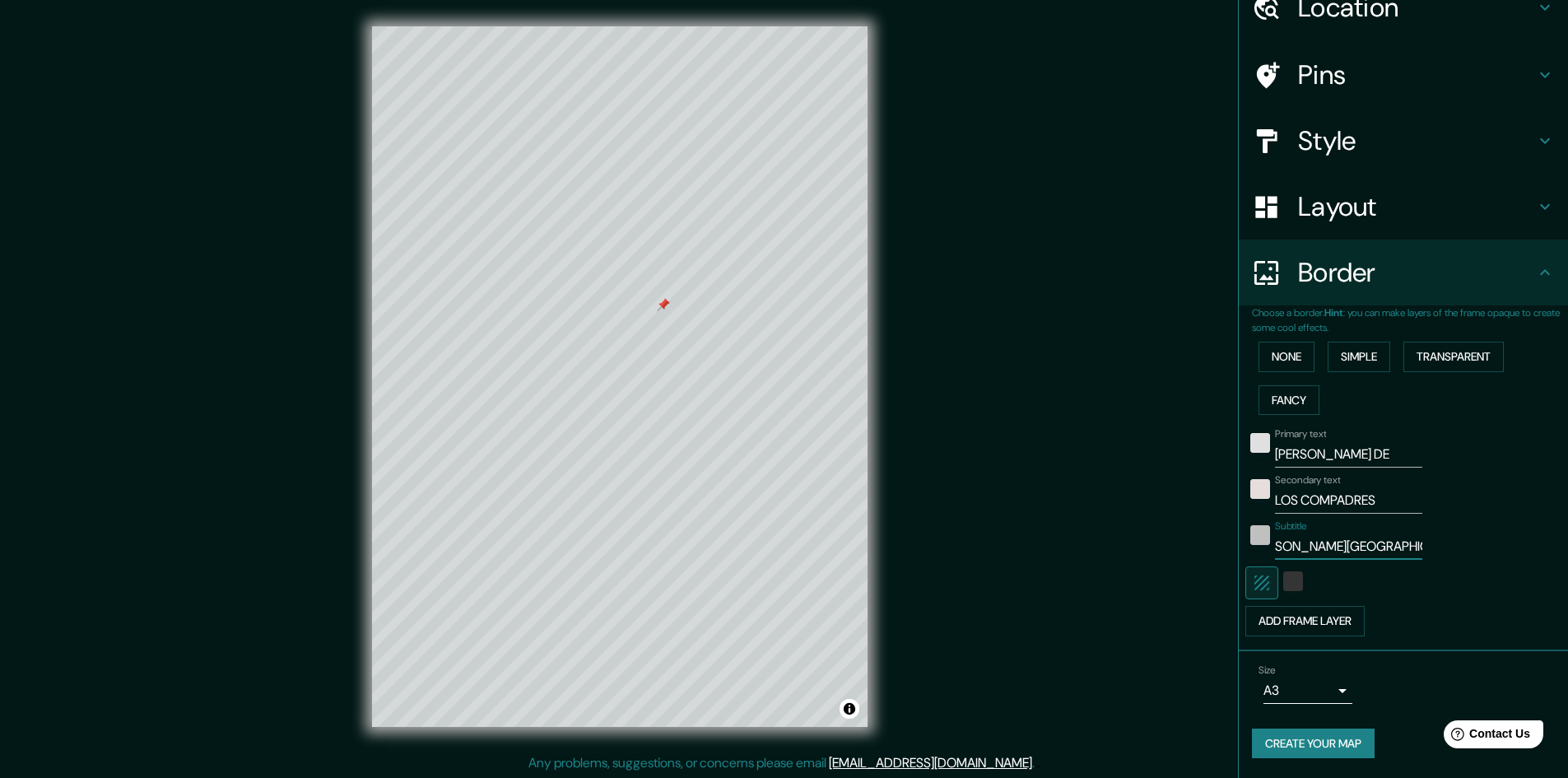
type input "ALDEA BELÉN, ESQUIPULAS"
click at [1025, 490] on div "Mappin Location Belén, Esquipulas, Departamento de Chiquimula, Guatemala Pins S…" at bounding box center [784, 389] width 1568 height 780
click at [1271, 738] on button "Create your map" at bounding box center [1314, 744] width 123 height 30
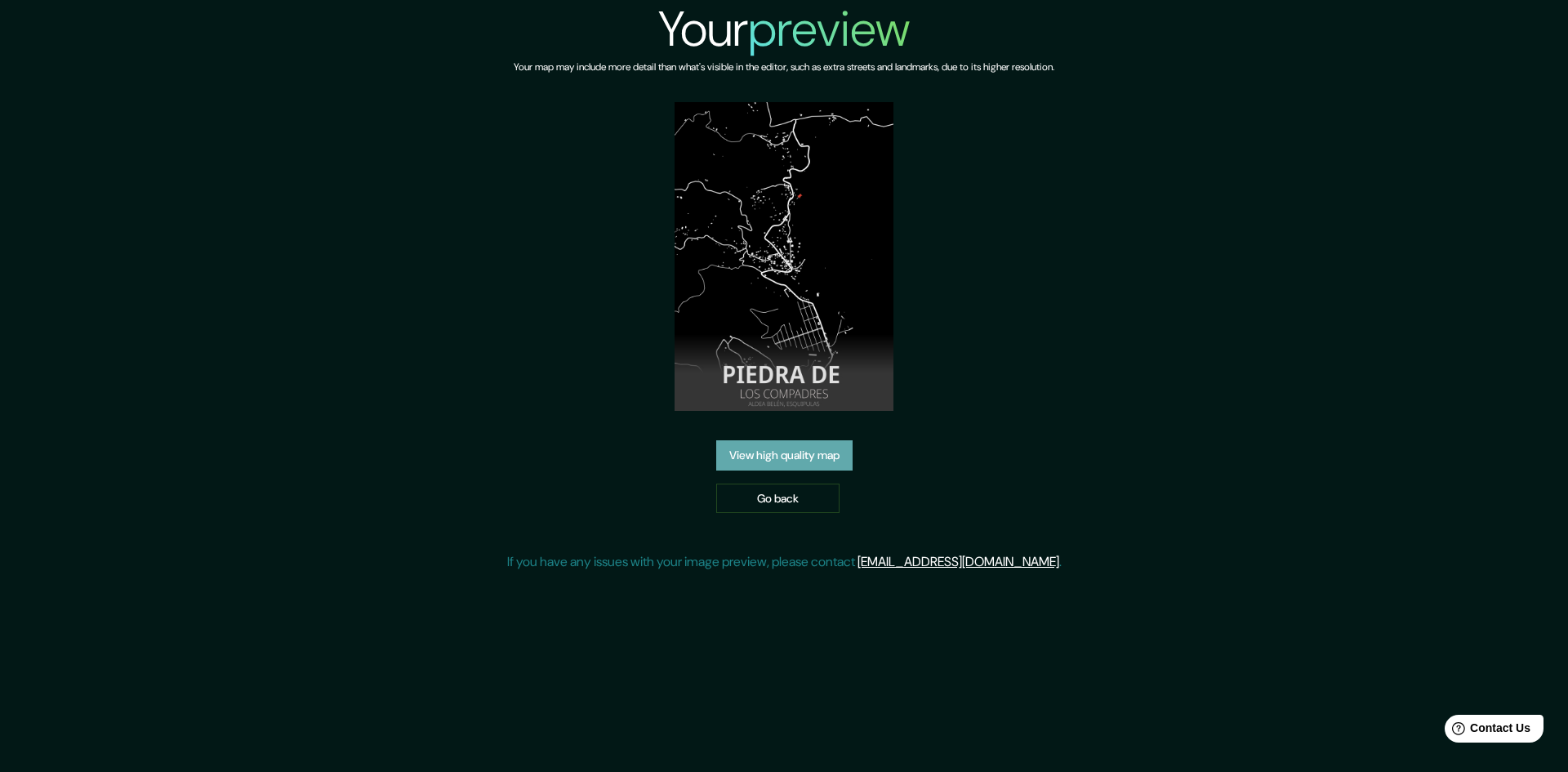
click at [814, 456] on link "View high quality map" at bounding box center [784, 455] width 136 height 30
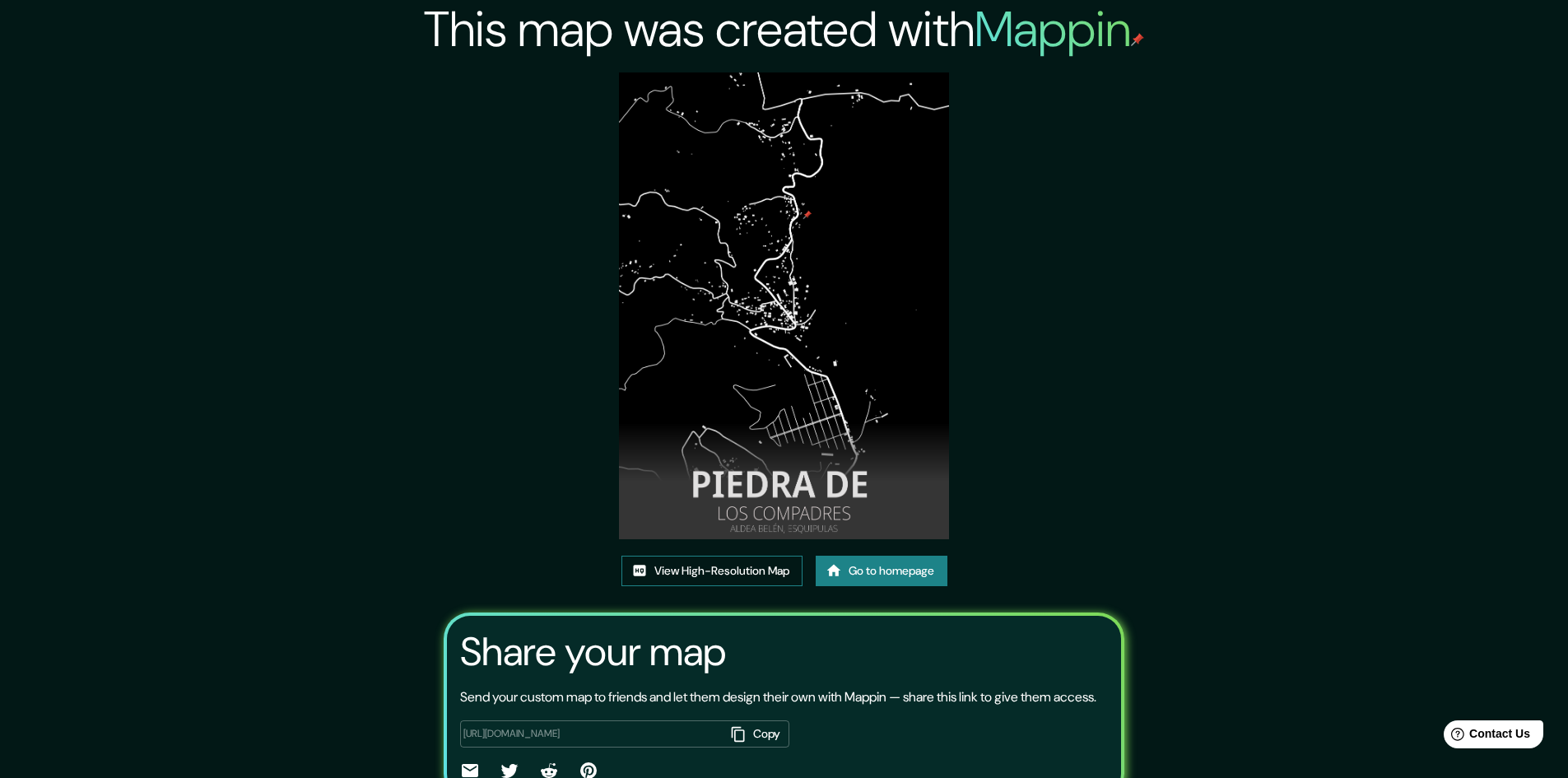
click at [734, 559] on link "View High-Resolution Map" at bounding box center [712, 571] width 181 height 30
click at [913, 561] on link "Go to homepage" at bounding box center [882, 571] width 132 height 30
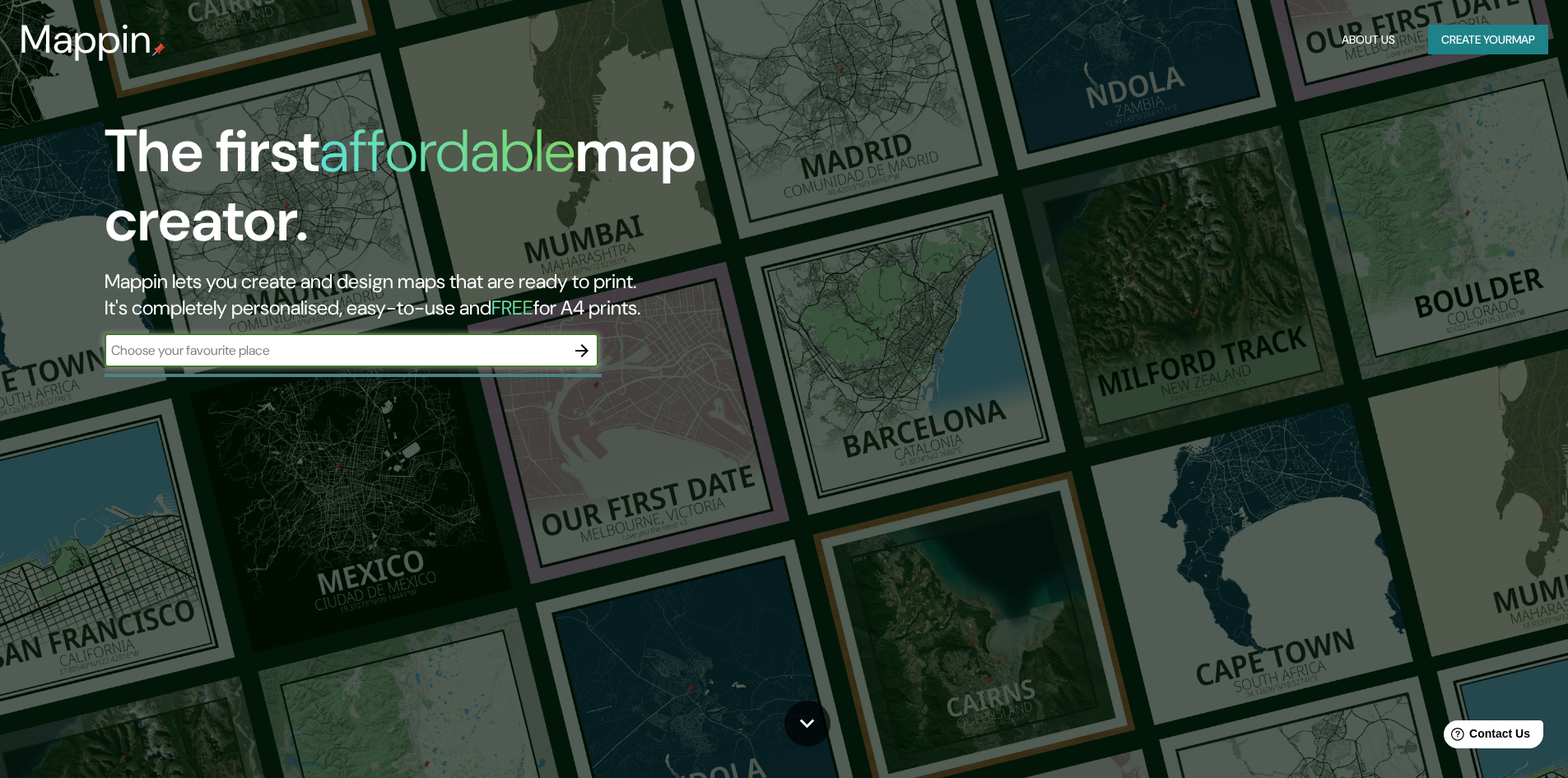
click at [546, 345] on input "text" at bounding box center [335, 350] width 461 height 19
click at [594, 345] on button "button" at bounding box center [581, 350] width 33 height 33
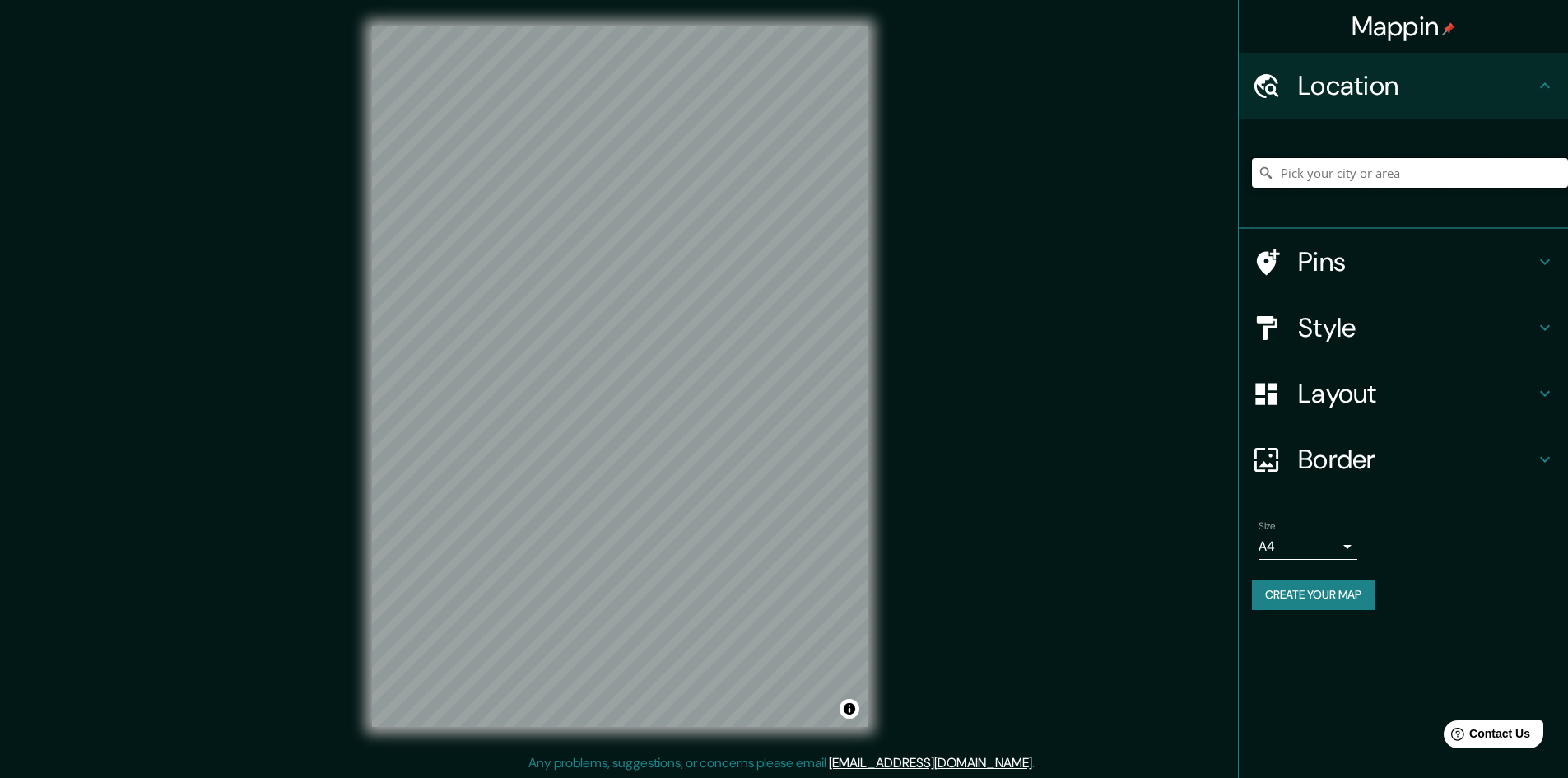
click at [1315, 164] on input "Pick your city or area" at bounding box center [1411, 172] width 316 height 29
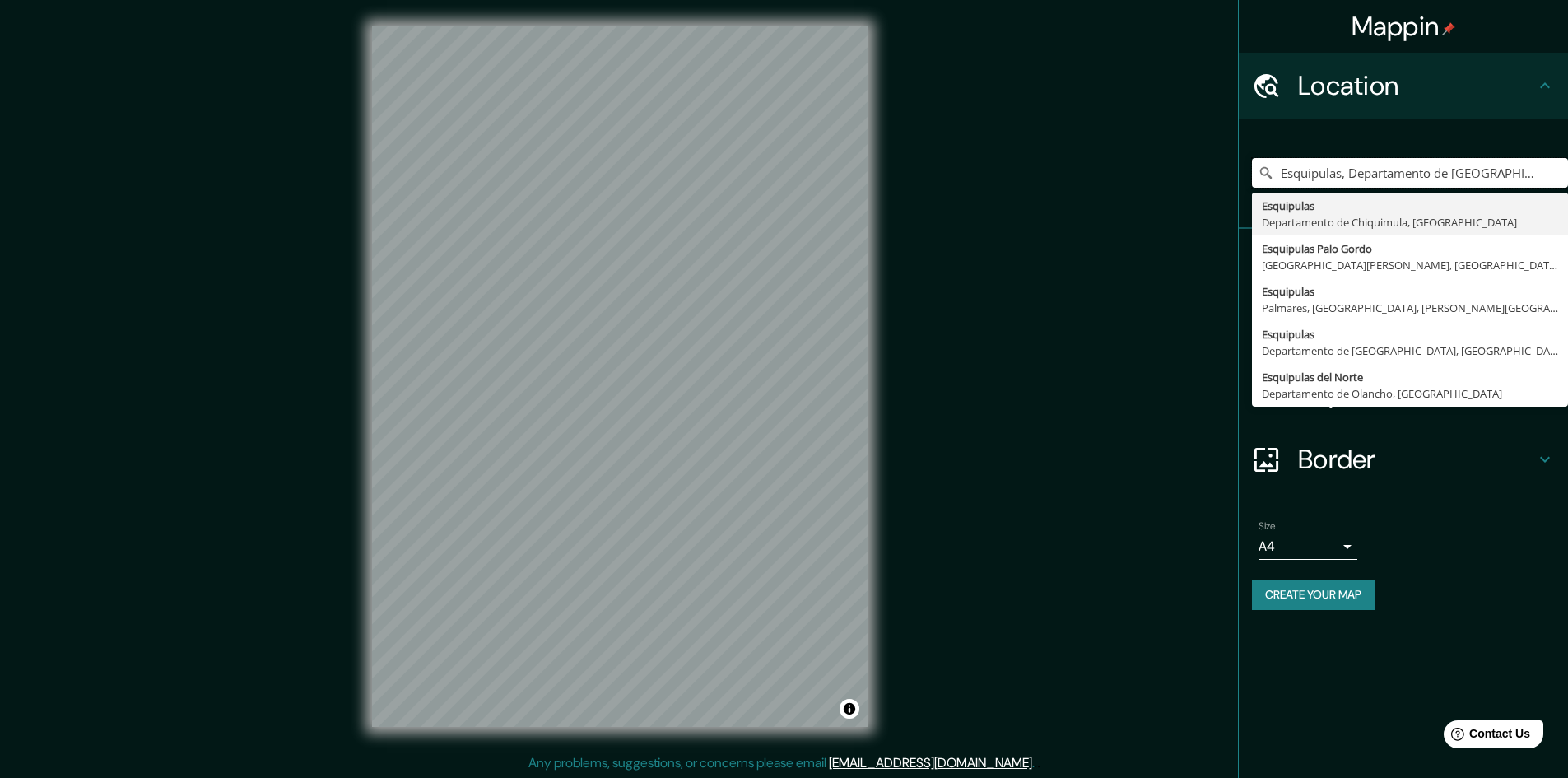
type input "Esquipulas, Departamento de [GEOGRAPHIC_DATA], [GEOGRAPHIC_DATA]"
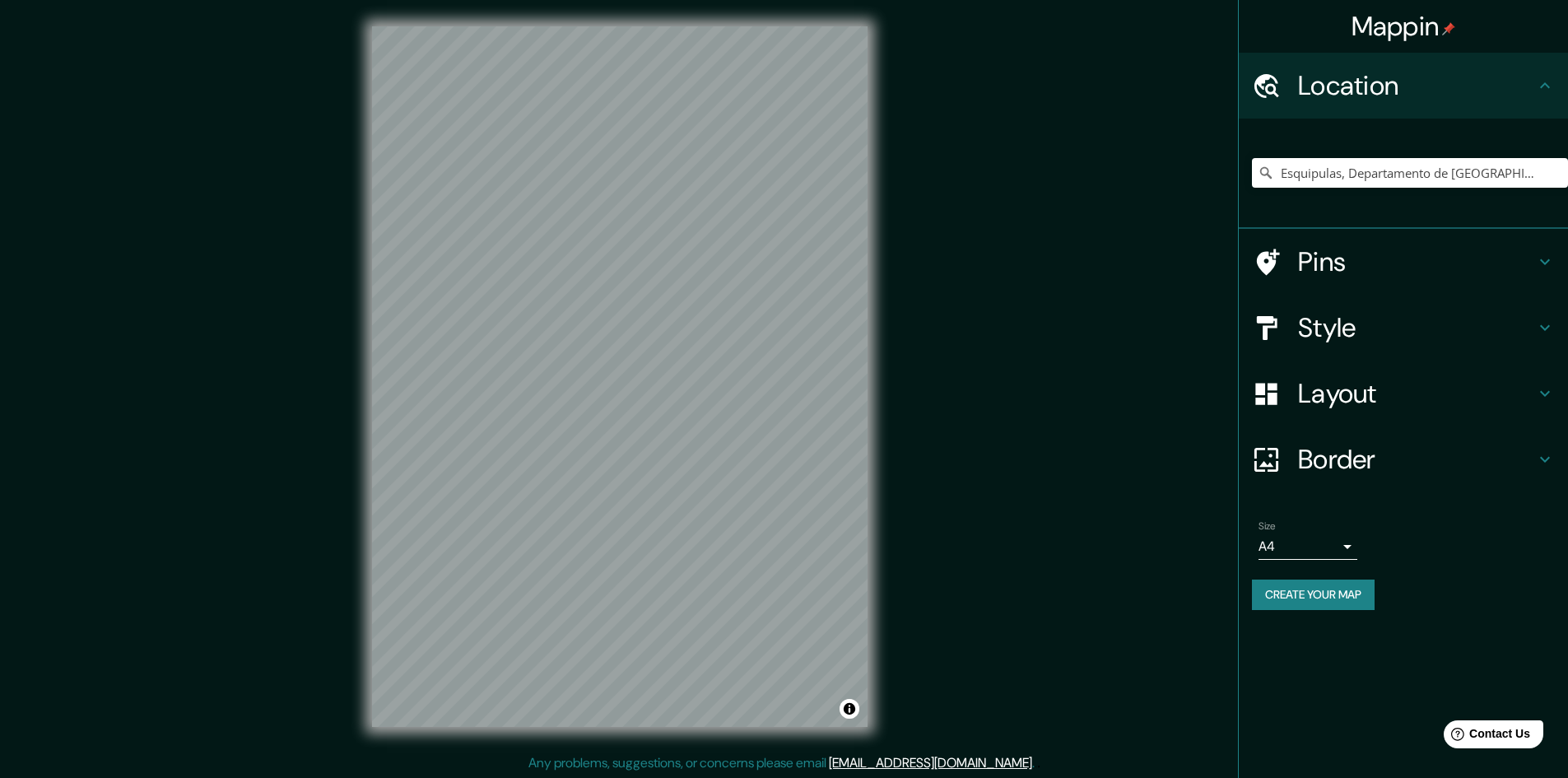
click at [1332, 321] on h4 "Style" at bounding box center [1417, 327] width 237 height 33
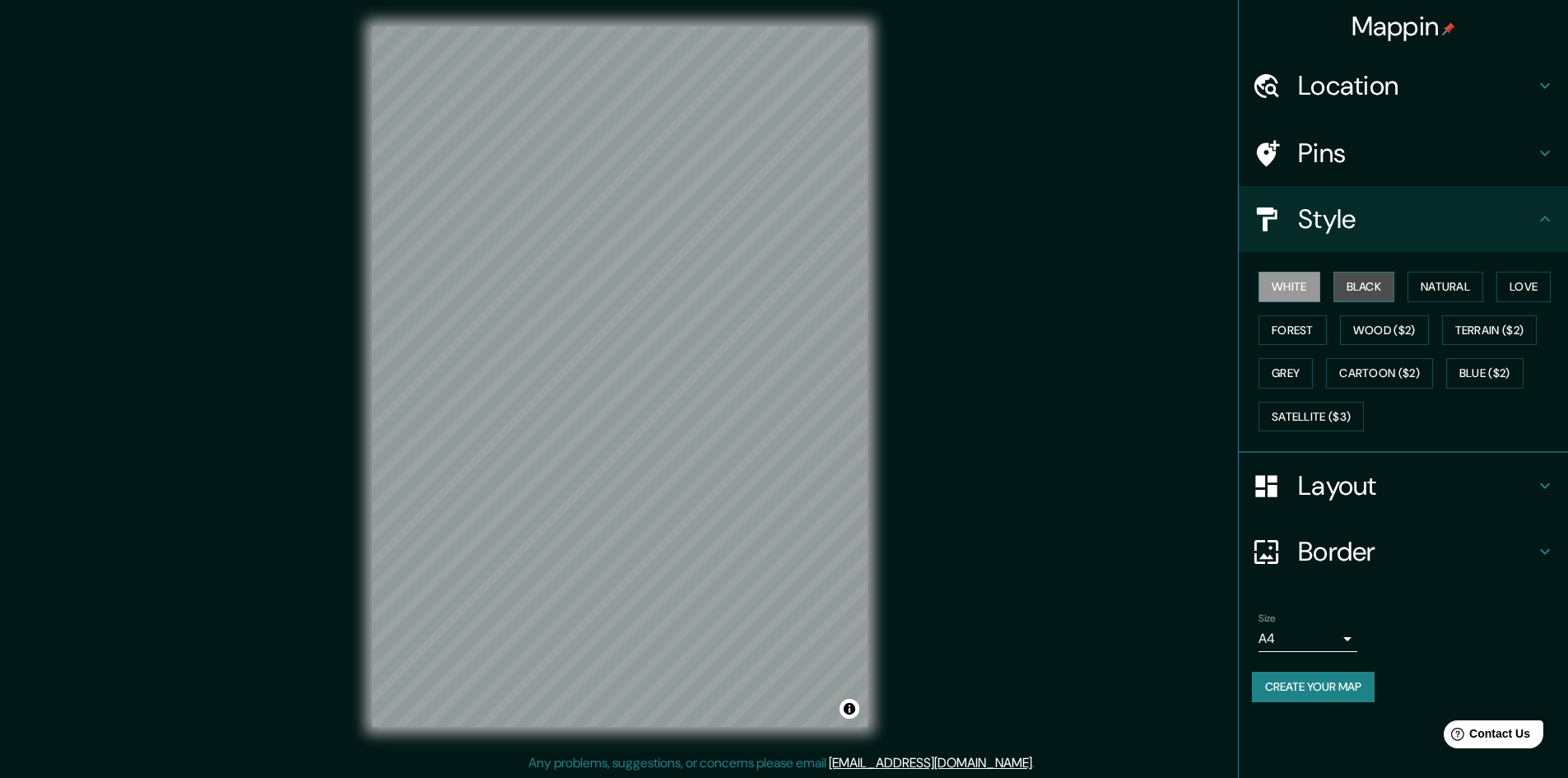
click at [1362, 288] on button "Black" at bounding box center [1364, 287] width 61 height 30
click at [1290, 288] on button "White" at bounding box center [1289, 287] width 61 height 30
click at [1372, 283] on button "Black" at bounding box center [1364, 287] width 61 height 30
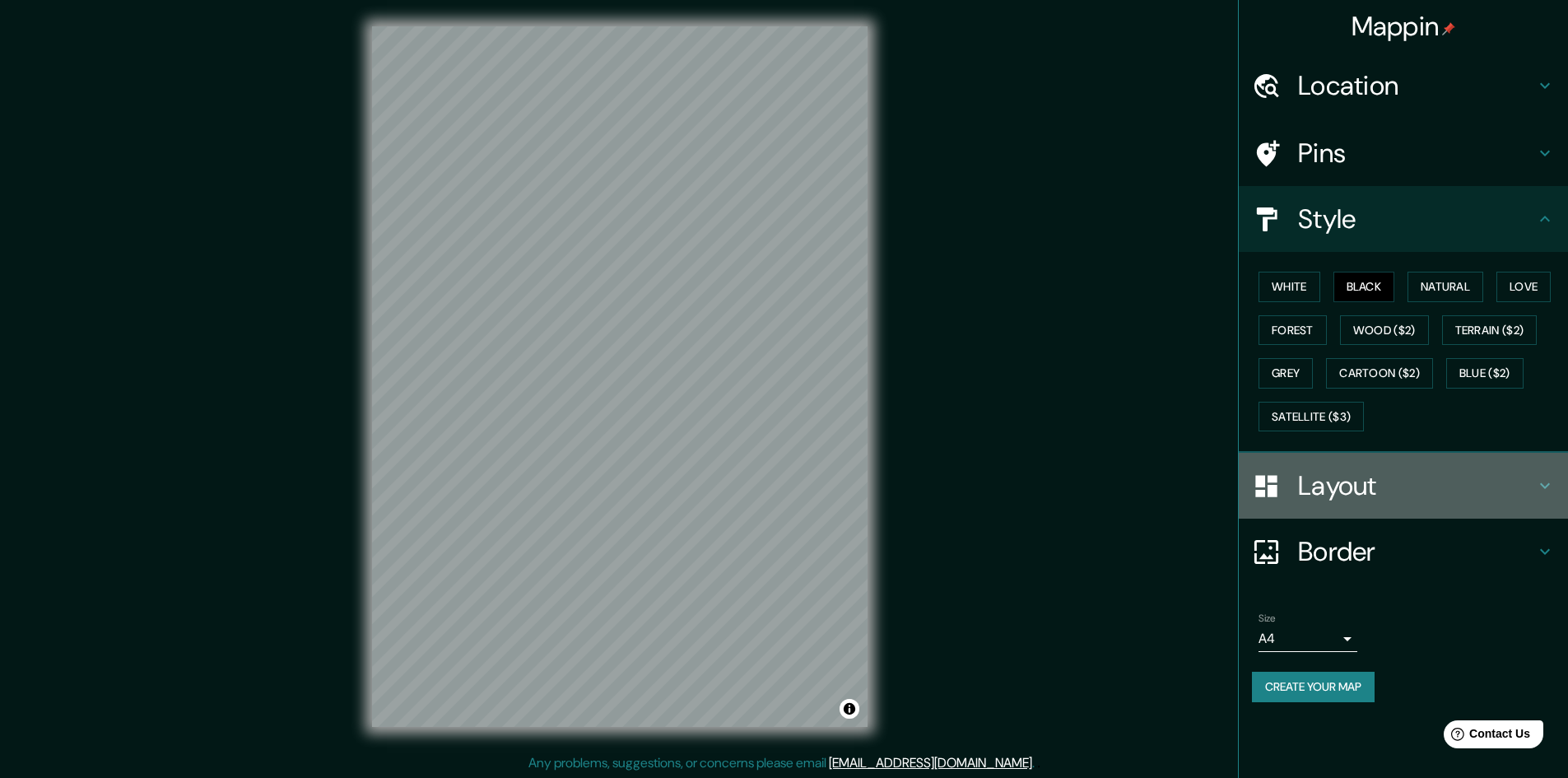
click at [1342, 488] on h4 "Layout" at bounding box center [1417, 485] width 237 height 33
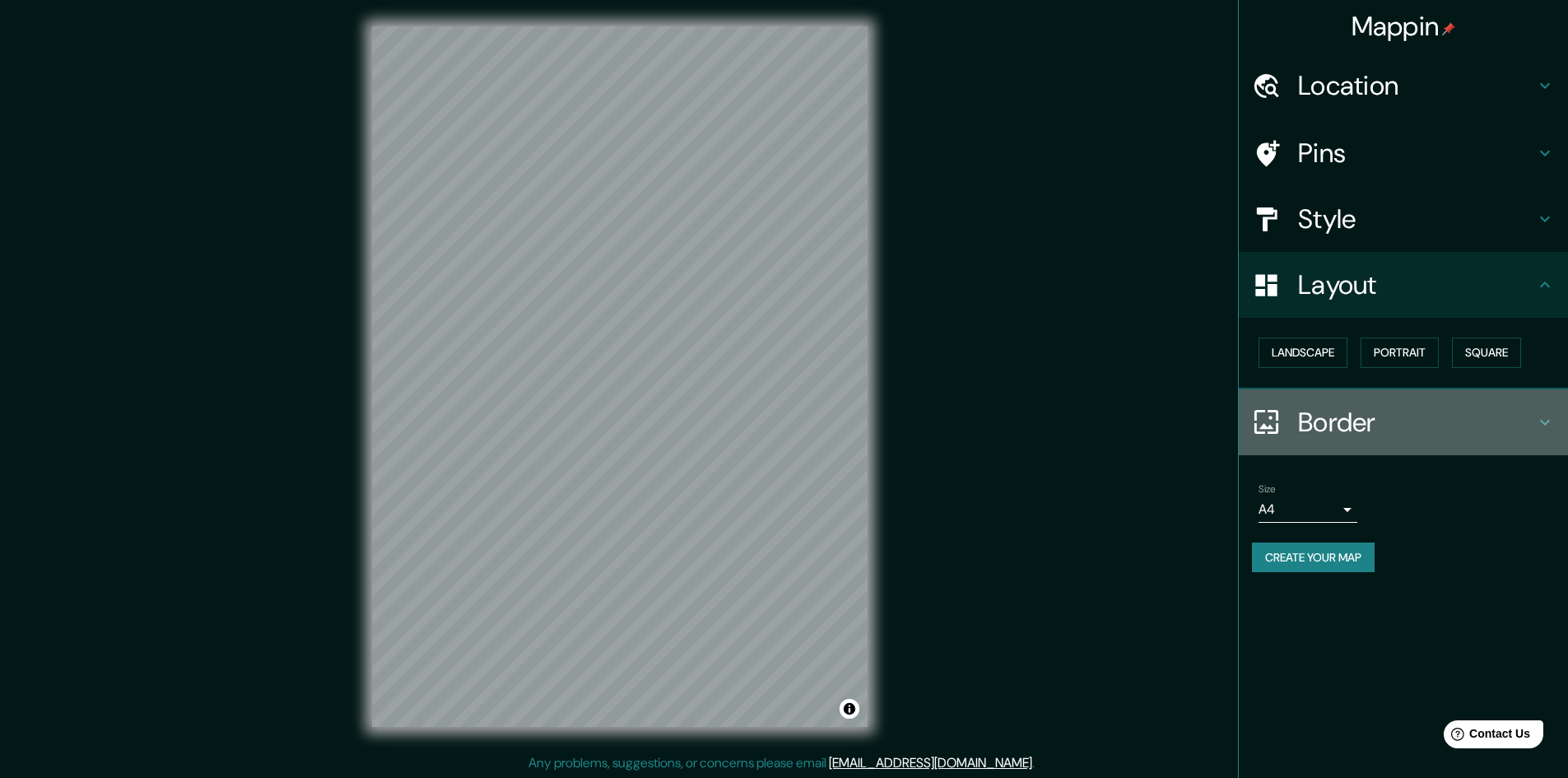
click at [1311, 423] on h4 "Border" at bounding box center [1417, 421] width 237 height 33
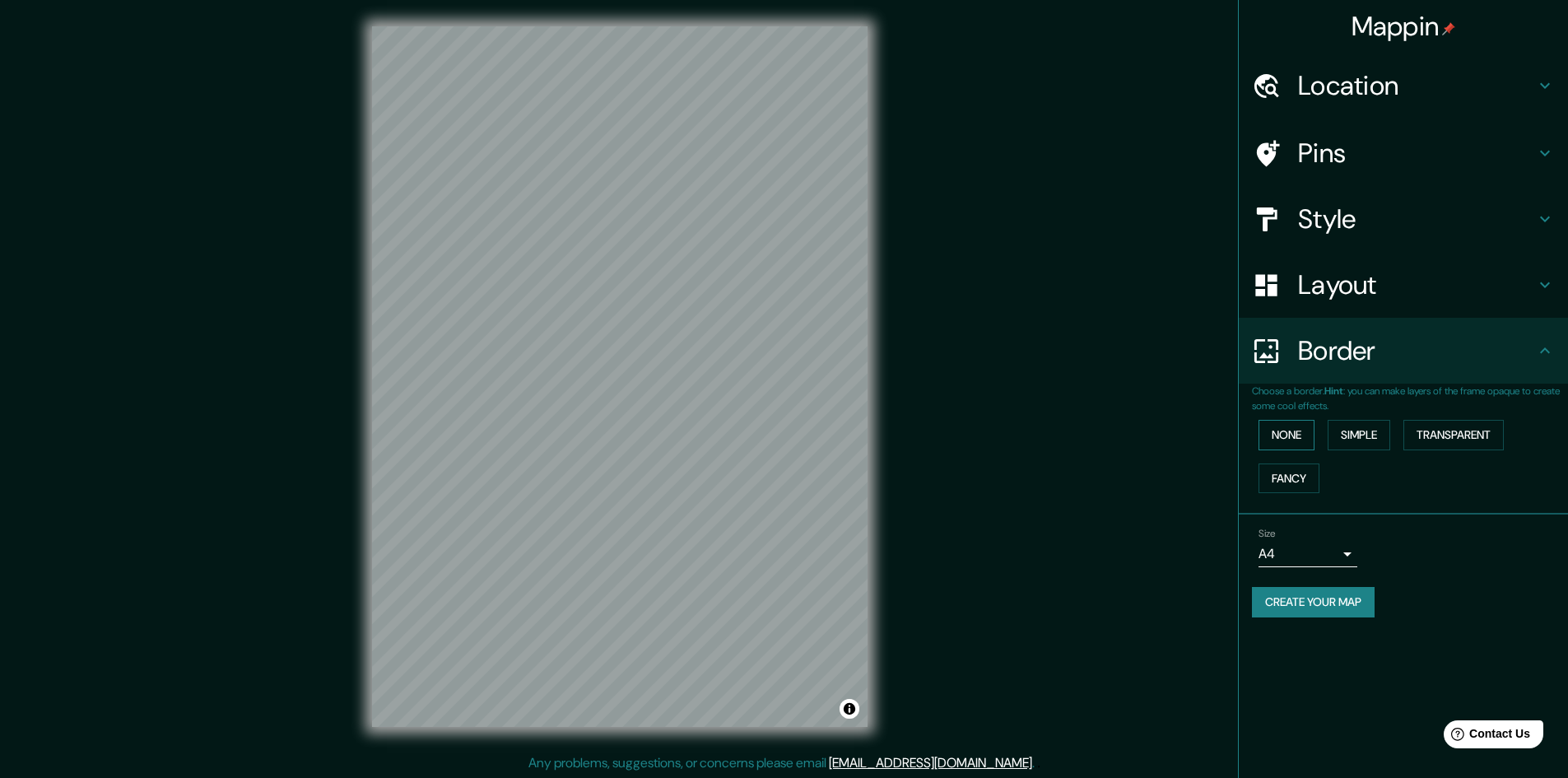
click at [1283, 434] on button "None" at bounding box center [1286, 435] width 56 height 30
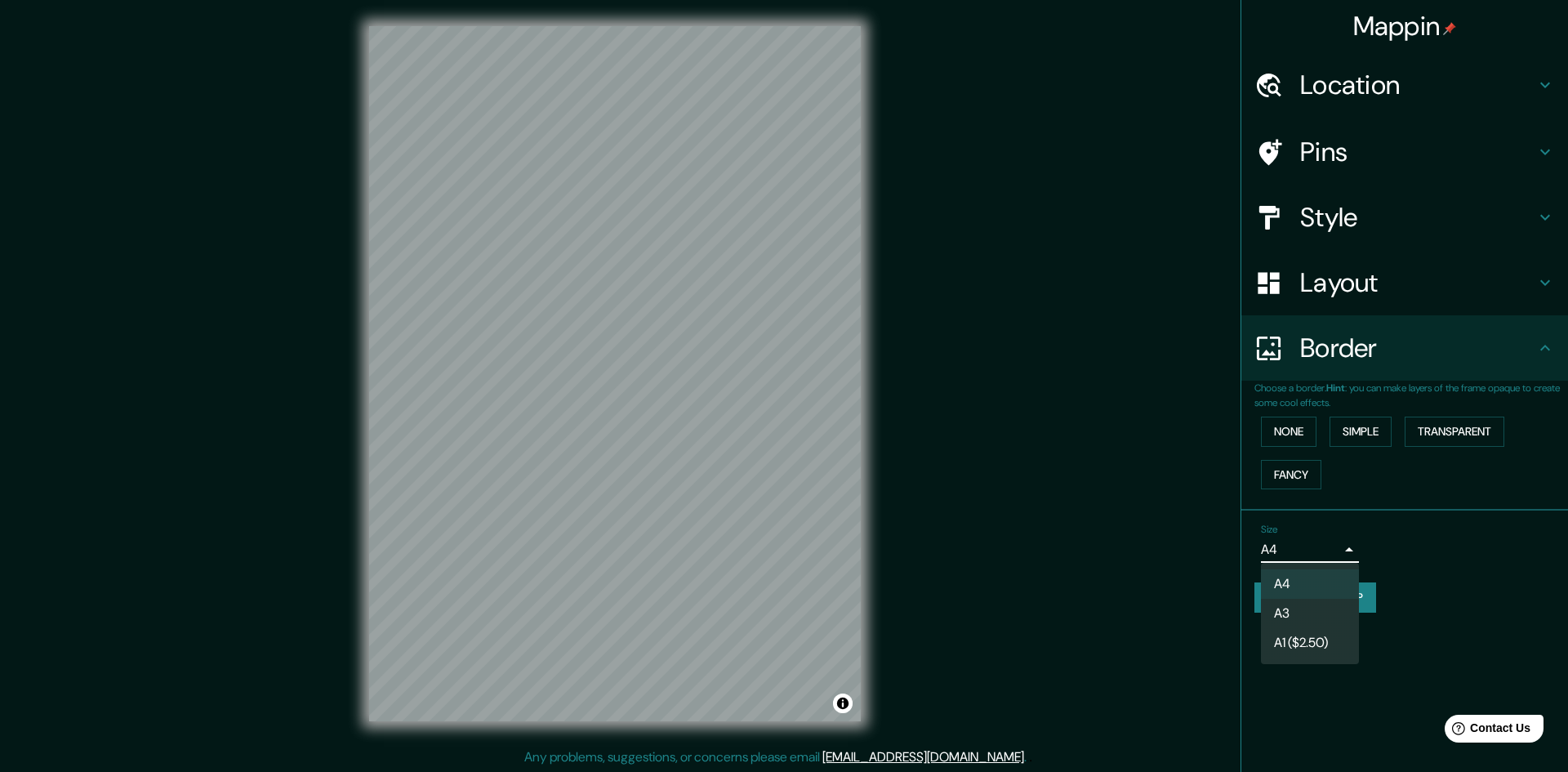
click at [1264, 542] on body "Mappin Location [GEOGRAPHIC_DATA], [GEOGRAPHIC_DATA], [GEOGRAPHIC_DATA] Esquipu…" at bounding box center [784, 386] width 1568 height 772
click at [1329, 608] on li "A3" at bounding box center [1309, 613] width 98 height 29
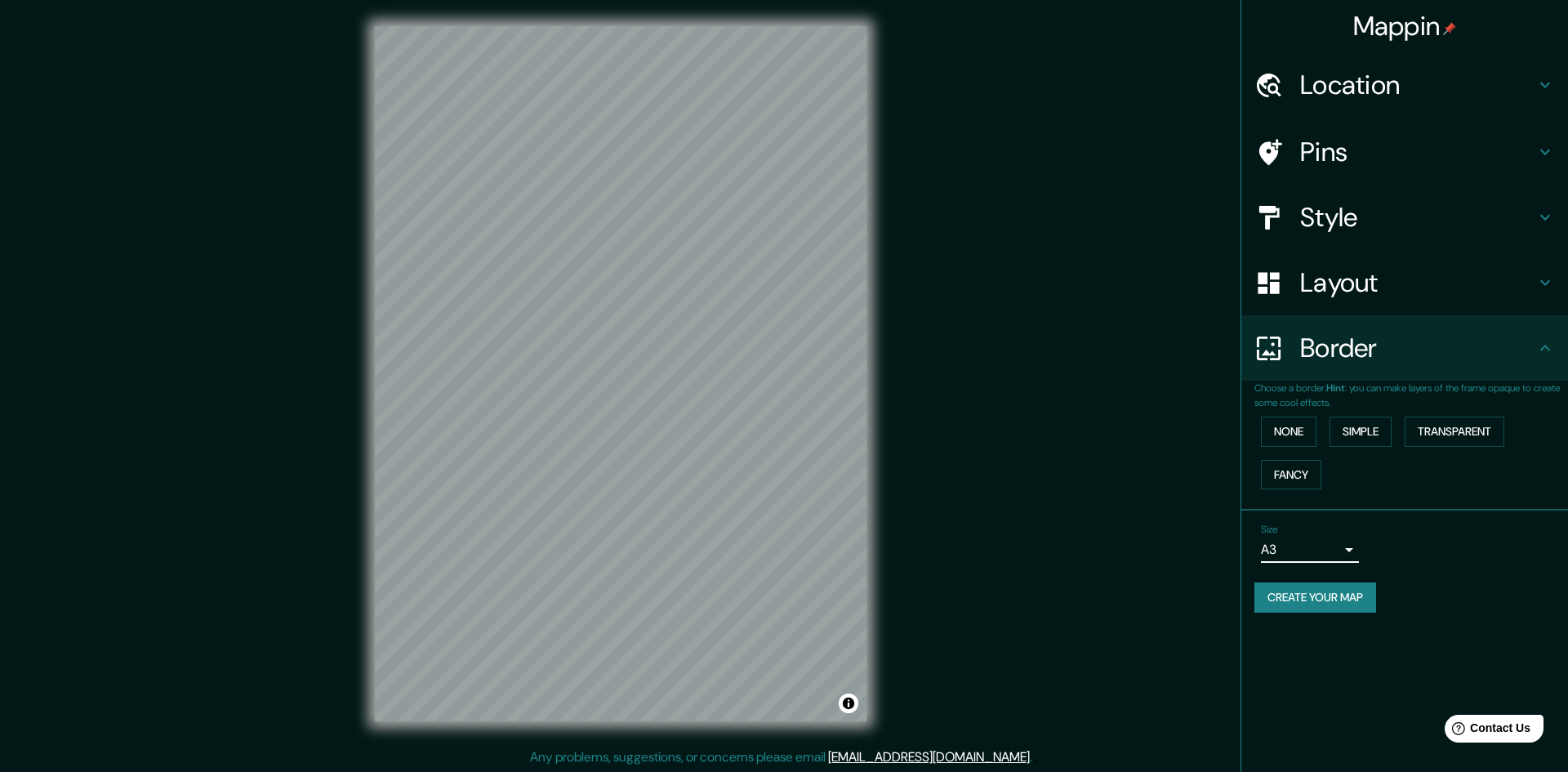
click at [1295, 548] on body "Mappin Location [GEOGRAPHIC_DATA], [GEOGRAPHIC_DATA], [GEOGRAPHIC_DATA] Esquipu…" at bounding box center [784, 386] width 1568 height 772
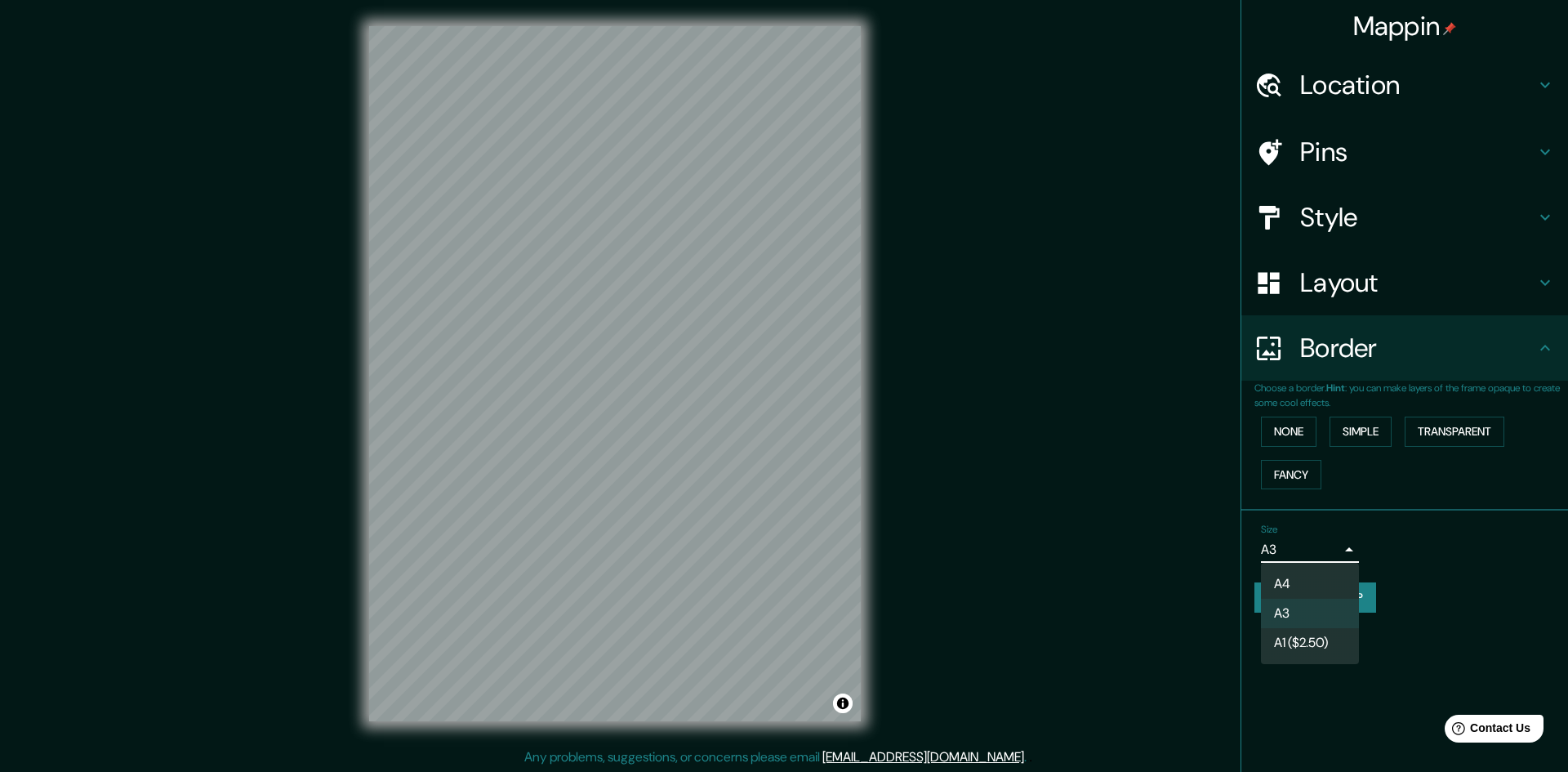
click at [1298, 634] on li "A1 ($2.50)" at bounding box center [1309, 643] width 98 height 29
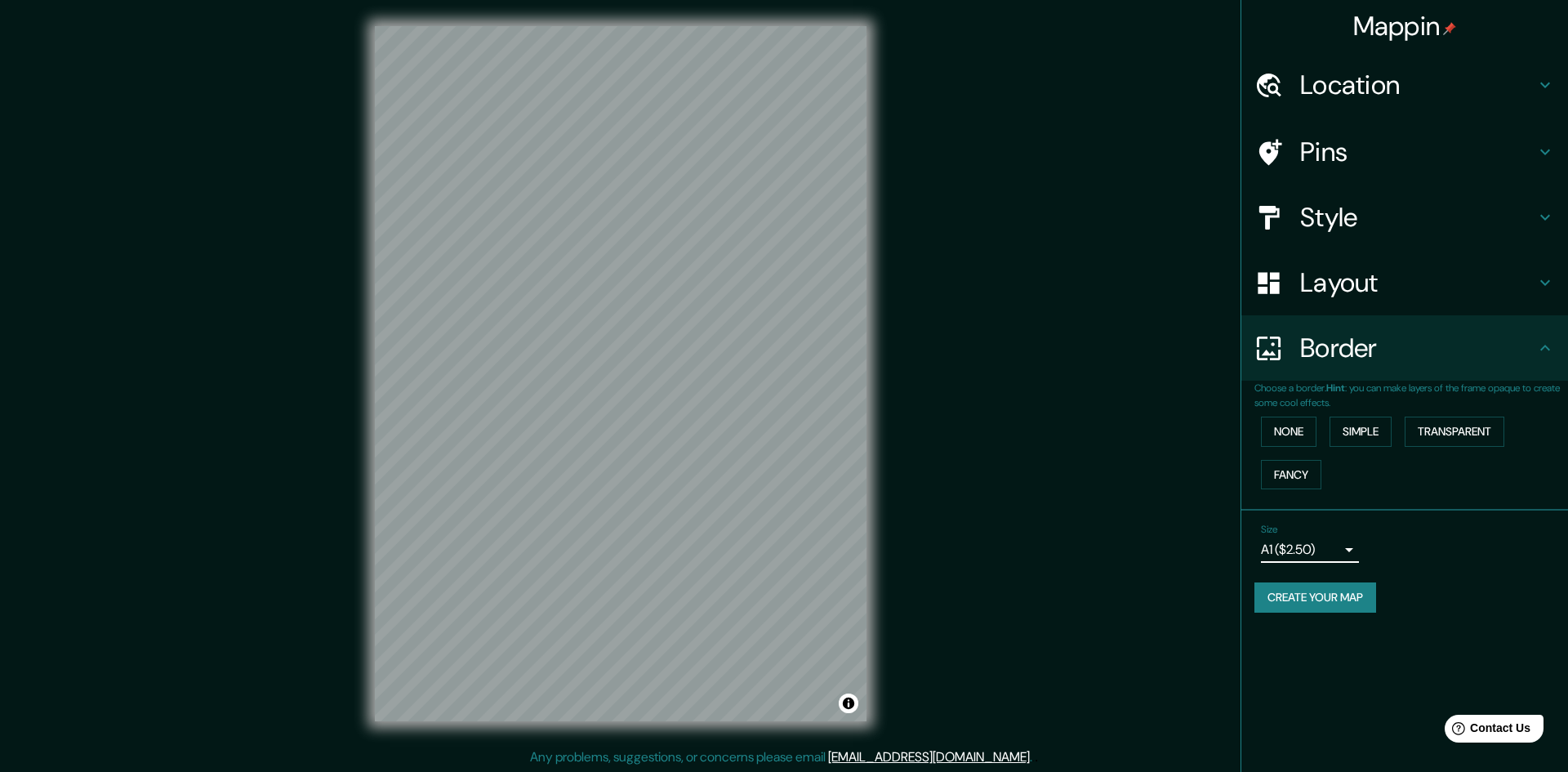
click at [1288, 542] on body "Mappin Location [GEOGRAPHIC_DATA], [GEOGRAPHIC_DATA], [GEOGRAPHIC_DATA] Esquipu…" at bounding box center [784, 386] width 1568 height 772
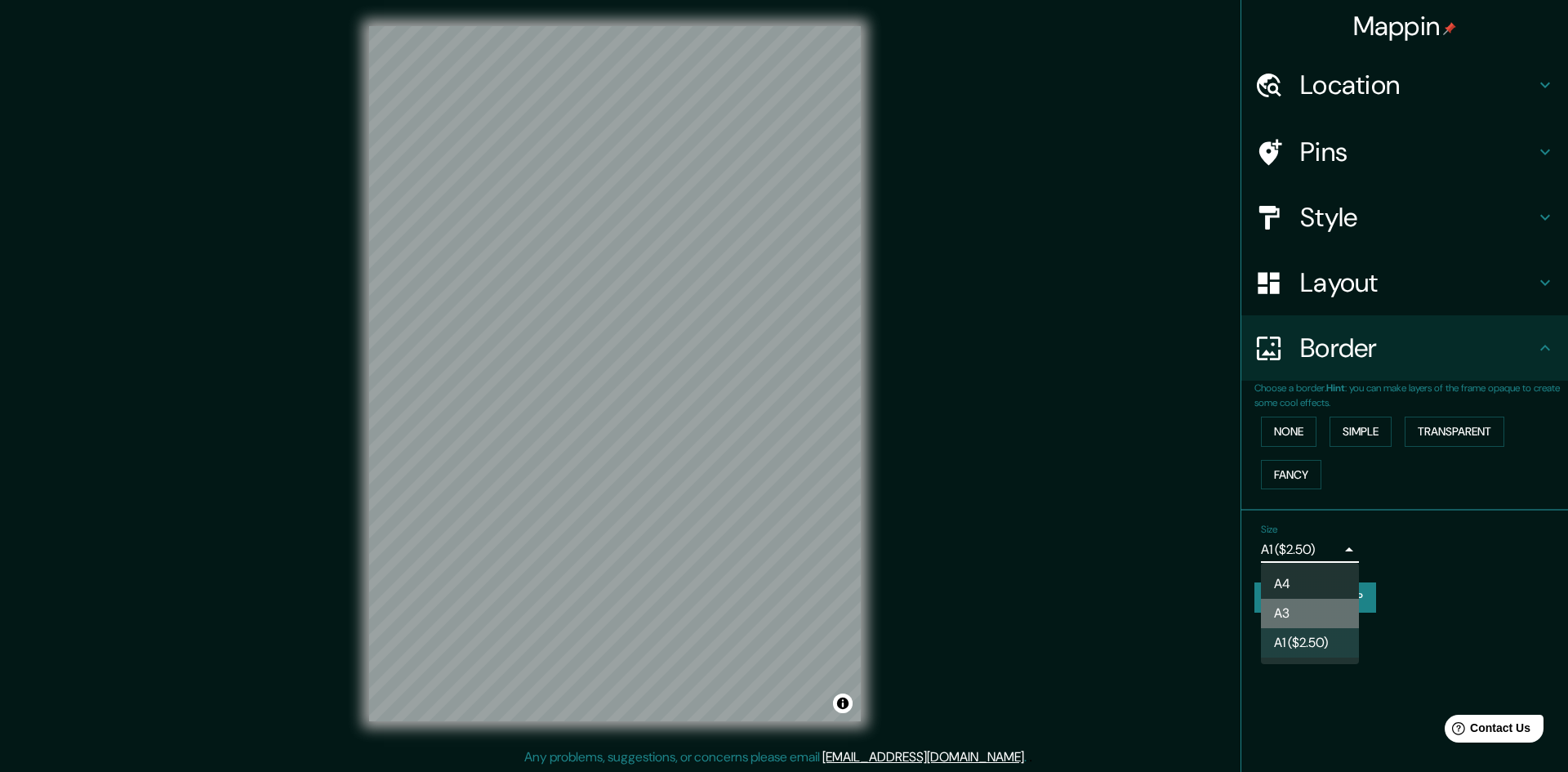
click at [1324, 606] on li "A3" at bounding box center [1309, 613] width 98 height 29
type input "a4"
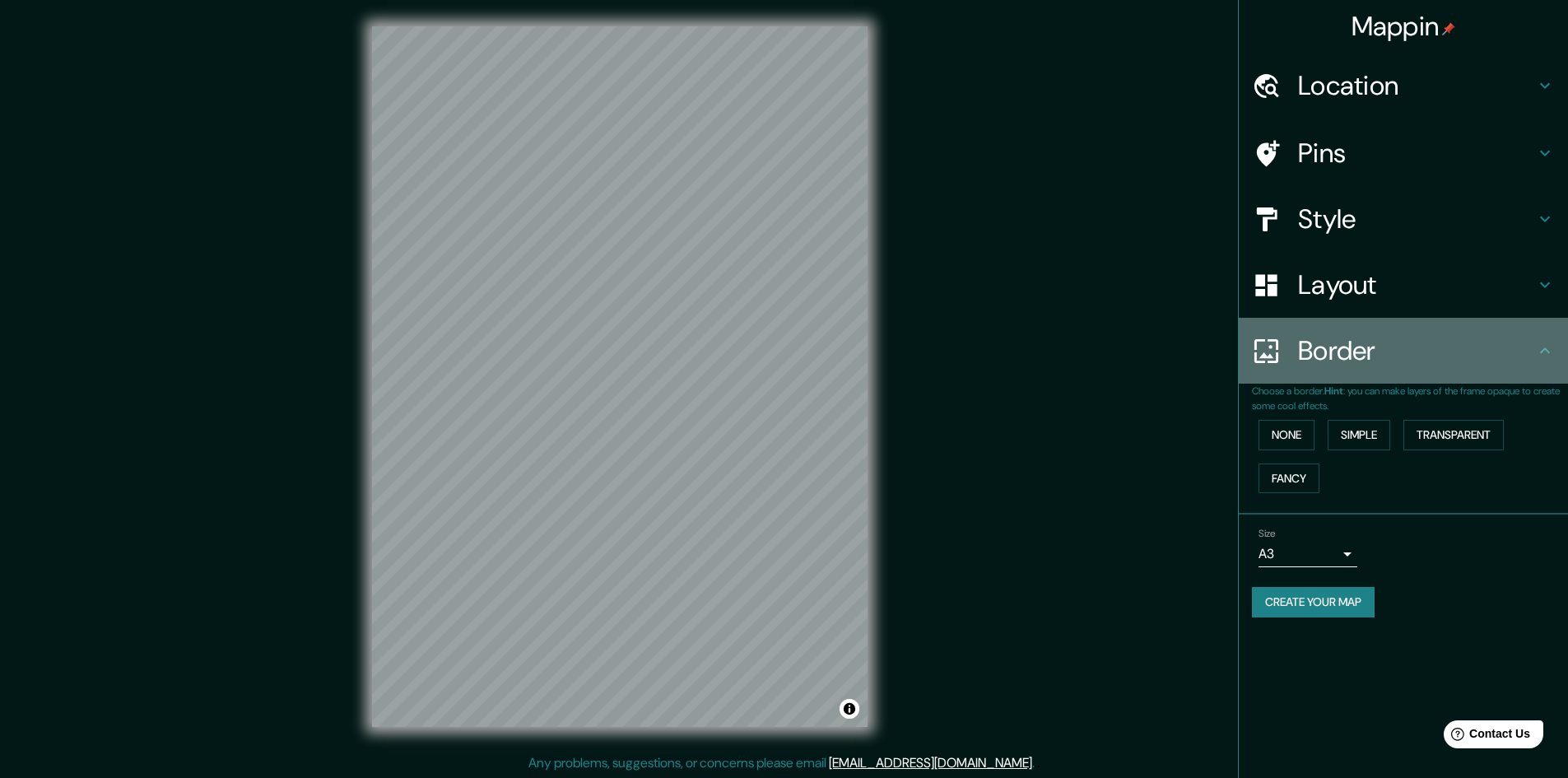
click at [1338, 352] on h4 "Border" at bounding box center [1417, 350] width 237 height 33
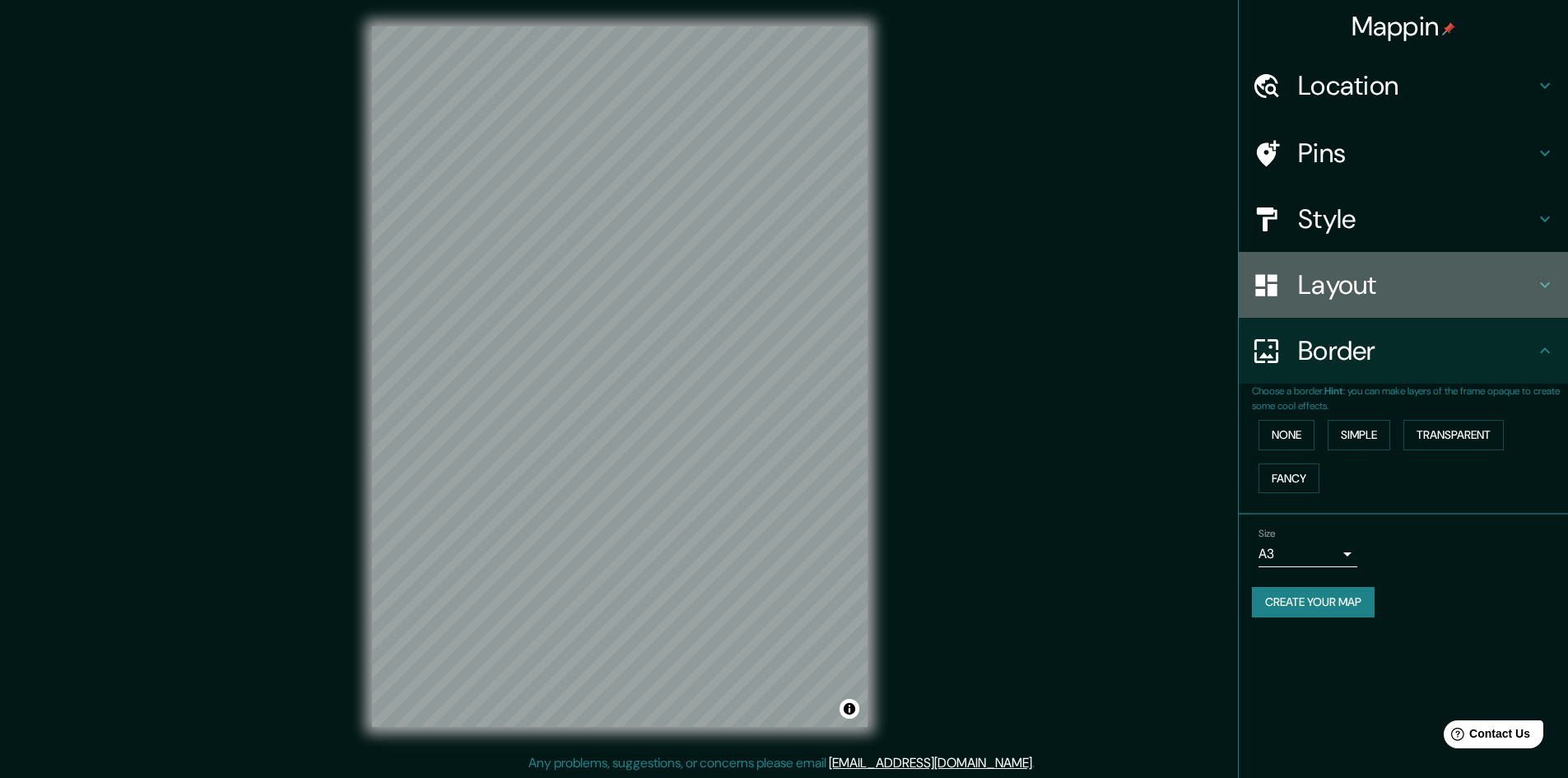
click at [1322, 283] on h4 "Layout" at bounding box center [1417, 284] width 237 height 33
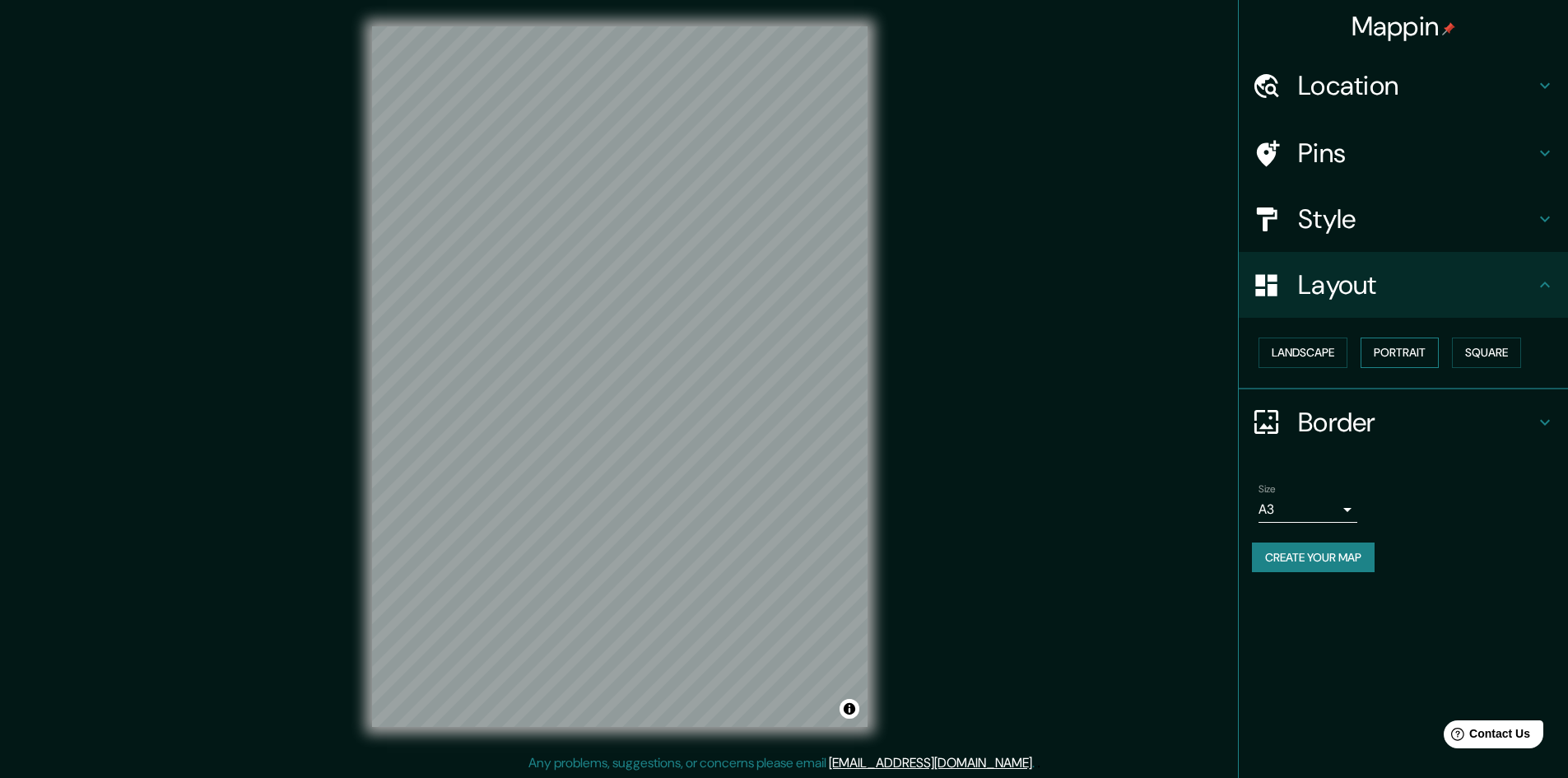
click at [1438, 353] on button "Portrait" at bounding box center [1400, 352] width 78 height 30
click at [1418, 353] on button "Portrait" at bounding box center [1400, 352] width 78 height 30
click at [1515, 354] on button "Square" at bounding box center [1486, 352] width 69 height 30
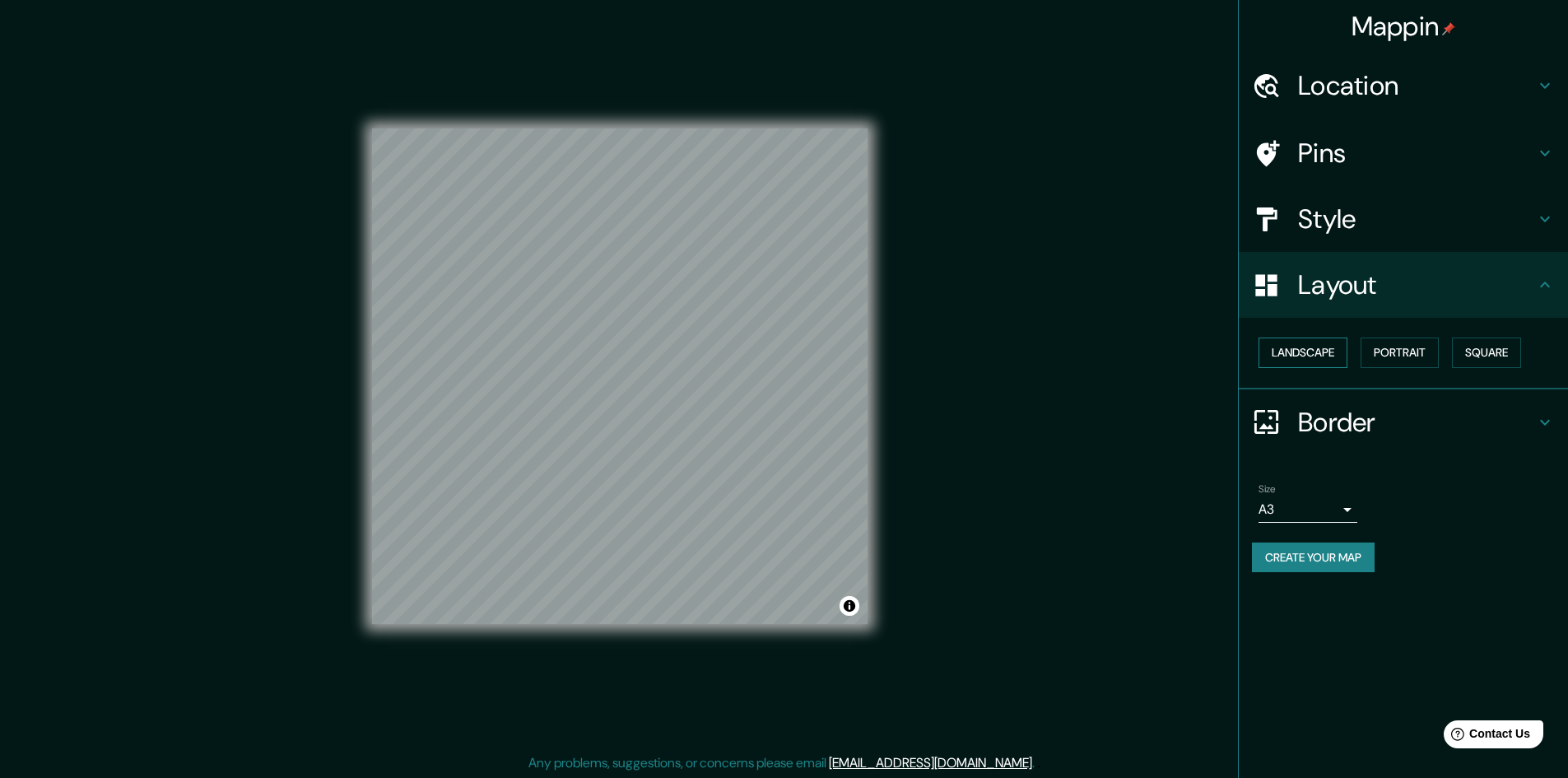
click at [1315, 354] on button "Landscape" at bounding box center [1303, 352] width 89 height 30
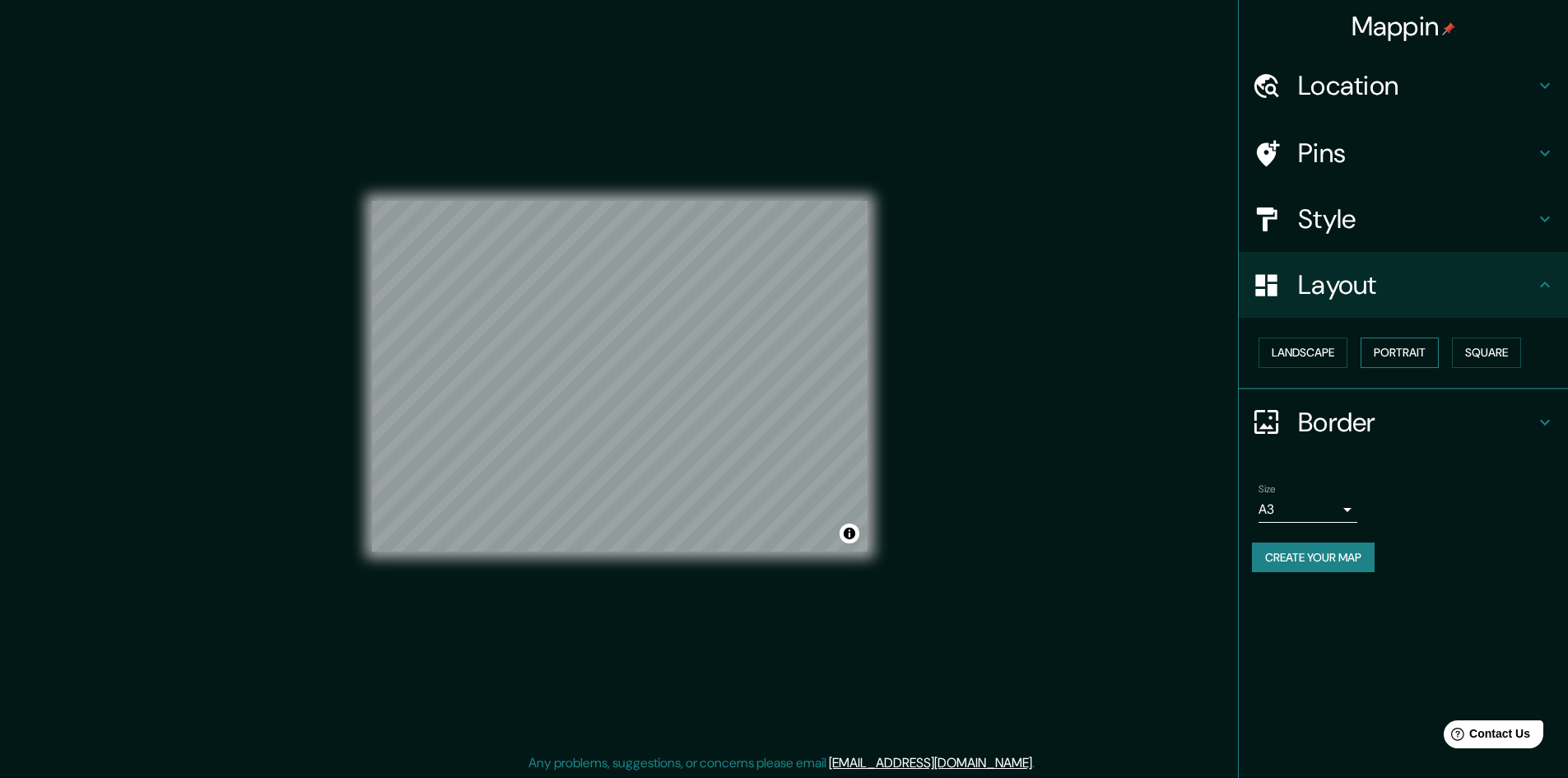
click at [1401, 357] on button "Portrait" at bounding box center [1400, 352] width 78 height 30
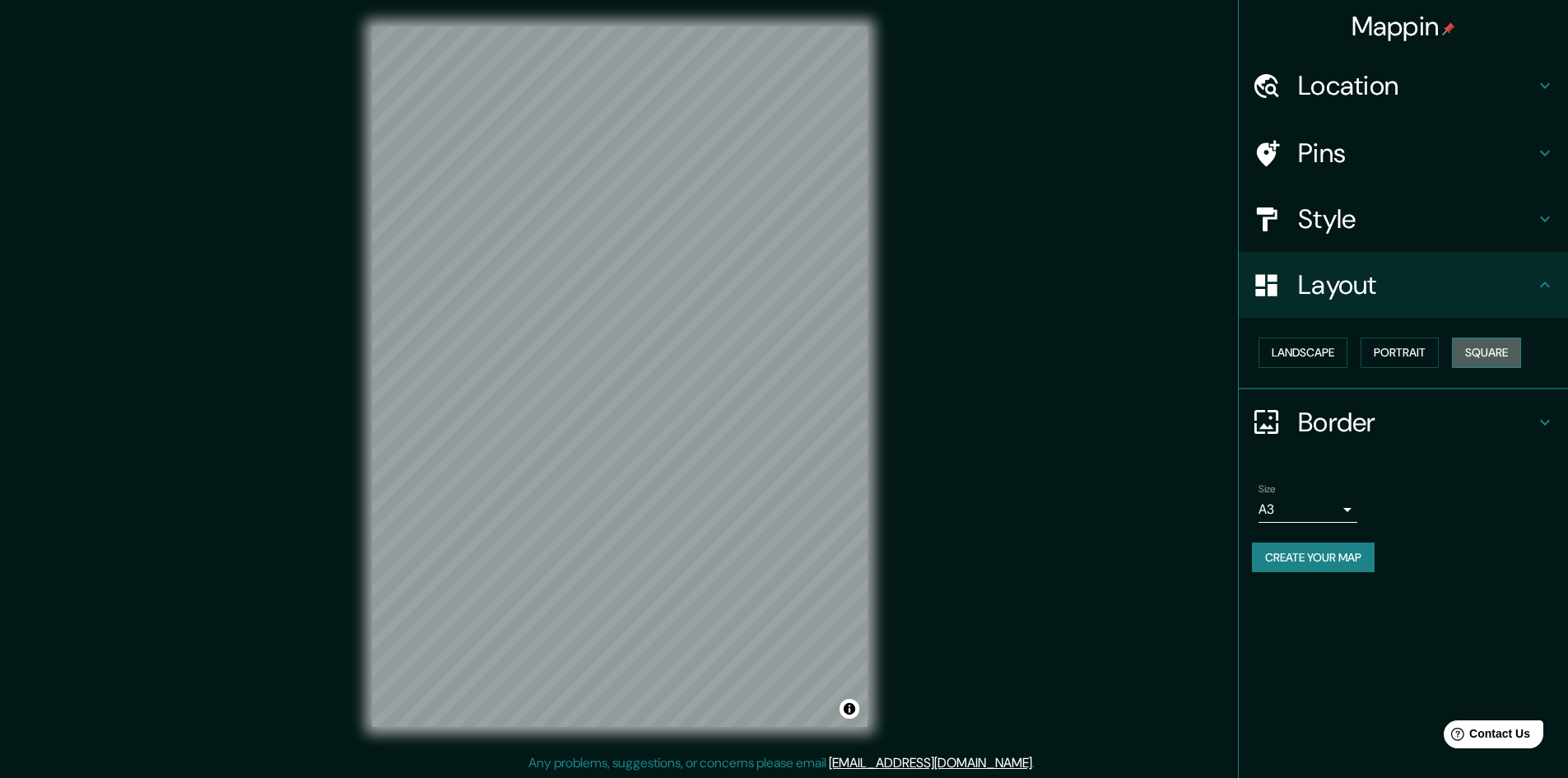
click at [1500, 357] on button "Square" at bounding box center [1486, 352] width 69 height 30
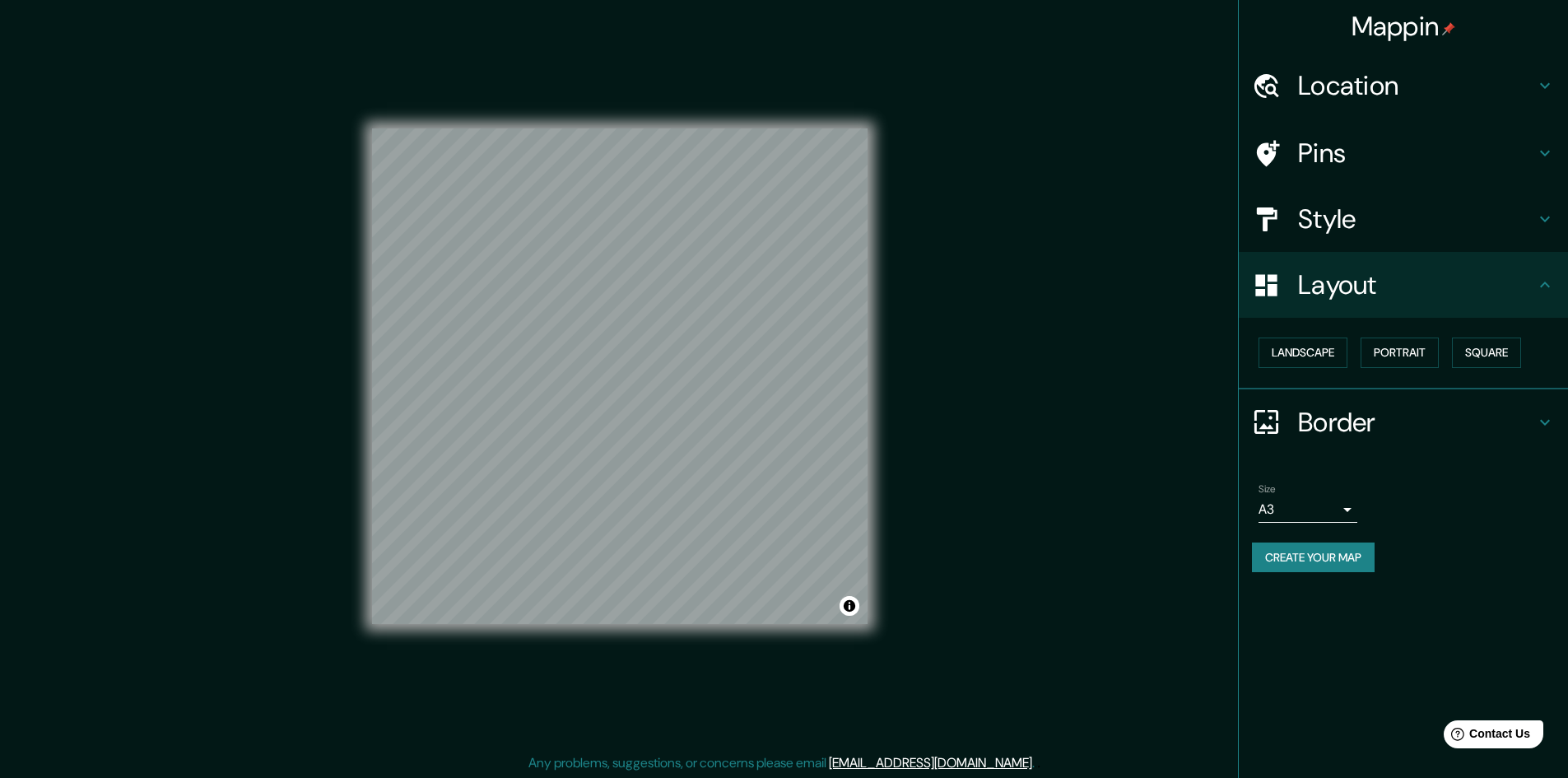
click at [1041, 418] on div "Mappin Location [GEOGRAPHIC_DATA], [GEOGRAPHIC_DATA], [GEOGRAPHIC_DATA] Esquipu…" at bounding box center [784, 389] width 1568 height 780
click at [732, 421] on div at bounding box center [728, 424] width 13 height 13
click at [746, 412] on div at bounding box center [744, 412] width 13 height 13
click at [1300, 552] on button "Create your map" at bounding box center [1314, 558] width 123 height 30
click at [1310, 568] on div "Create your map" at bounding box center [1404, 558] width 303 height 30
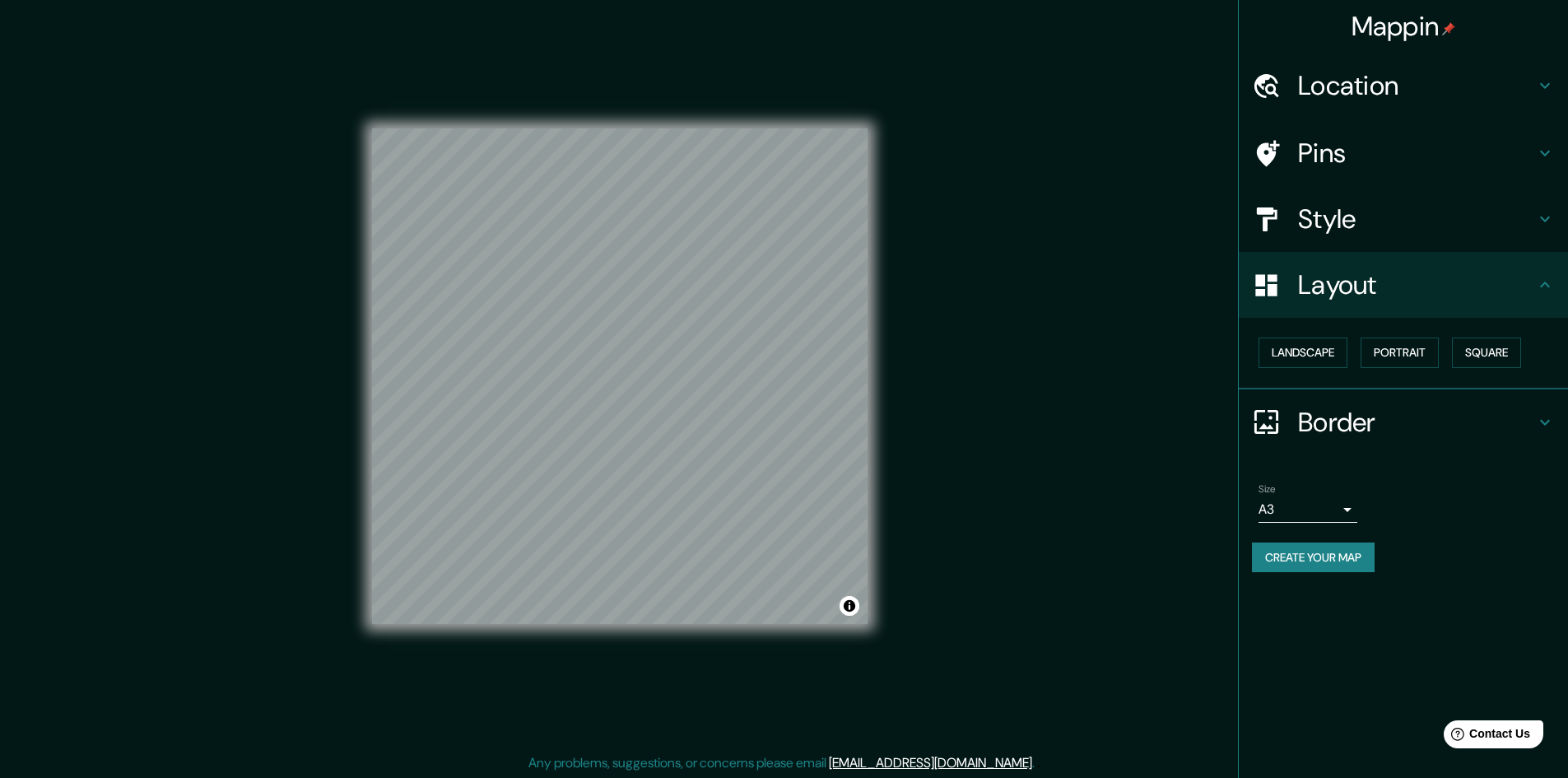
scroll to position [2, 0]
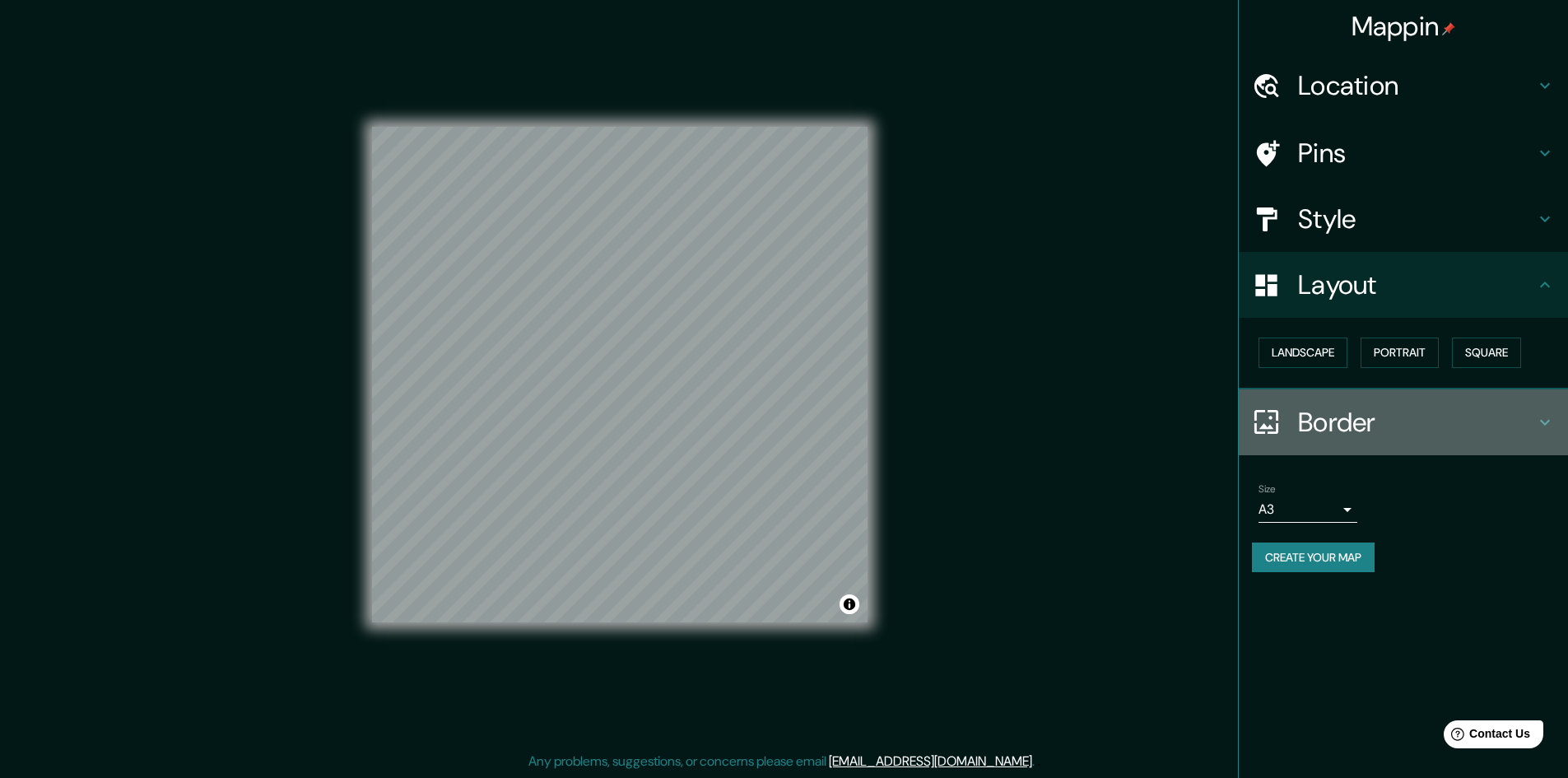
click at [1549, 426] on icon at bounding box center [1544, 421] width 19 height 19
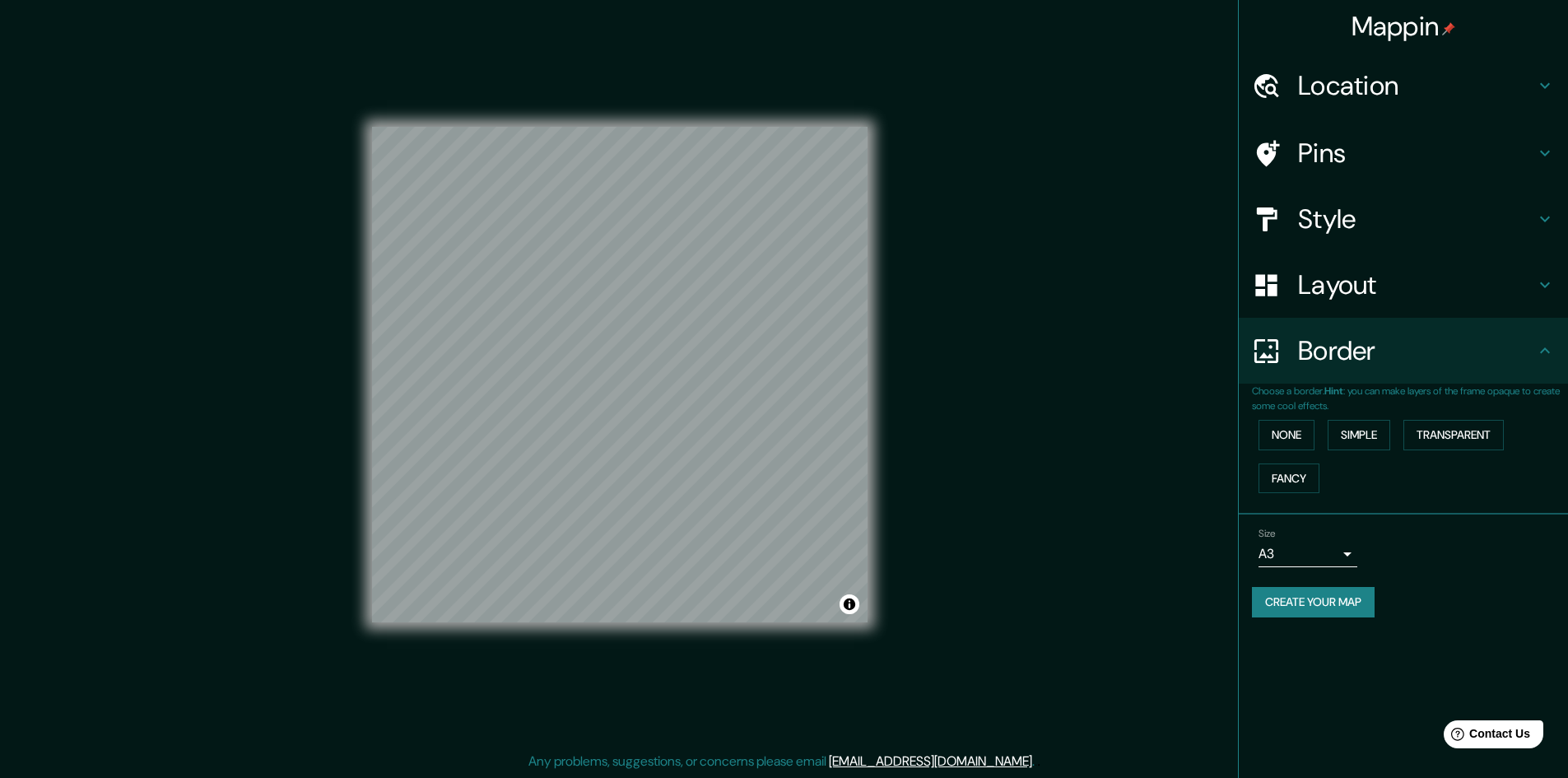
click at [1549, 349] on icon at bounding box center [1544, 350] width 19 height 19
click at [1326, 603] on button "Create your map" at bounding box center [1314, 602] width 123 height 30
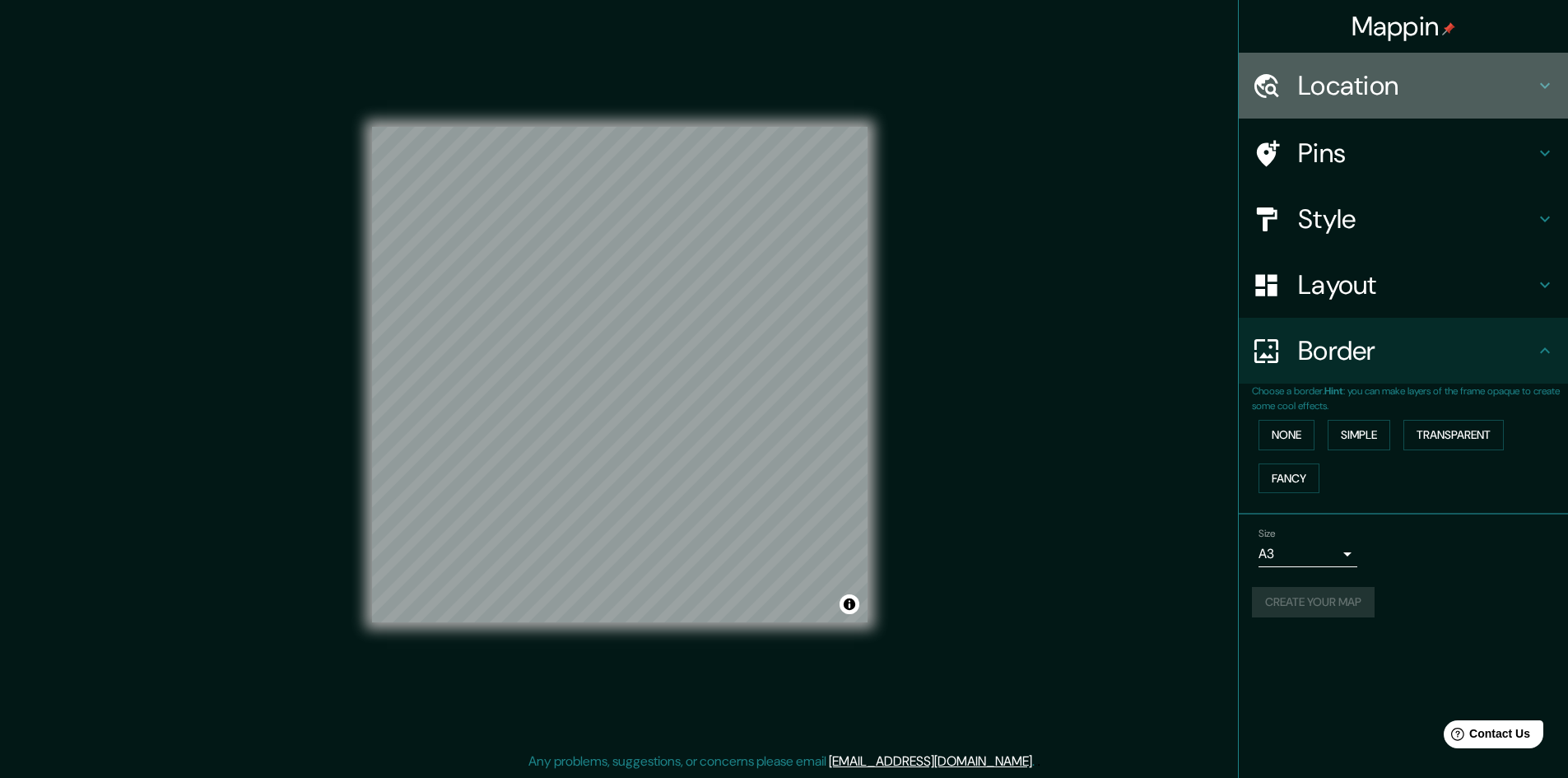
click at [1441, 82] on h4 "Location" at bounding box center [1417, 85] width 237 height 33
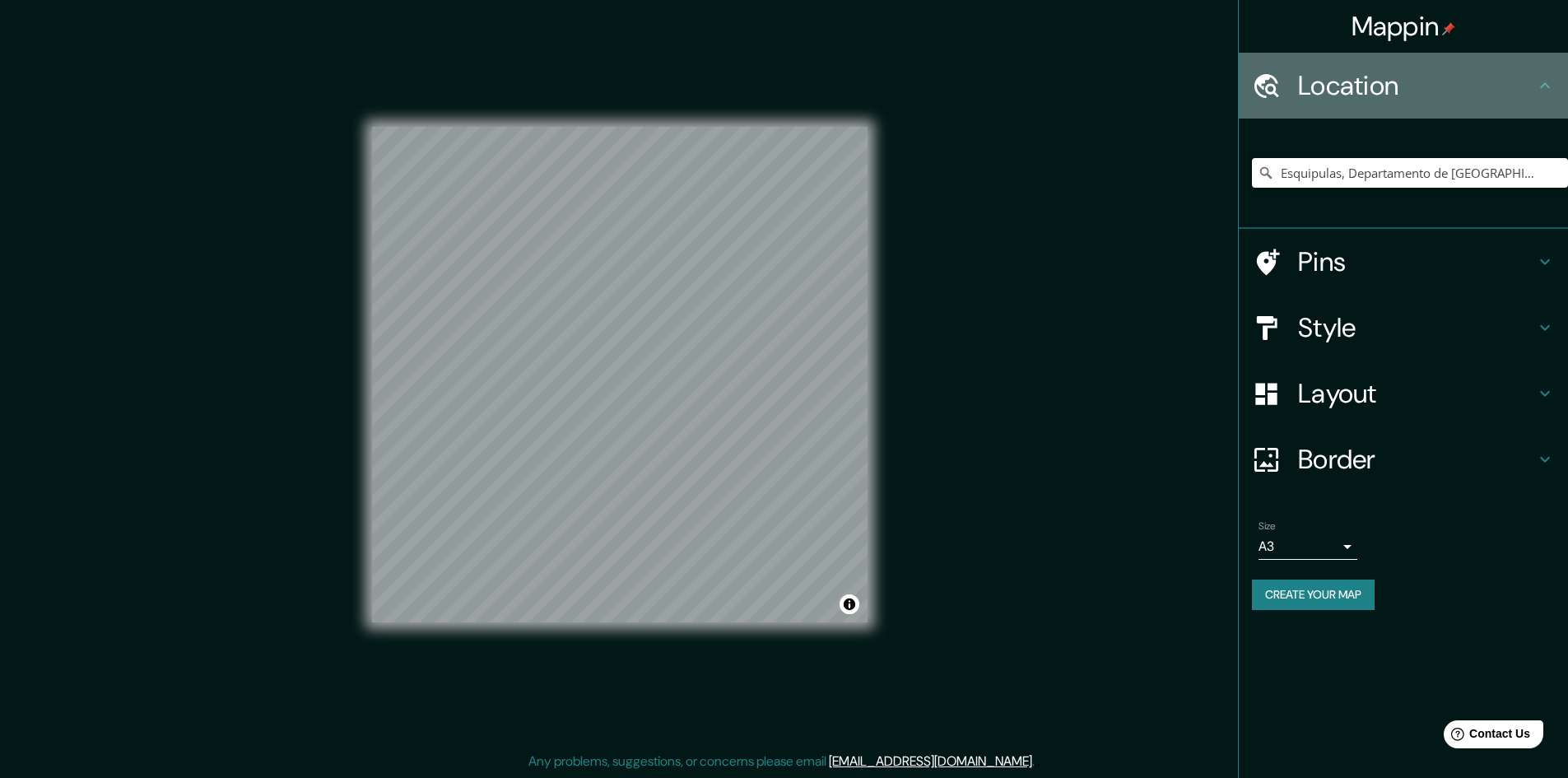
click at [1440, 87] on h4 "Location" at bounding box center [1417, 85] width 237 height 33
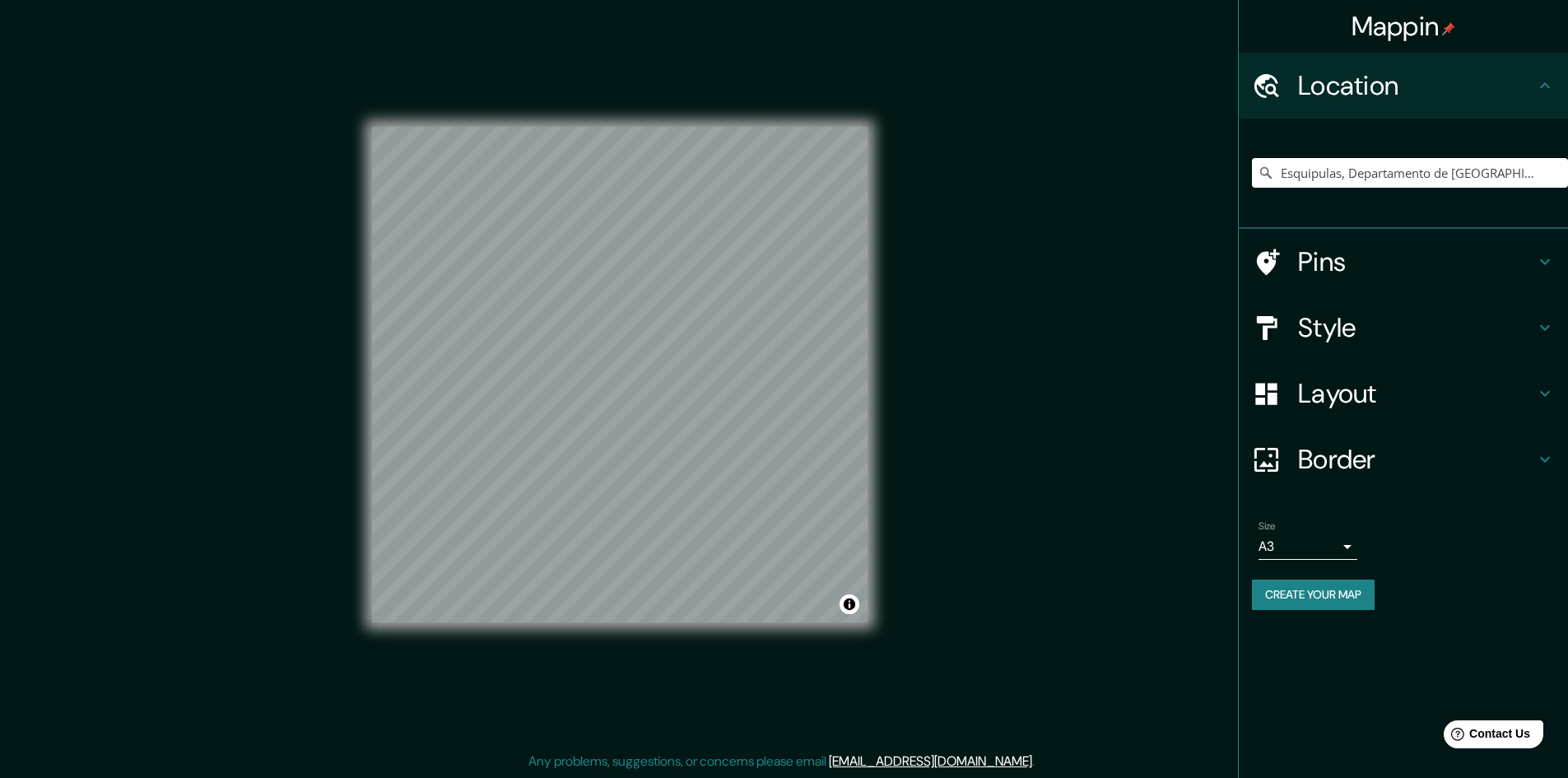
click at [1309, 591] on button "Create your map" at bounding box center [1314, 595] width 123 height 30
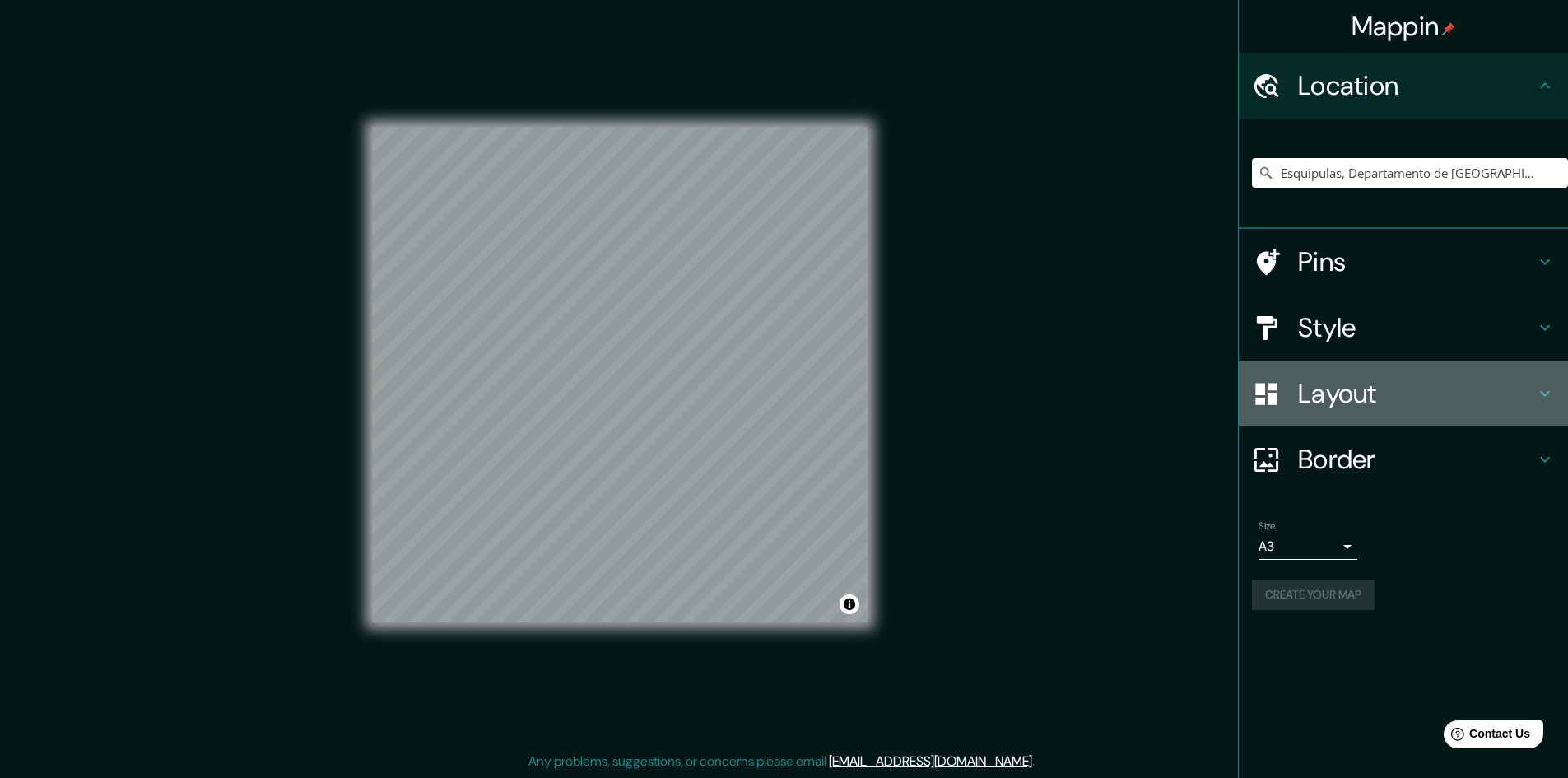
click at [1339, 404] on h4 "Layout" at bounding box center [1417, 393] width 237 height 33
